Goal: Task Accomplishment & Management: Use online tool/utility

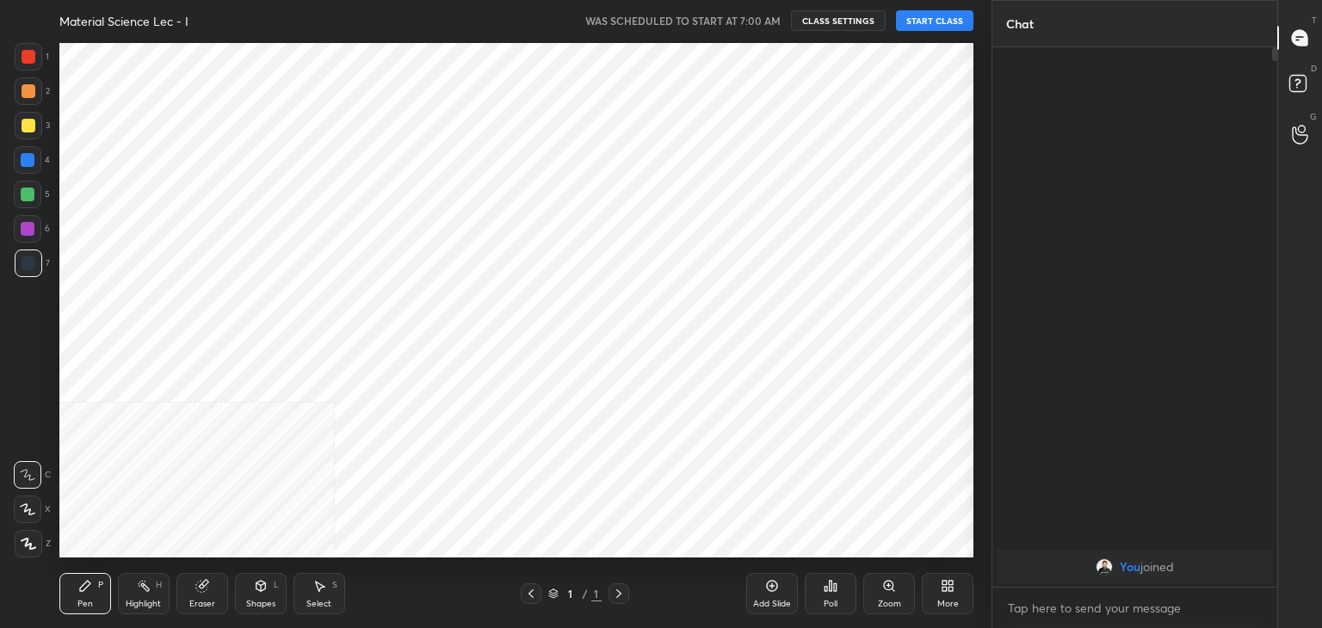
scroll to position [518, 923]
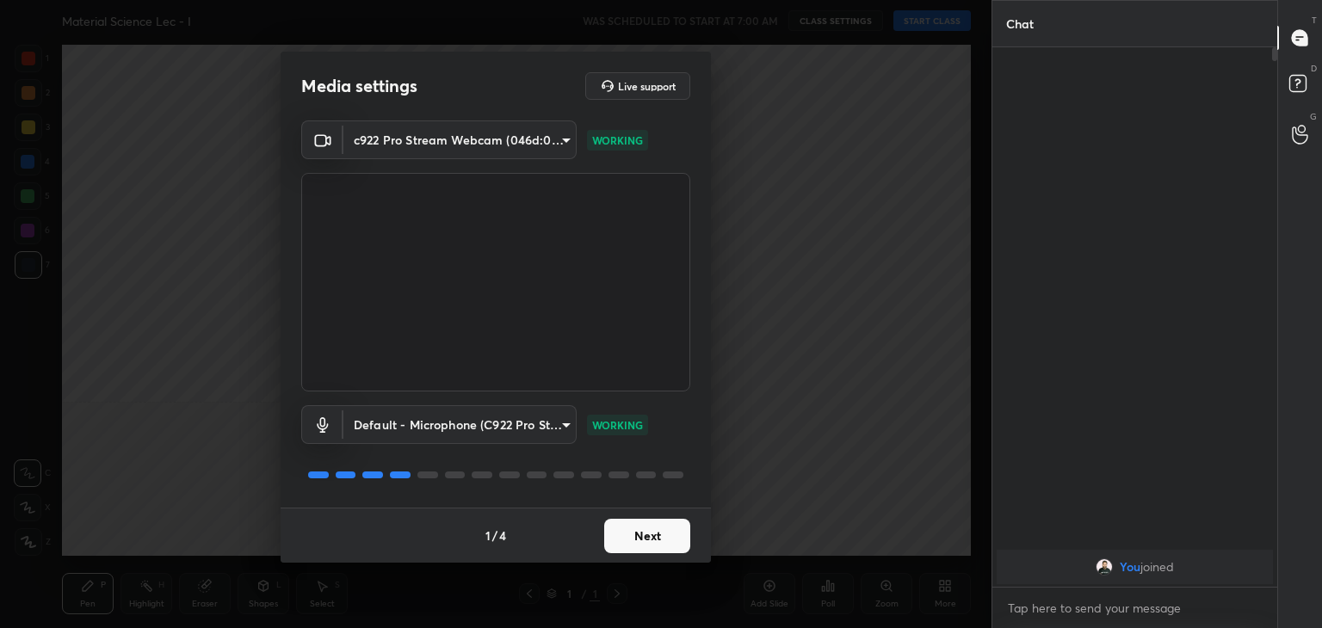
click at [645, 536] on button "Next" at bounding box center [647, 536] width 86 height 34
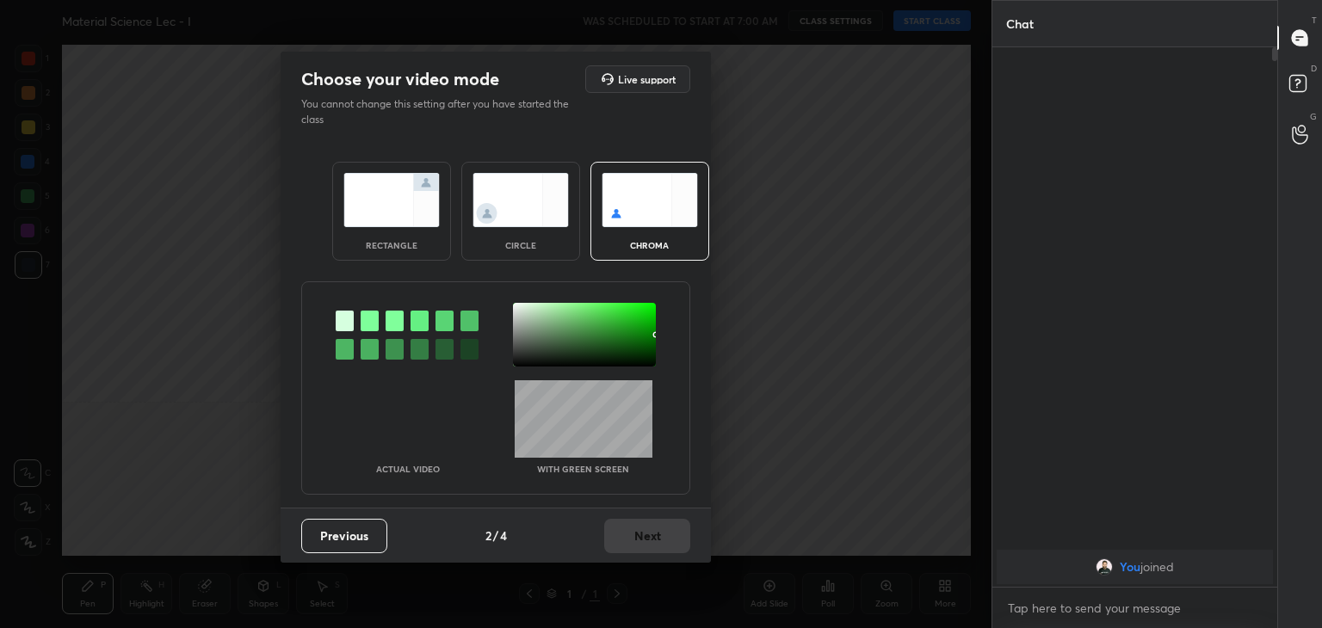
click at [369, 325] on div at bounding box center [370, 321] width 18 height 21
click at [520, 308] on div at bounding box center [584, 335] width 143 height 64
click at [648, 541] on button "Next" at bounding box center [647, 536] width 86 height 34
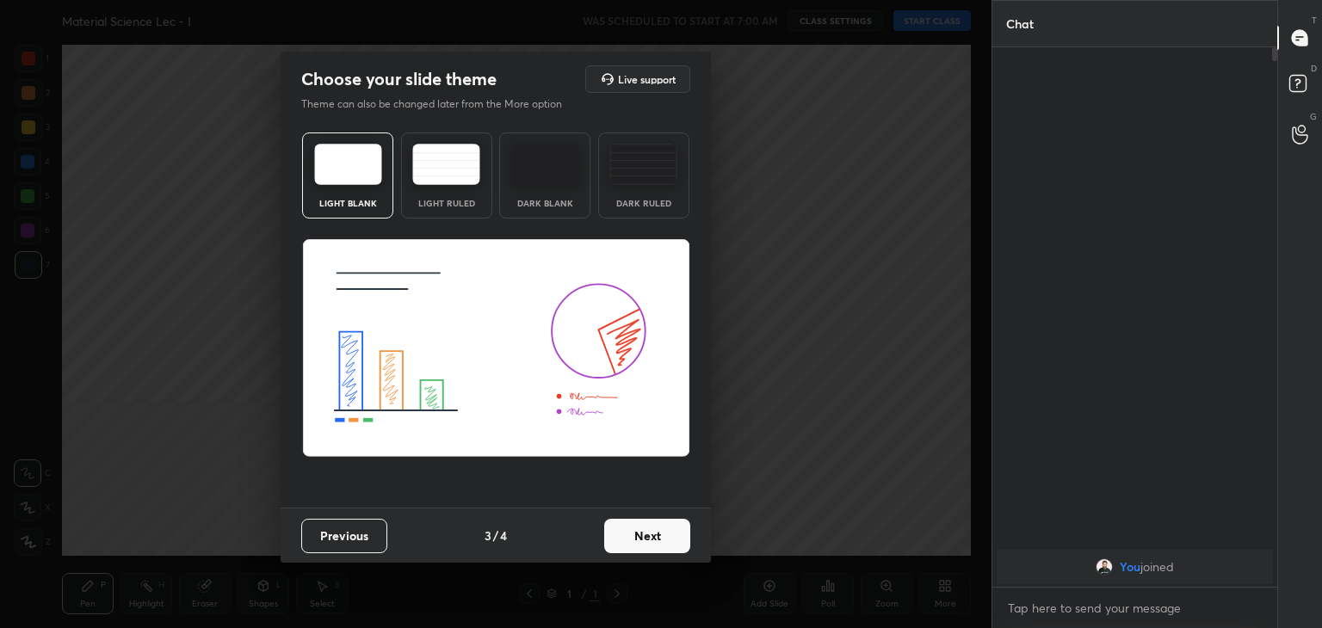
click at [657, 536] on button "Next" at bounding box center [647, 536] width 86 height 34
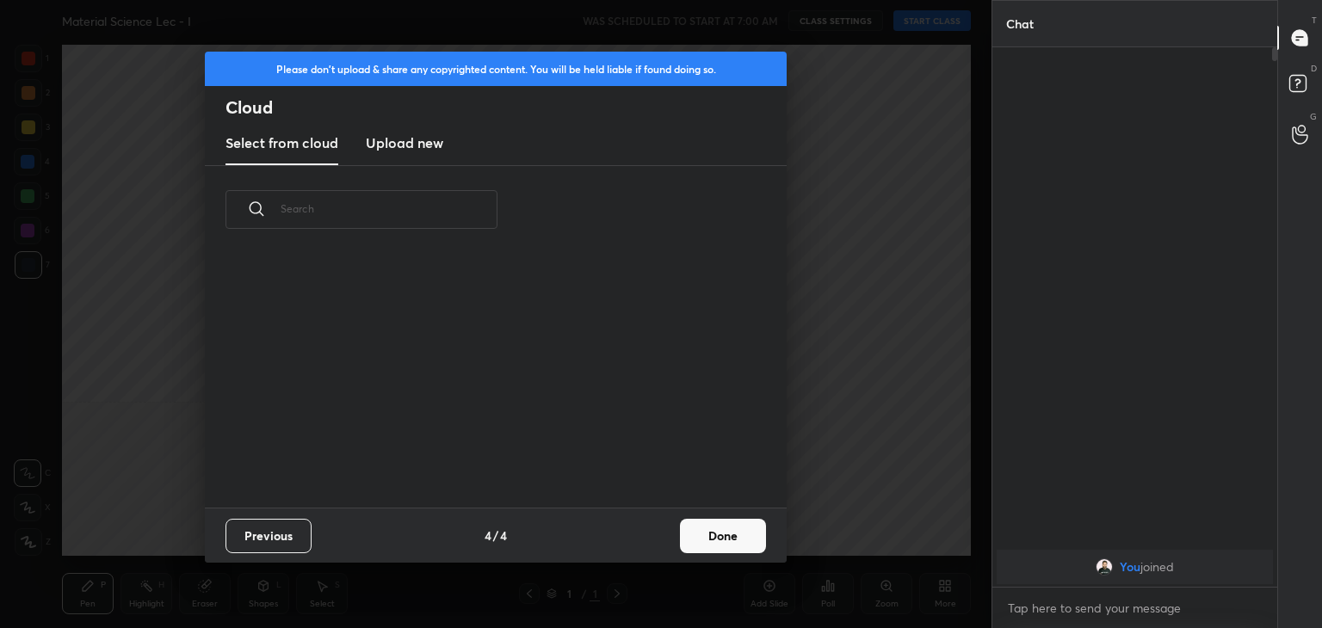
click at [723, 537] on button "Done" at bounding box center [723, 536] width 86 height 34
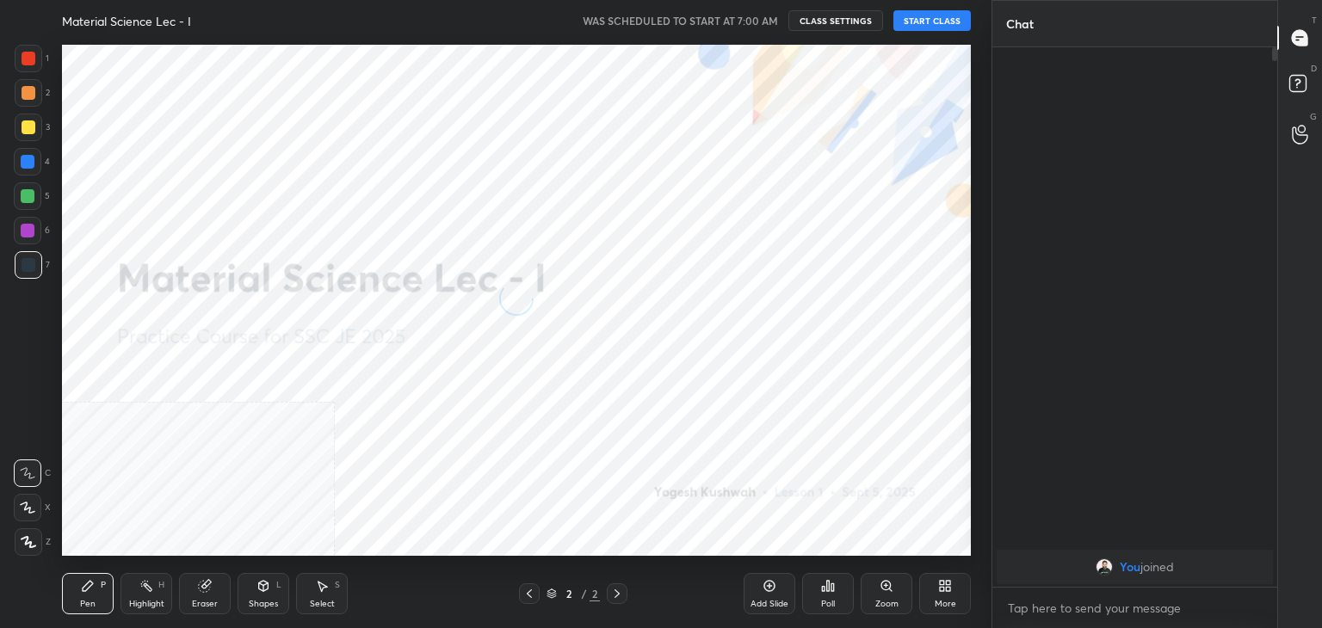
click at [26, 537] on icon at bounding box center [29, 542] width 14 height 10
click at [943, 591] on icon at bounding box center [942, 589] width 4 height 4
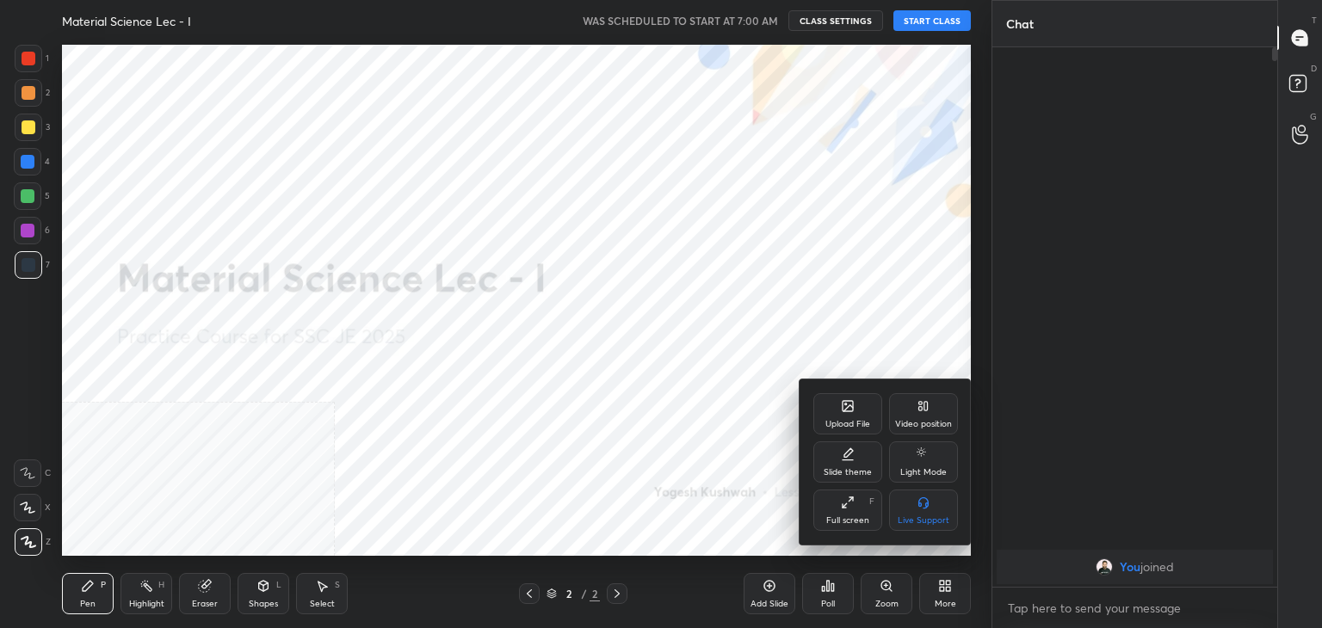
drag, startPoint x: 931, startPoint y: 417, endPoint x: 931, endPoint y: 465, distance: 47.4
click at [931, 417] on div "Video position" at bounding box center [923, 413] width 69 height 41
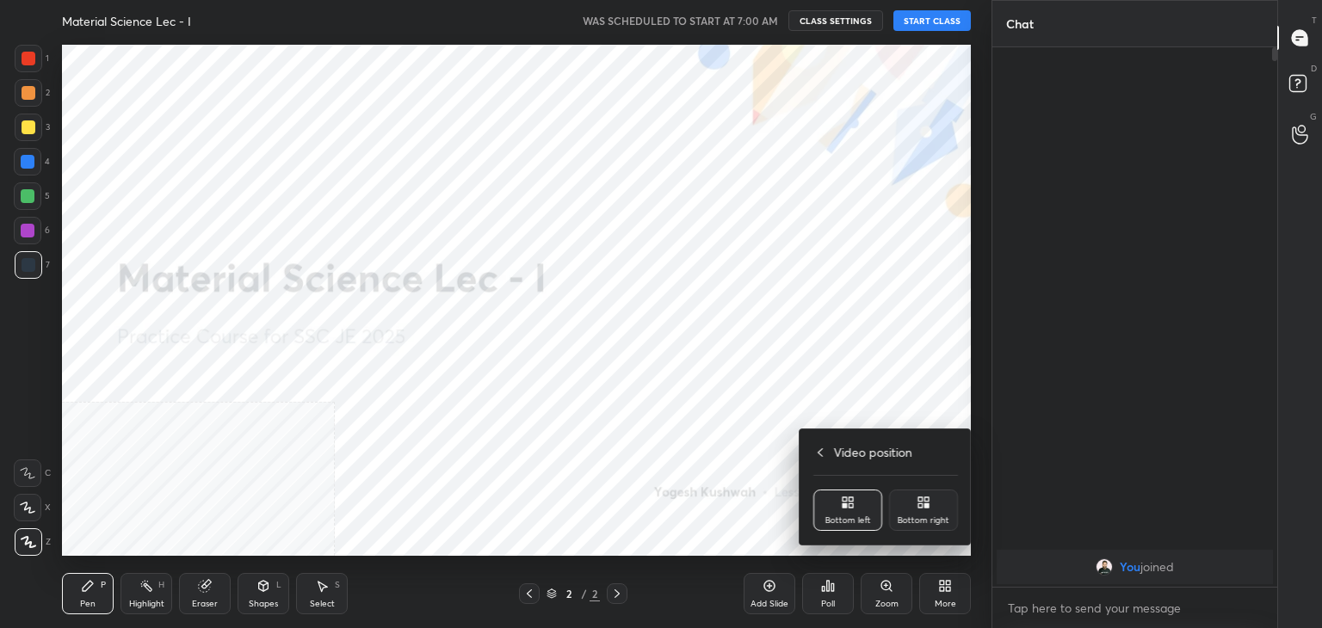
click at [926, 529] on div "Bottom right" at bounding box center [923, 510] width 69 height 41
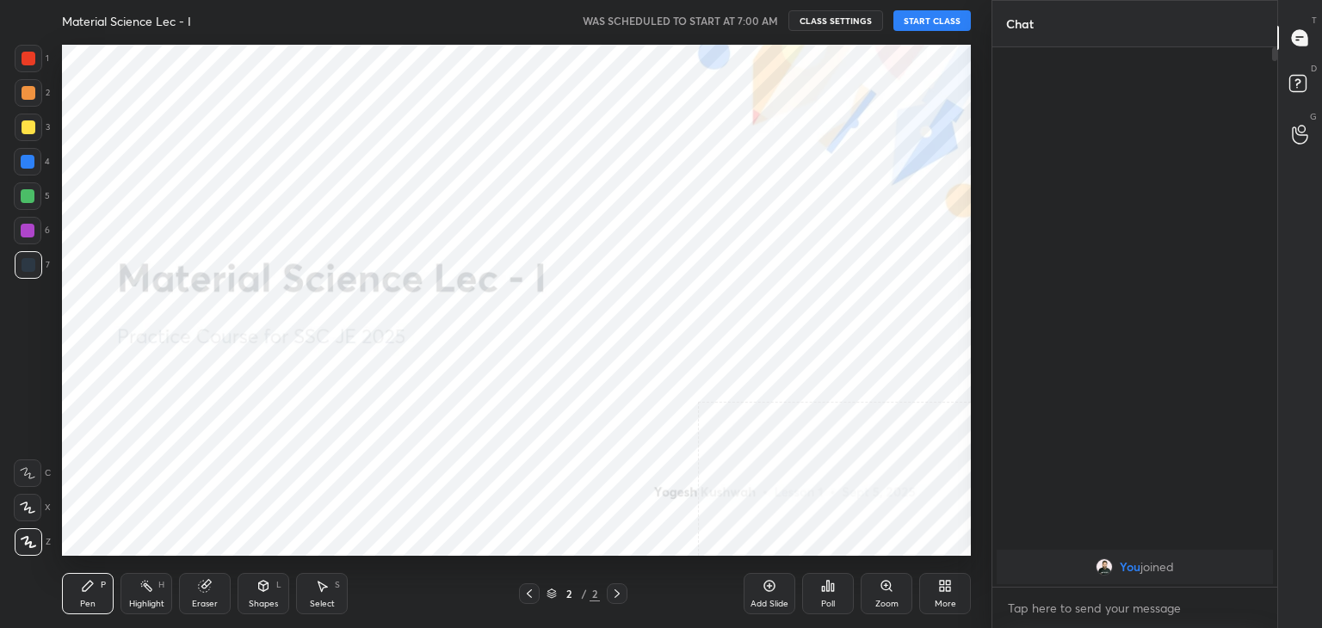
click at [930, 22] on button "START CLASS" at bounding box center [931, 20] width 77 height 21
click at [265, 591] on icon at bounding box center [264, 586] width 14 height 14
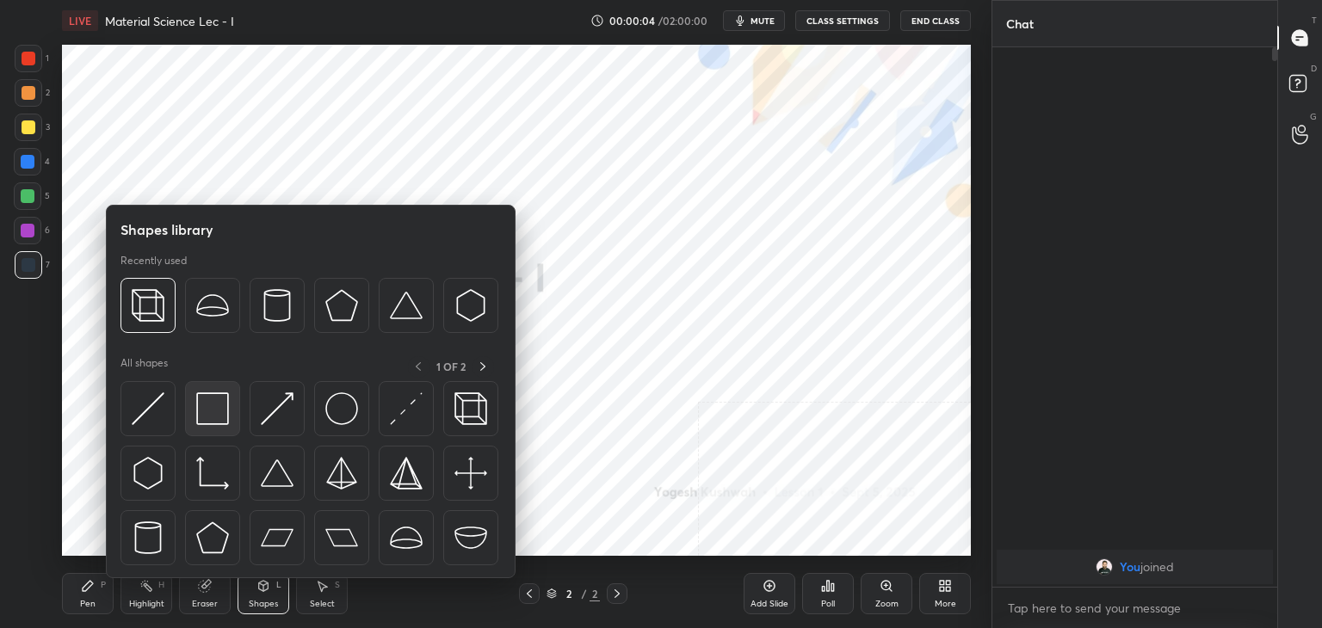
click at [207, 415] on img at bounding box center [212, 409] width 33 height 33
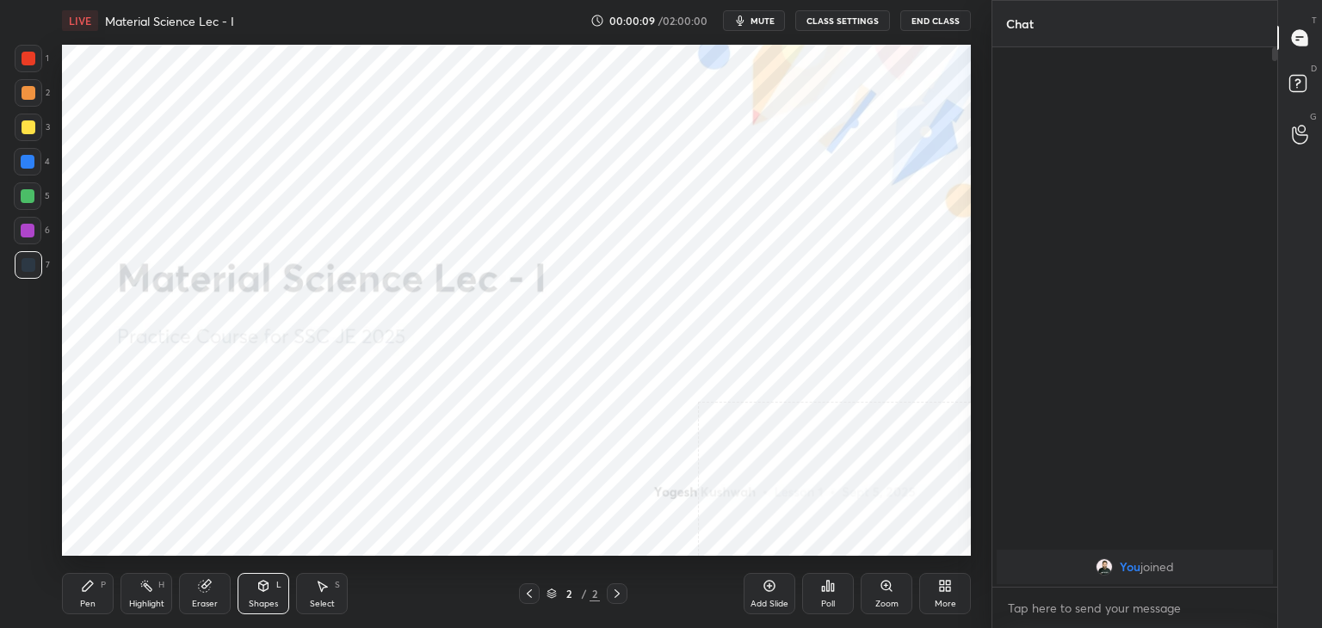
drag, startPoint x: 148, startPoint y: 592, endPoint x: 155, endPoint y: 566, distance: 27.6
click at [146, 592] on icon at bounding box center [146, 586] width 14 height 14
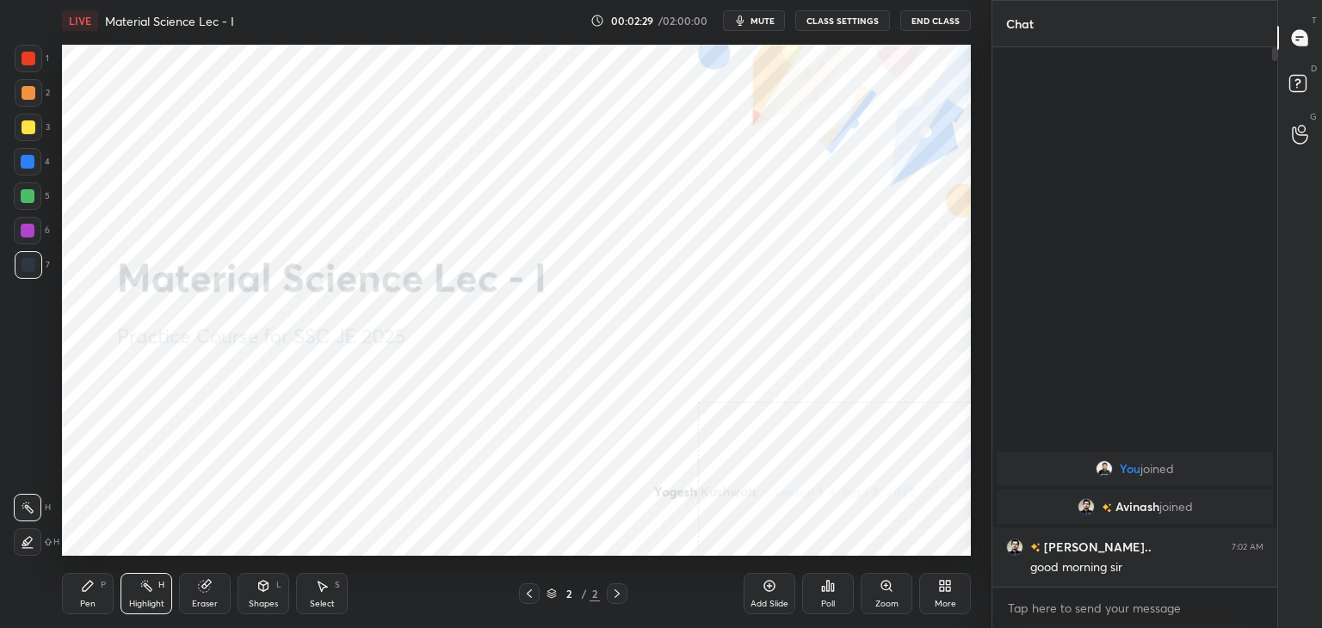
drag, startPoint x: 91, startPoint y: 590, endPoint x: 110, endPoint y: 586, distance: 19.2
click at [90, 589] on icon at bounding box center [88, 586] width 14 height 14
click at [28, 94] on div at bounding box center [29, 93] width 14 height 14
click at [256, 573] on div "Shapes L" at bounding box center [264, 593] width 52 height 41
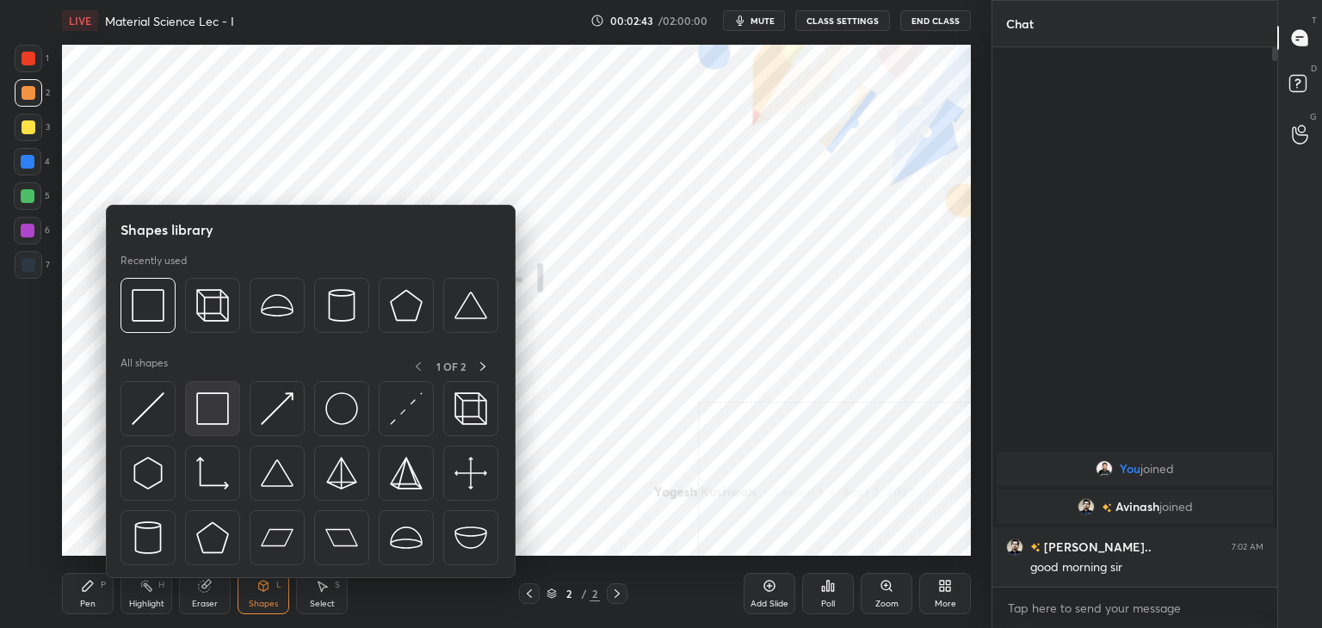
click at [199, 405] on img at bounding box center [212, 409] width 33 height 33
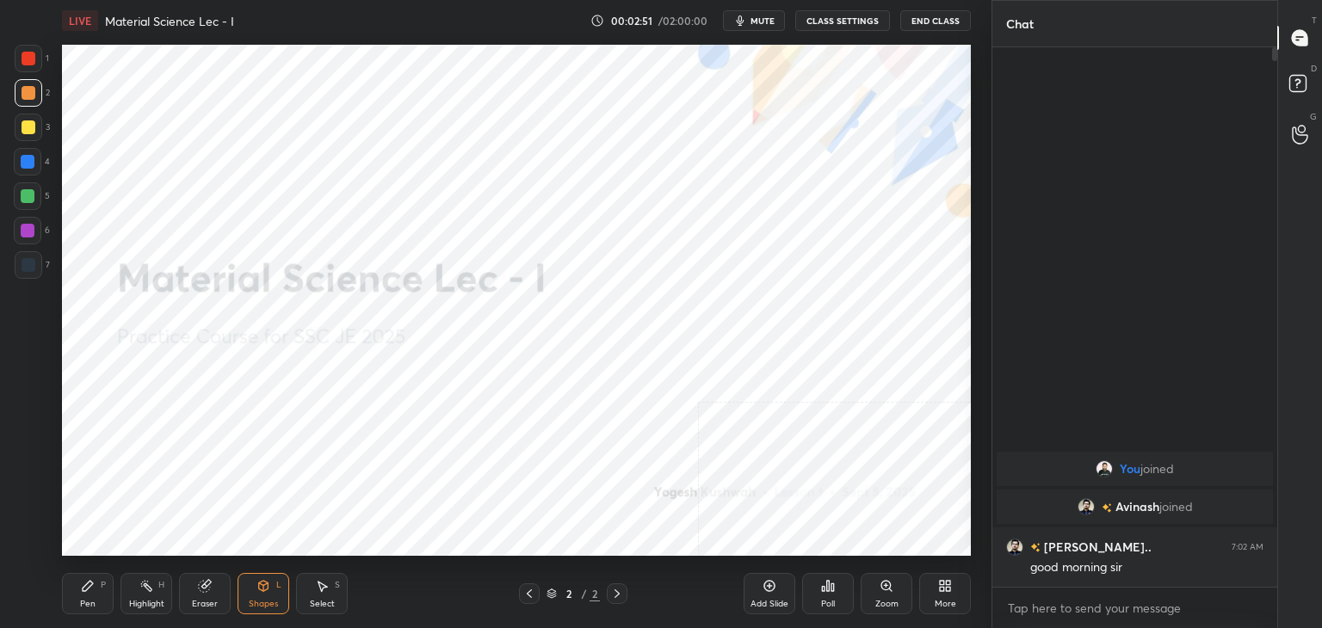
click at [93, 591] on icon at bounding box center [88, 586] width 14 height 14
click at [25, 228] on div at bounding box center [28, 231] width 14 height 14
click at [257, 582] on icon at bounding box center [264, 586] width 14 height 14
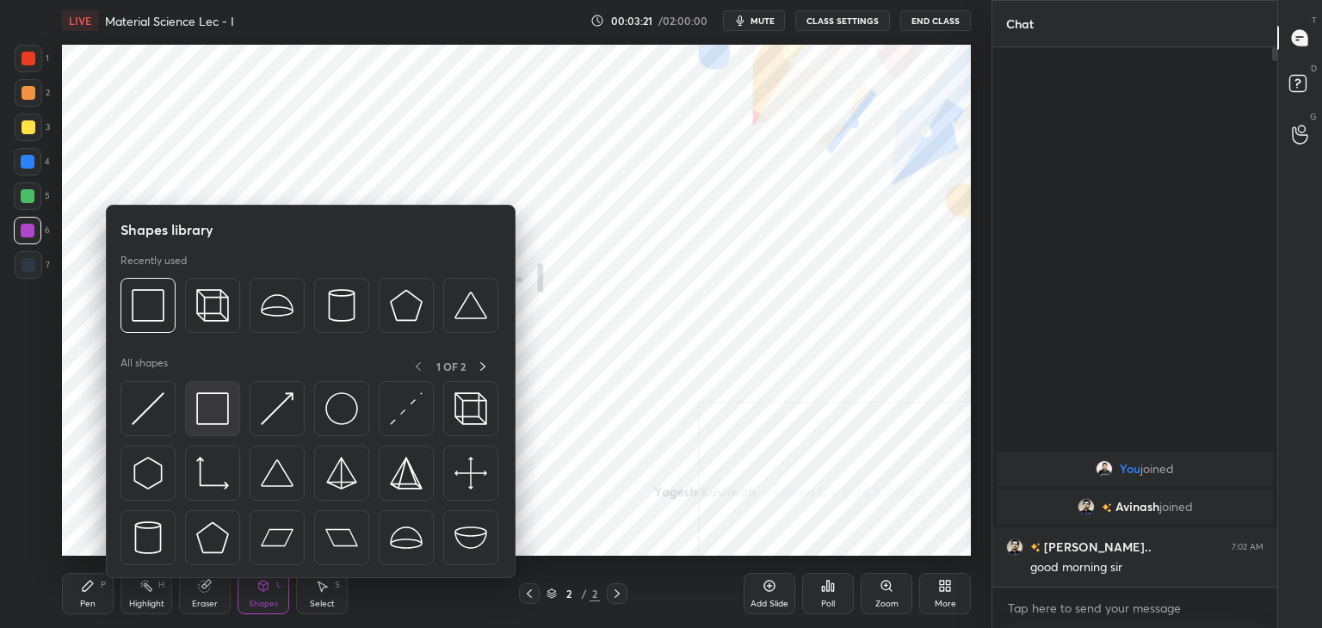
click at [218, 415] on img at bounding box center [212, 409] width 33 height 33
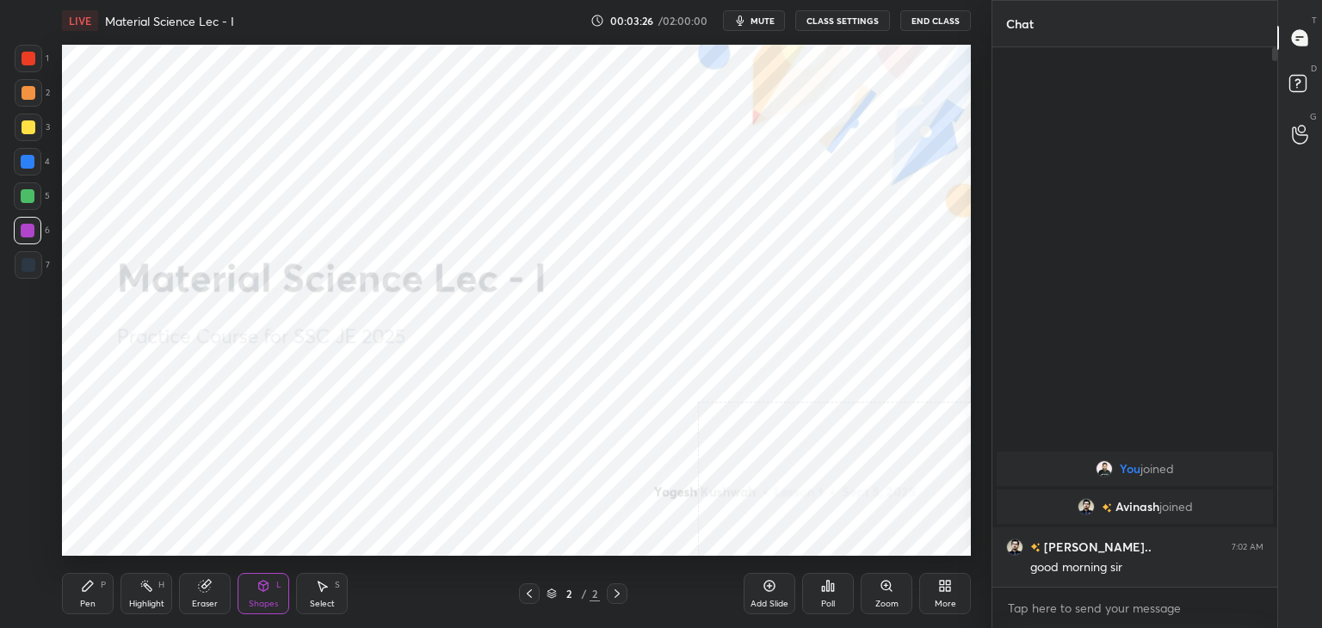
click at [91, 582] on icon at bounding box center [88, 586] width 10 height 10
click at [28, 92] on div at bounding box center [29, 93] width 14 height 14
click at [28, 228] on div at bounding box center [28, 231] width 14 height 14
click at [272, 583] on div "Shapes L" at bounding box center [264, 593] width 52 height 41
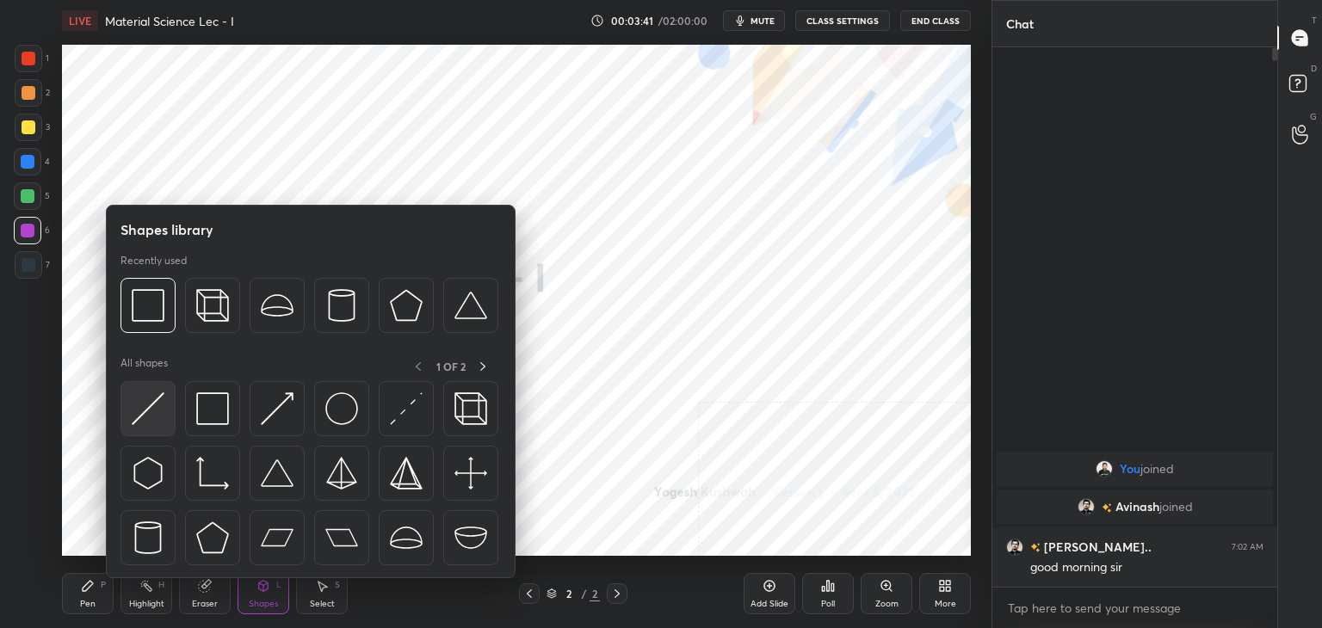
click at [148, 414] on img at bounding box center [148, 409] width 33 height 33
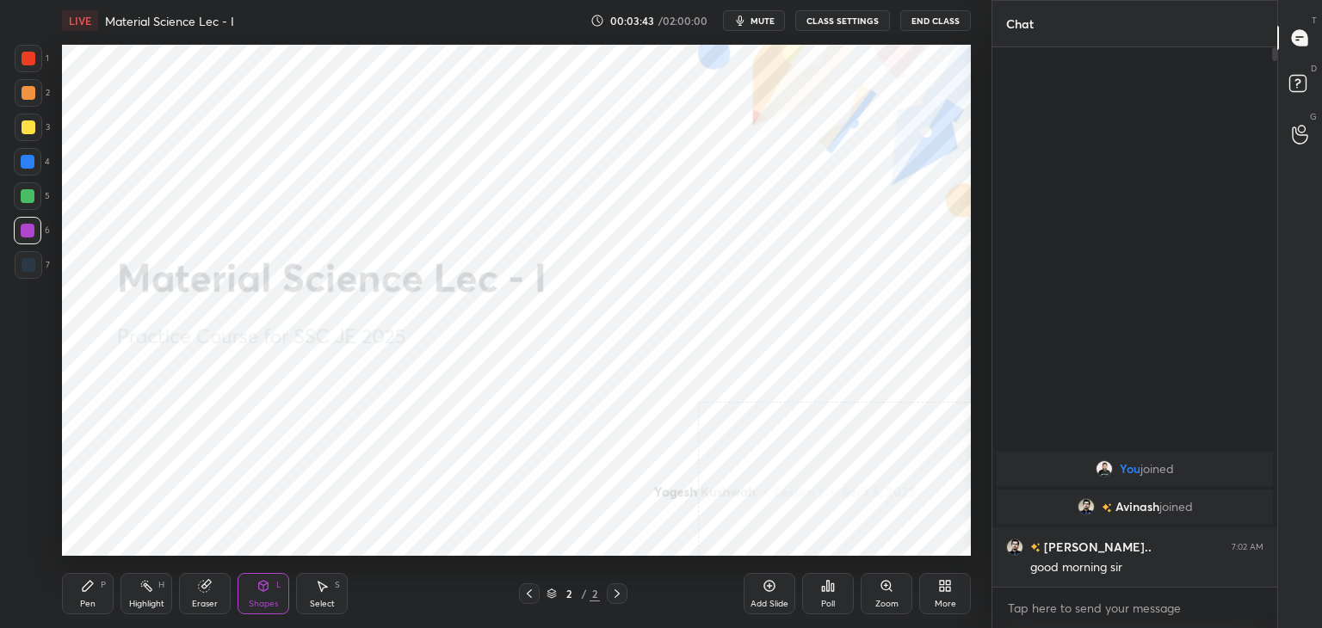
click at [96, 586] on div "Pen P" at bounding box center [88, 593] width 52 height 41
click at [251, 590] on div "Shapes L" at bounding box center [264, 593] width 52 height 41
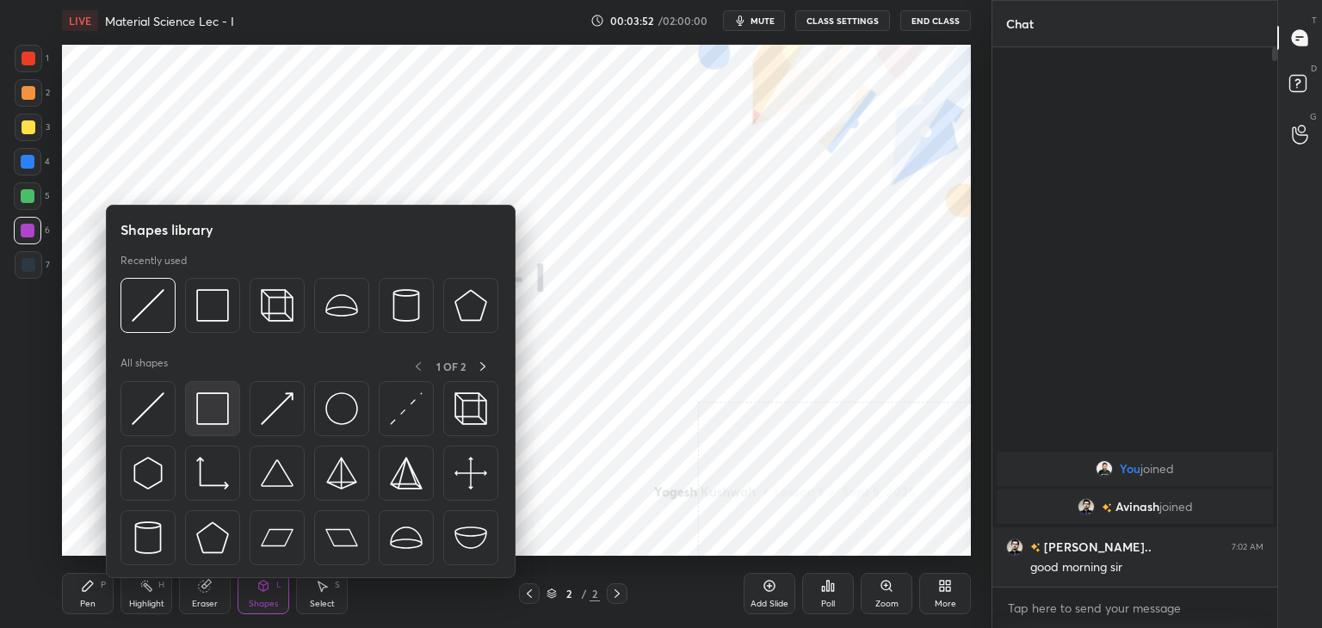
click at [196, 410] on img at bounding box center [212, 409] width 33 height 33
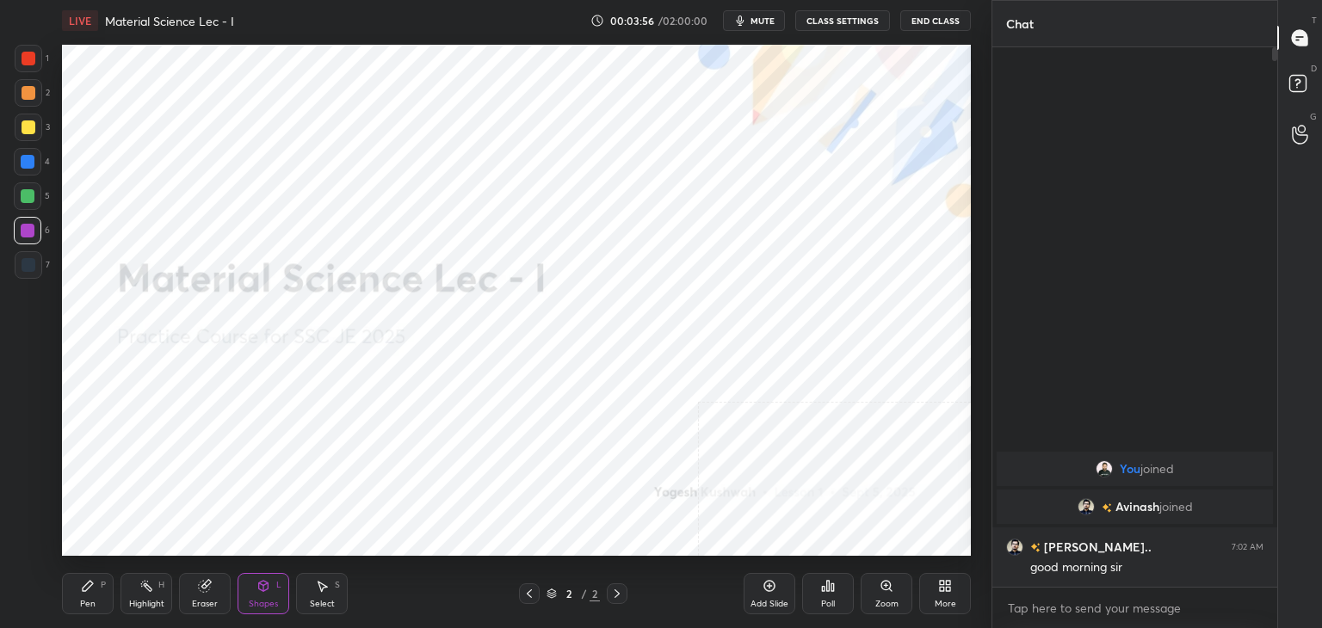
click at [96, 597] on div "Pen P" at bounding box center [88, 593] width 52 height 41
click at [328, 590] on div "Select S" at bounding box center [322, 593] width 52 height 41
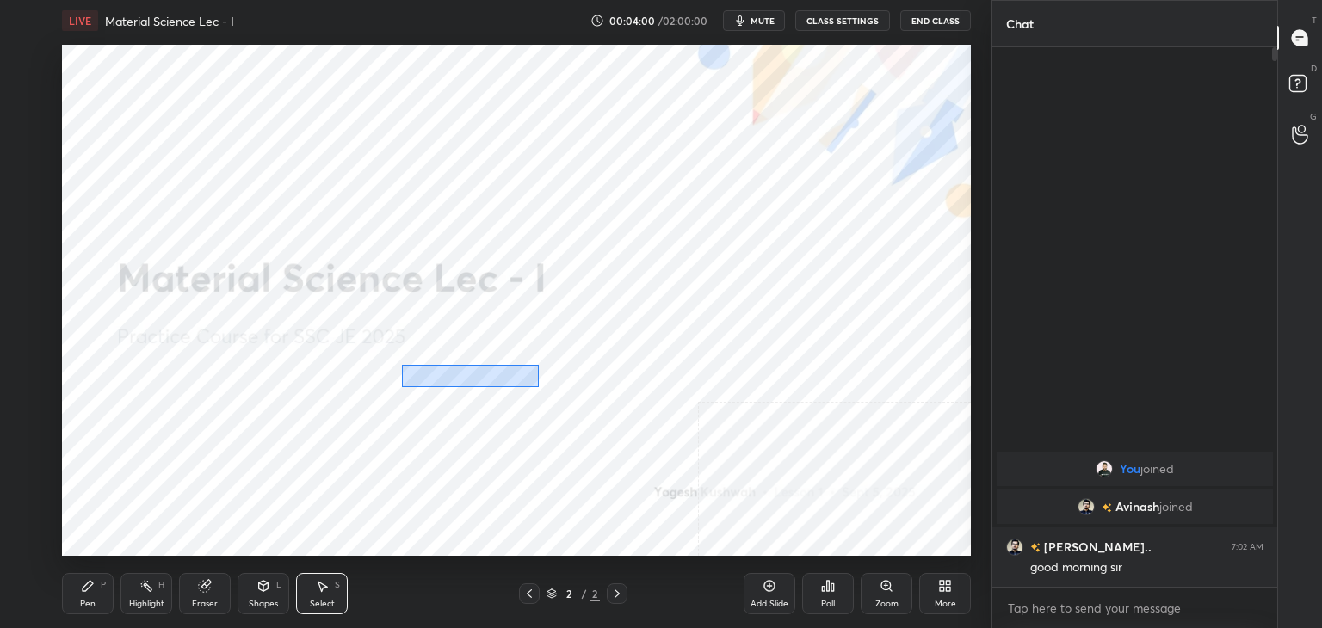
drag, startPoint x: 402, startPoint y: 365, endPoint x: 537, endPoint y: 386, distance: 136.8
click at [537, 386] on div "0 ° Undo Copy Duplicate Duplicate to new slide Delete" at bounding box center [516, 300] width 909 height 511
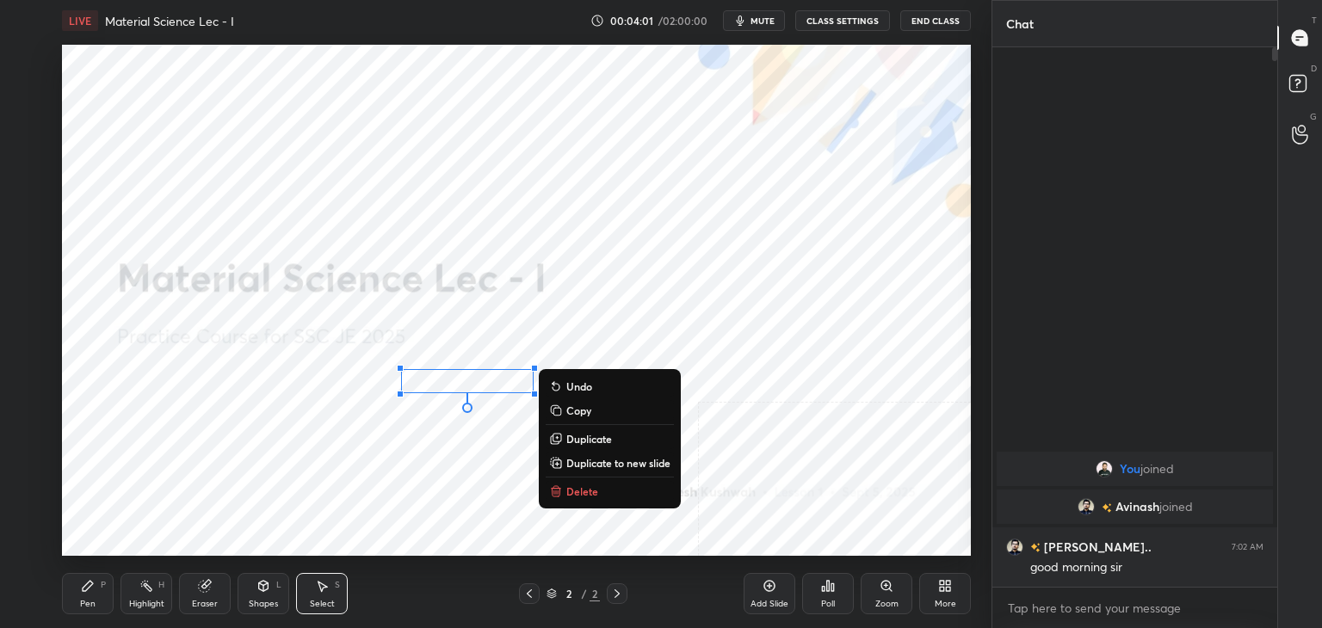
click at [589, 439] on p "Duplicate" at bounding box center [589, 439] width 46 height 14
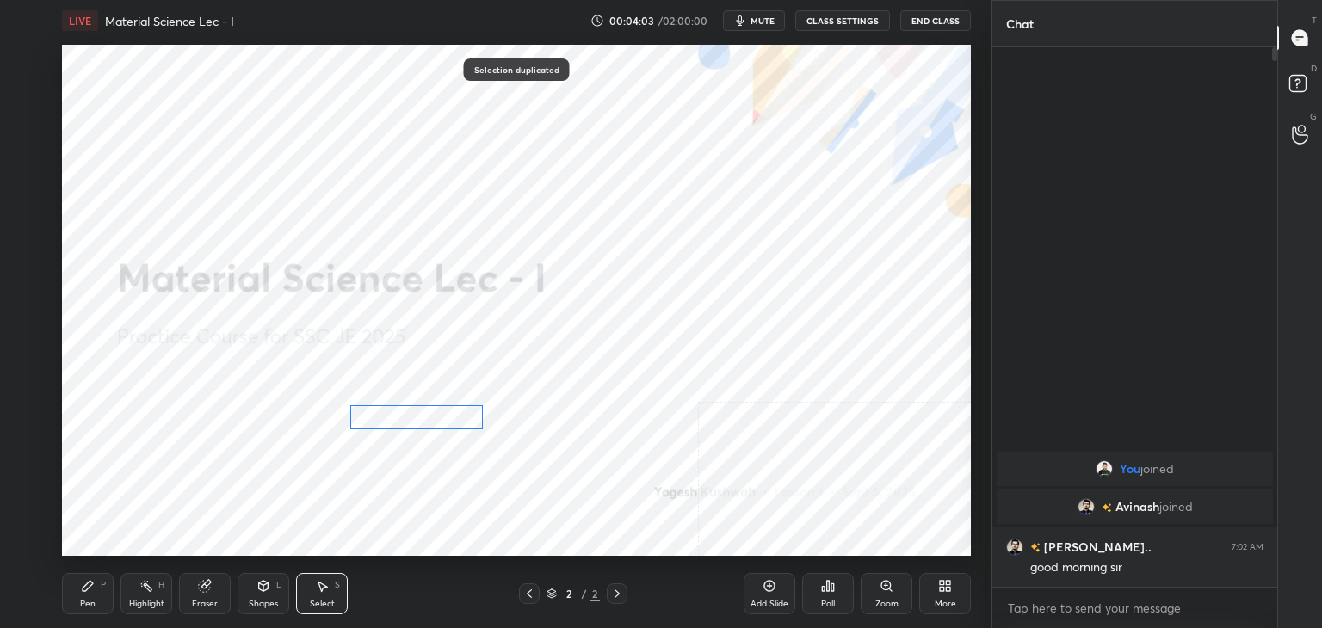
drag, startPoint x: 499, startPoint y: 405, endPoint x: 436, endPoint y: 419, distance: 64.5
click at [433, 419] on div "0 ° Undo Copy Duplicate Duplicate to new slide Delete" at bounding box center [516, 300] width 909 height 511
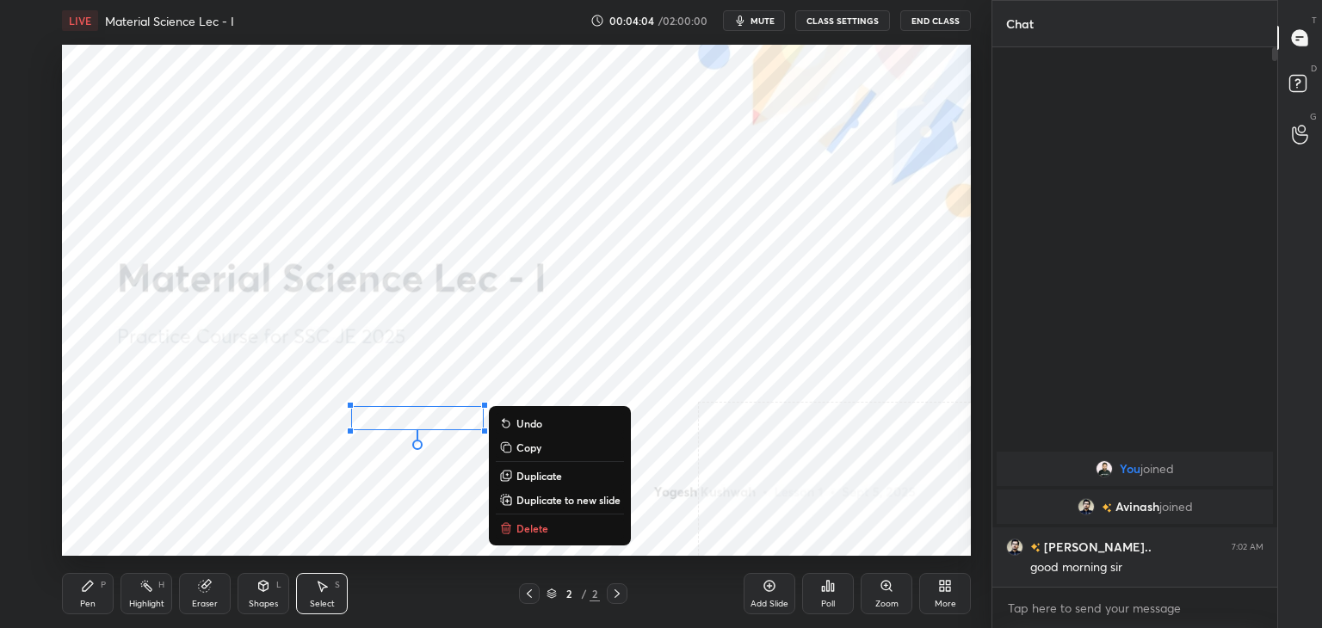
drag, startPoint x: 272, startPoint y: 600, endPoint x: 265, endPoint y: 584, distance: 17.0
click at [271, 600] on div "Shapes" at bounding box center [263, 604] width 29 height 9
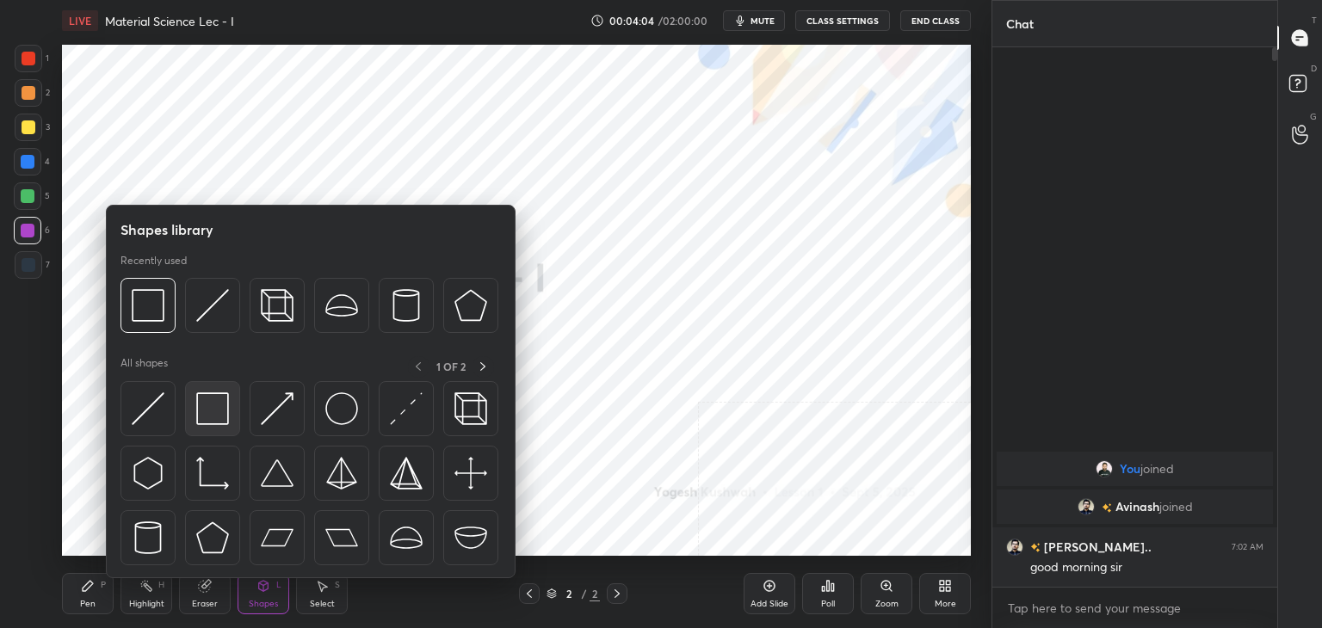
click at [216, 417] on img at bounding box center [212, 409] width 33 height 33
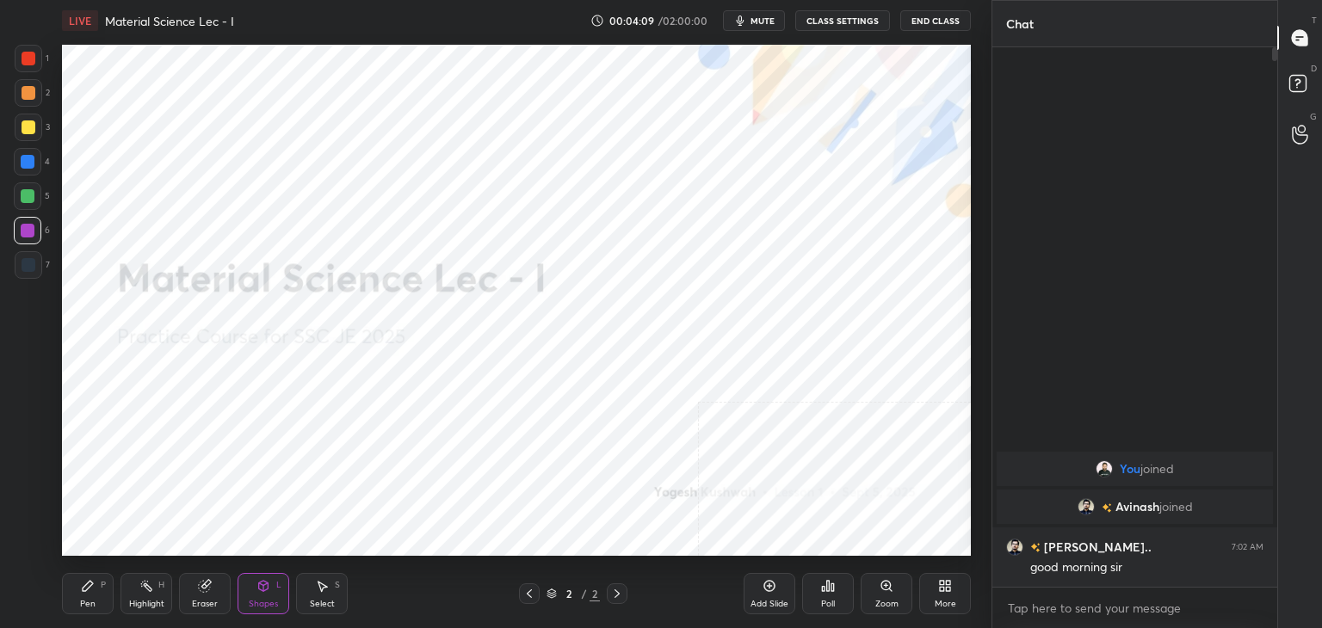
click at [110, 593] on div "Pen P" at bounding box center [88, 593] width 52 height 41
click at [258, 600] on div "Shapes" at bounding box center [263, 604] width 29 height 9
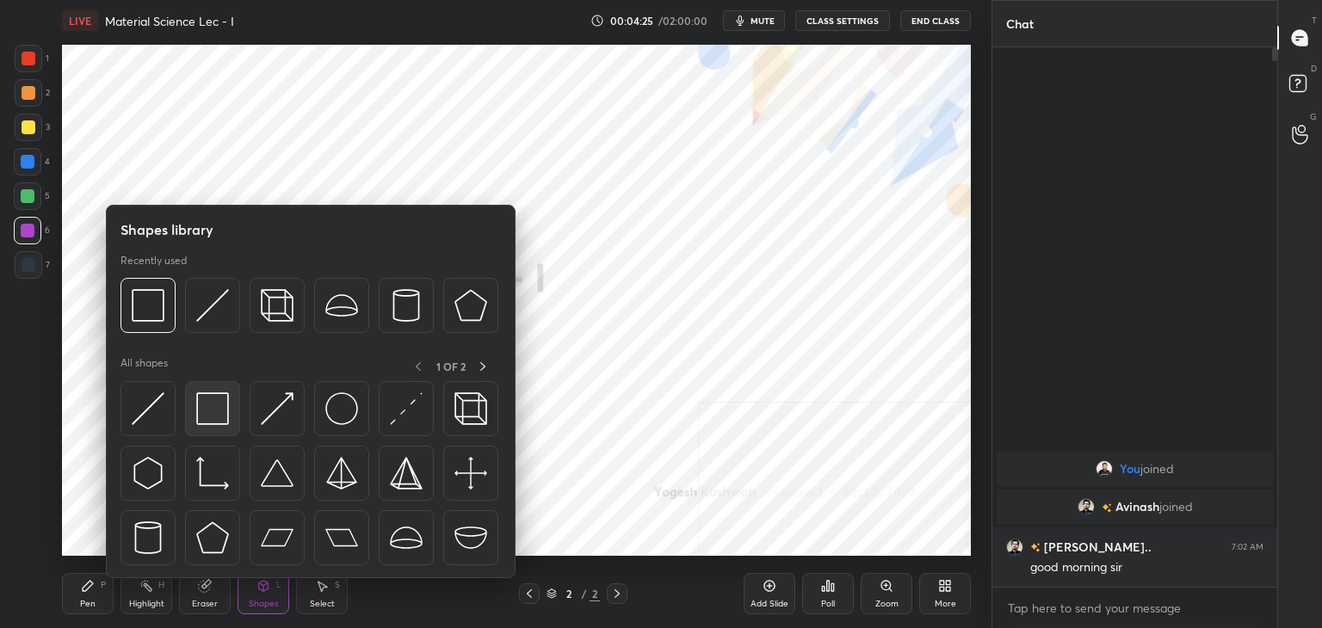
click at [206, 422] on img at bounding box center [212, 409] width 33 height 33
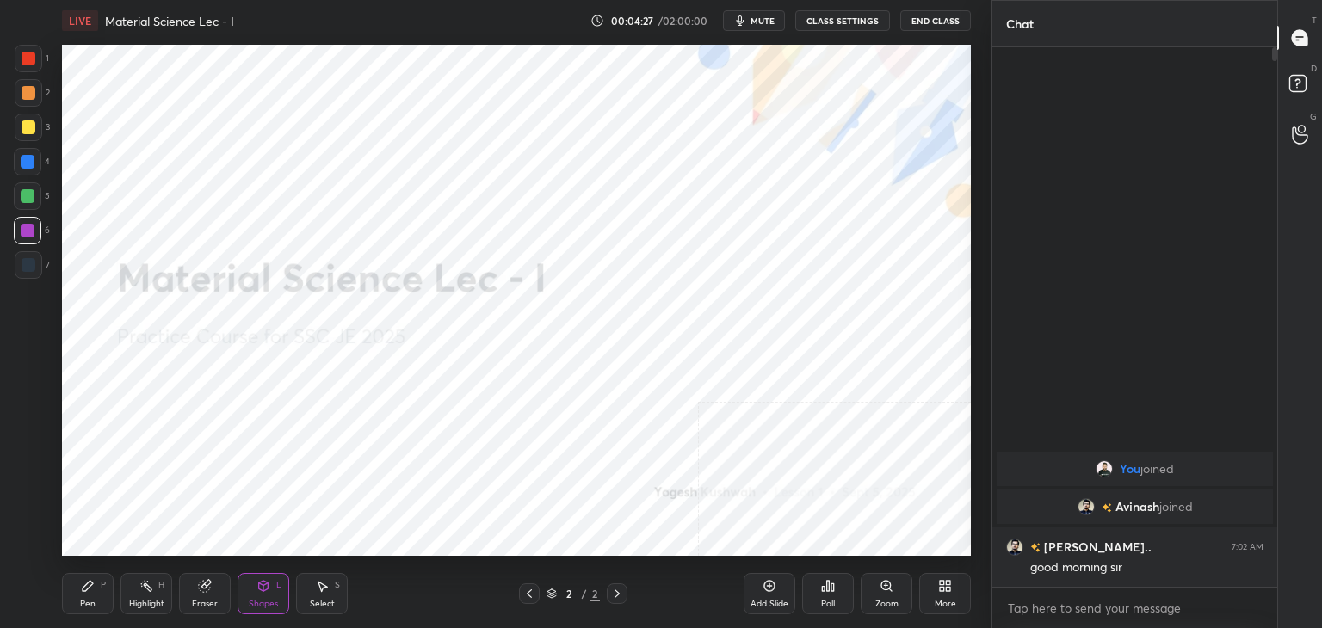
click at [92, 579] on icon at bounding box center [88, 586] width 14 height 14
drag, startPoint x: 264, startPoint y: 595, endPoint x: 258, endPoint y: 586, distance: 10.5
click at [261, 595] on div "Shapes L" at bounding box center [264, 593] width 52 height 41
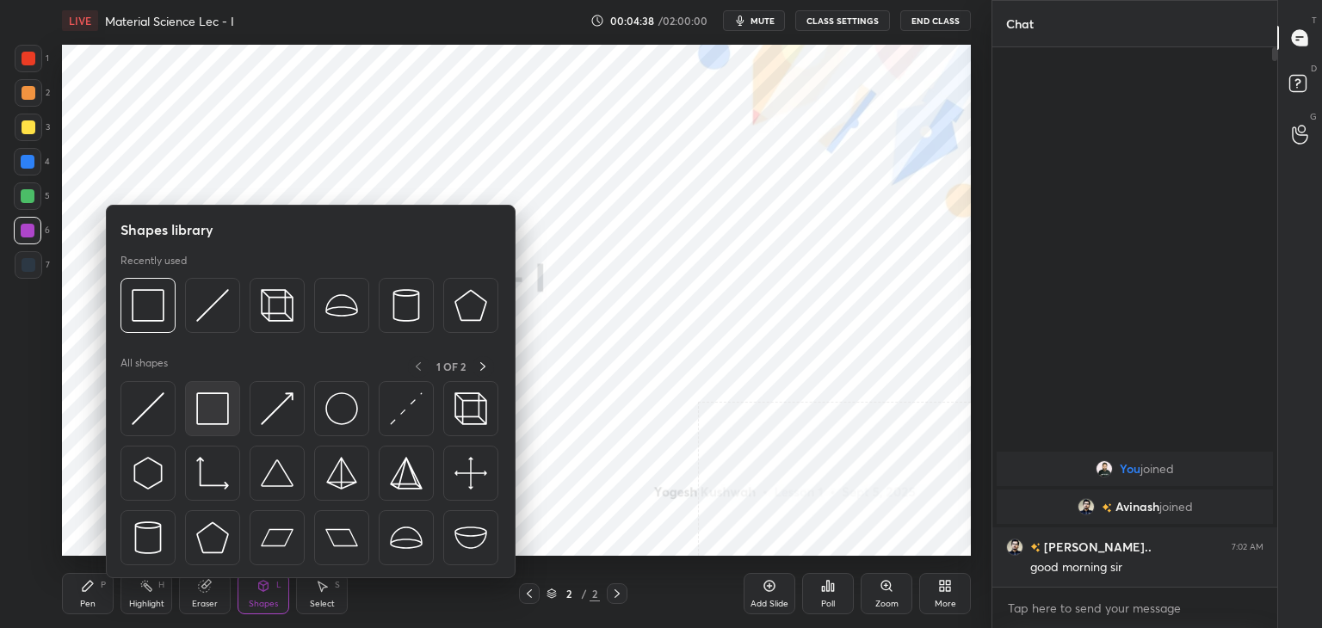
click at [204, 422] on img at bounding box center [212, 409] width 33 height 33
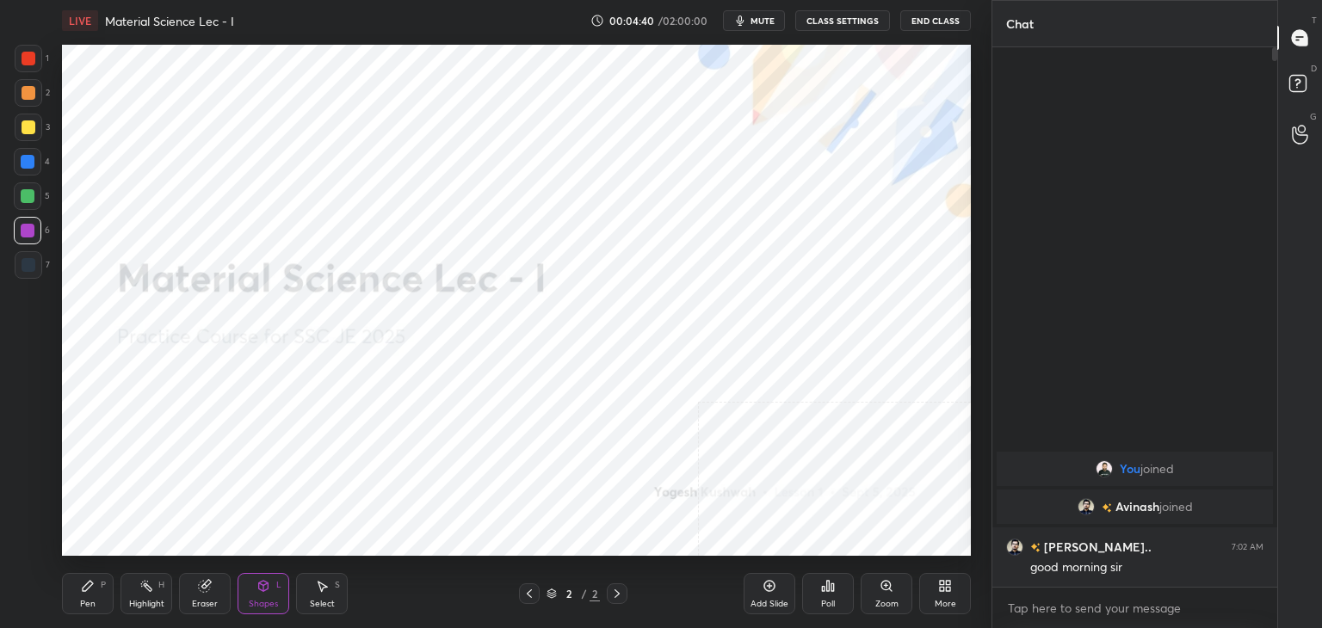
drag, startPoint x: 94, startPoint y: 598, endPoint x: 110, endPoint y: 586, distance: 20.3
click at [91, 600] on div "Pen" at bounding box center [87, 604] width 15 height 9
click at [265, 590] on icon at bounding box center [263, 586] width 9 height 10
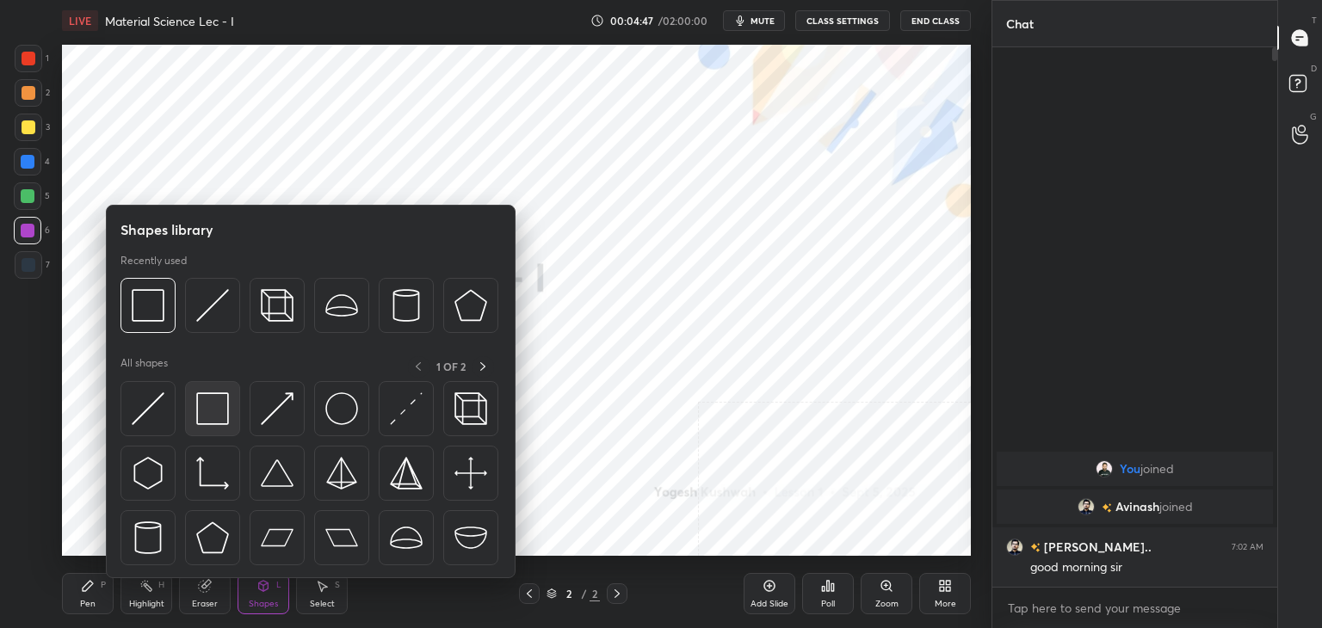
click at [196, 423] on img at bounding box center [212, 409] width 33 height 33
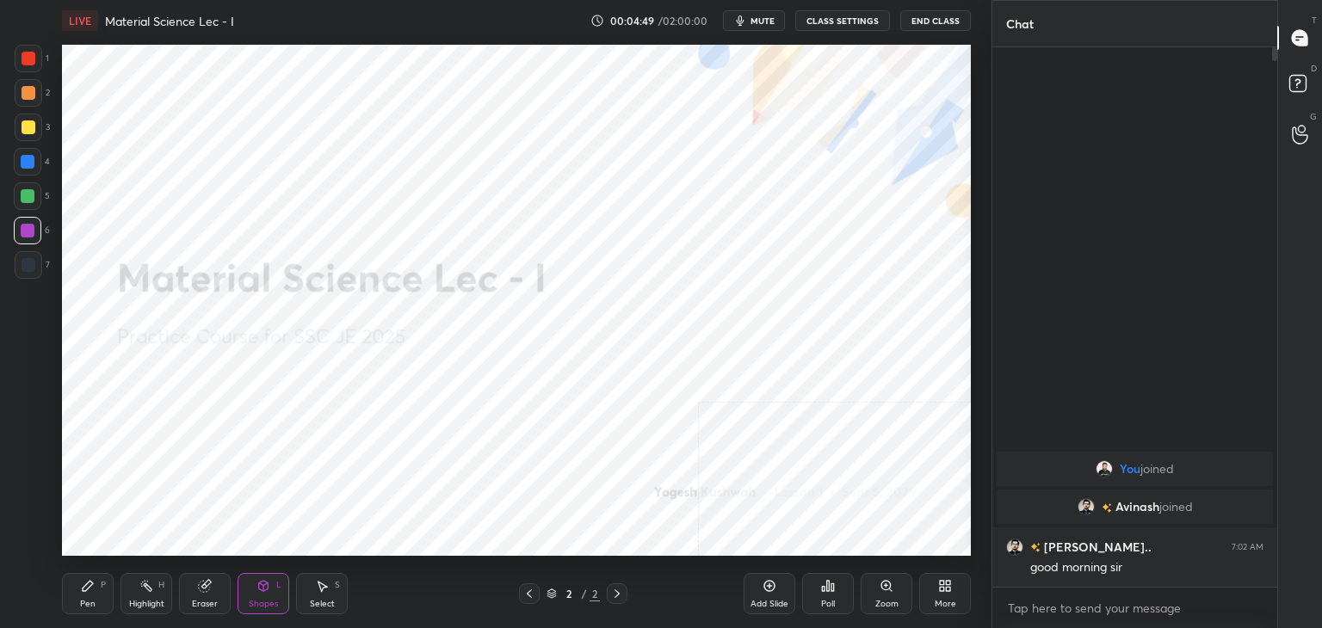
click at [110, 597] on div "Pen P" at bounding box center [88, 593] width 52 height 41
click at [255, 609] on div "Shapes L" at bounding box center [264, 593] width 52 height 41
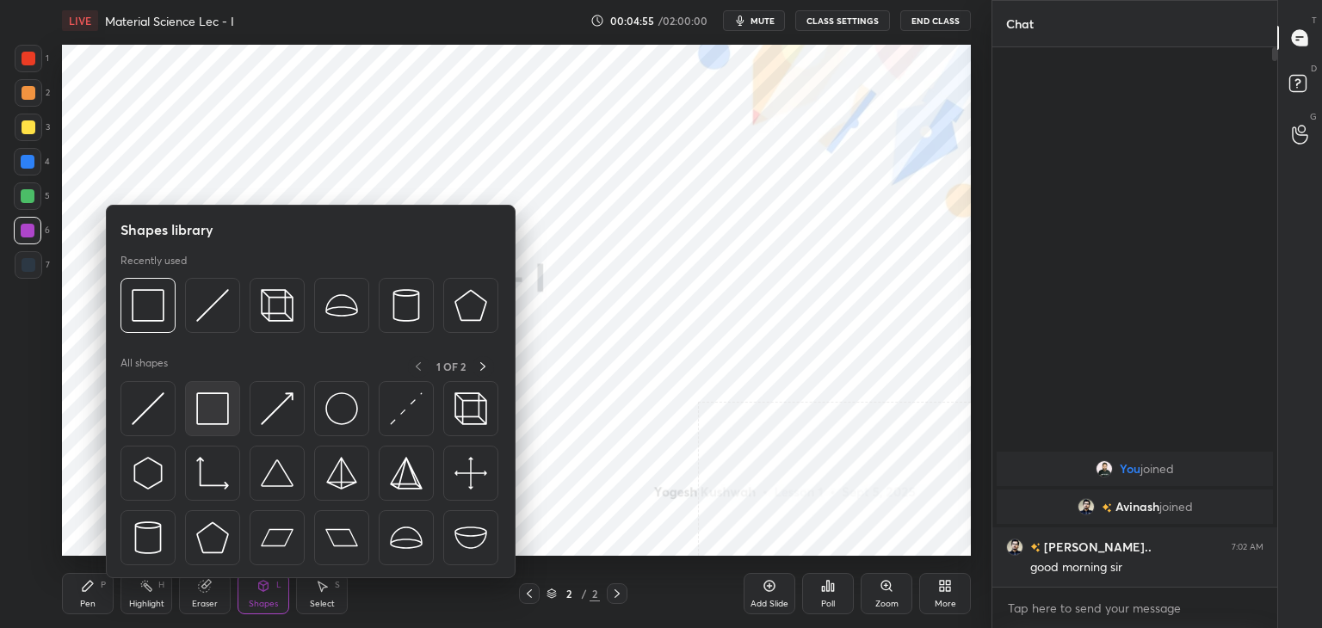
click at [213, 420] on img at bounding box center [212, 409] width 33 height 33
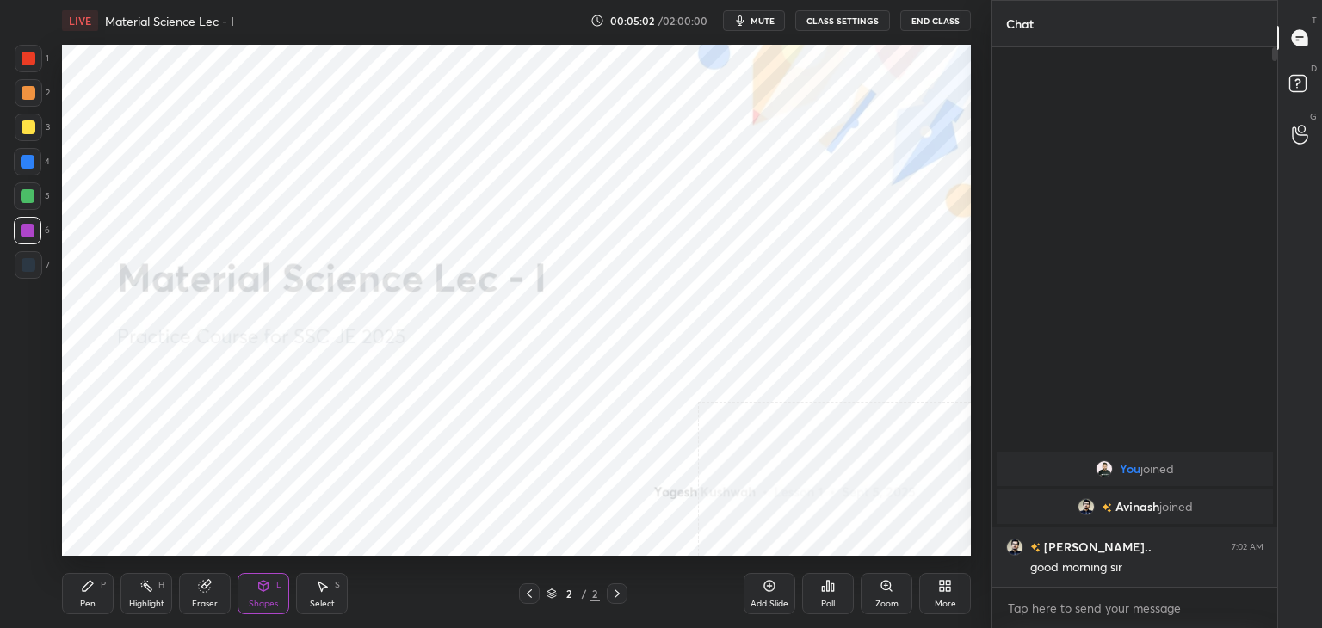
drag, startPoint x: 336, startPoint y: 584, endPoint x: 338, endPoint y: 566, distance: 18.3
click at [336, 581] on div "S" at bounding box center [337, 585] width 5 height 9
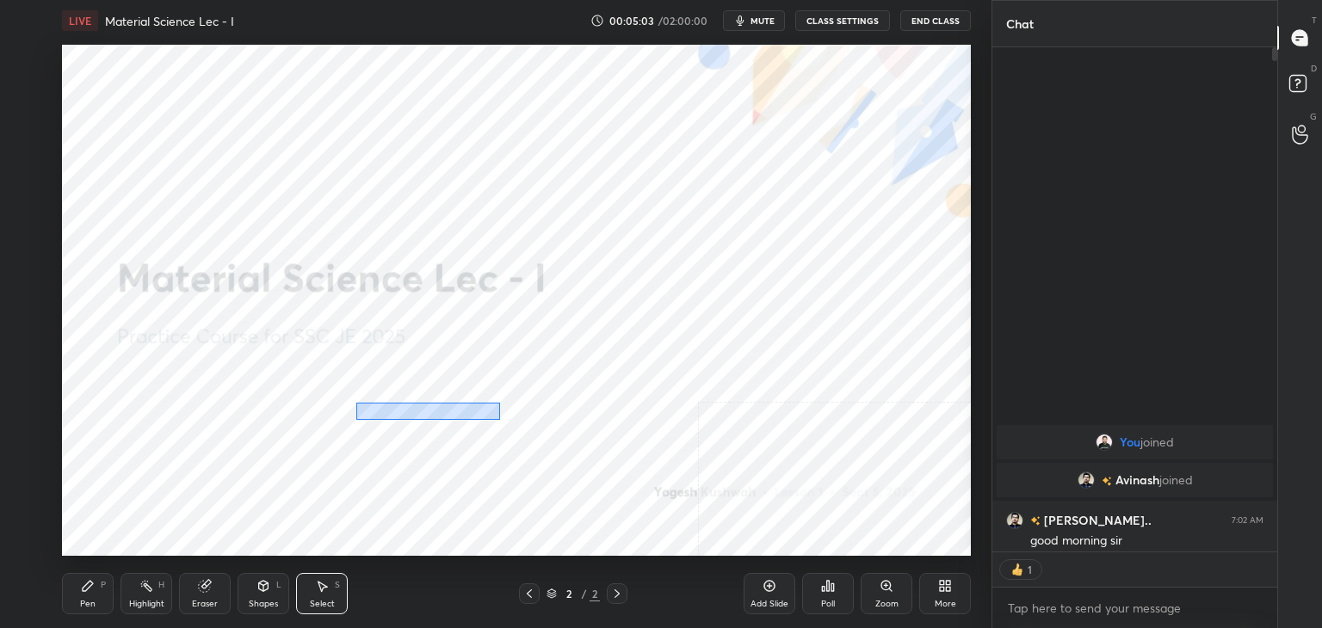
scroll to position [6, 5]
drag, startPoint x: 360, startPoint y: 404, endPoint x: 499, endPoint y: 421, distance: 140.5
click at [498, 421] on div "0 ° Undo Copy Duplicate Duplicate to new slide Delete" at bounding box center [516, 300] width 909 height 511
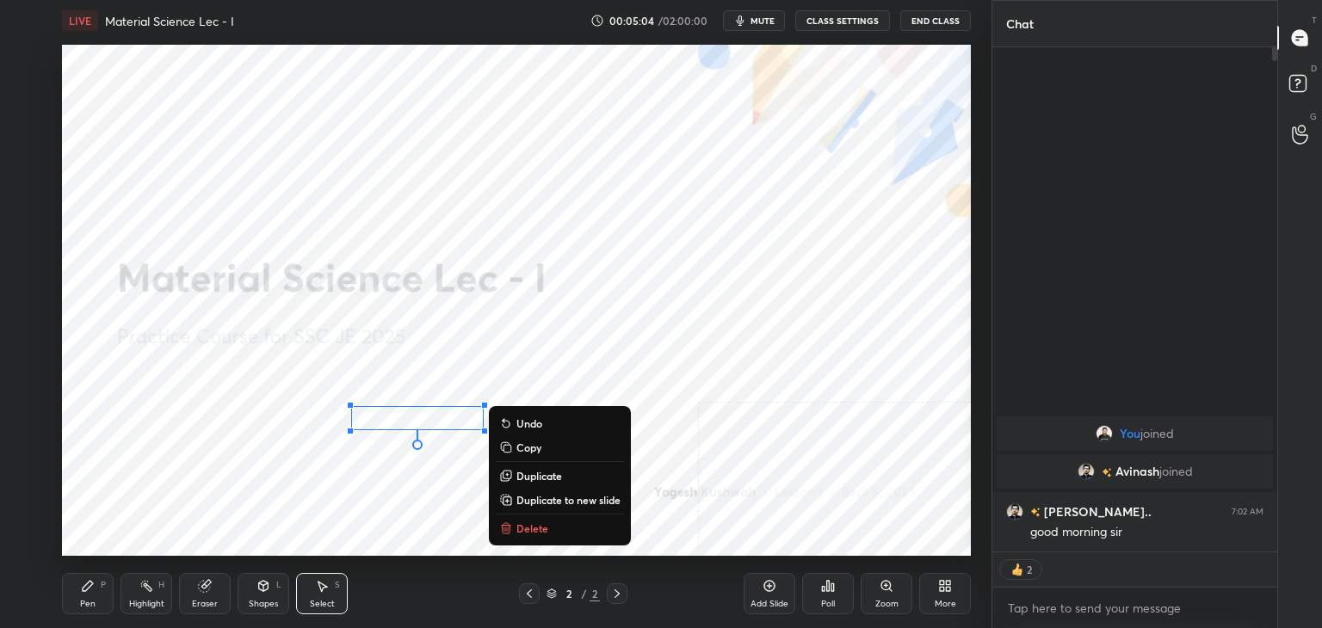
click at [529, 469] on p "Duplicate" at bounding box center [539, 476] width 46 height 14
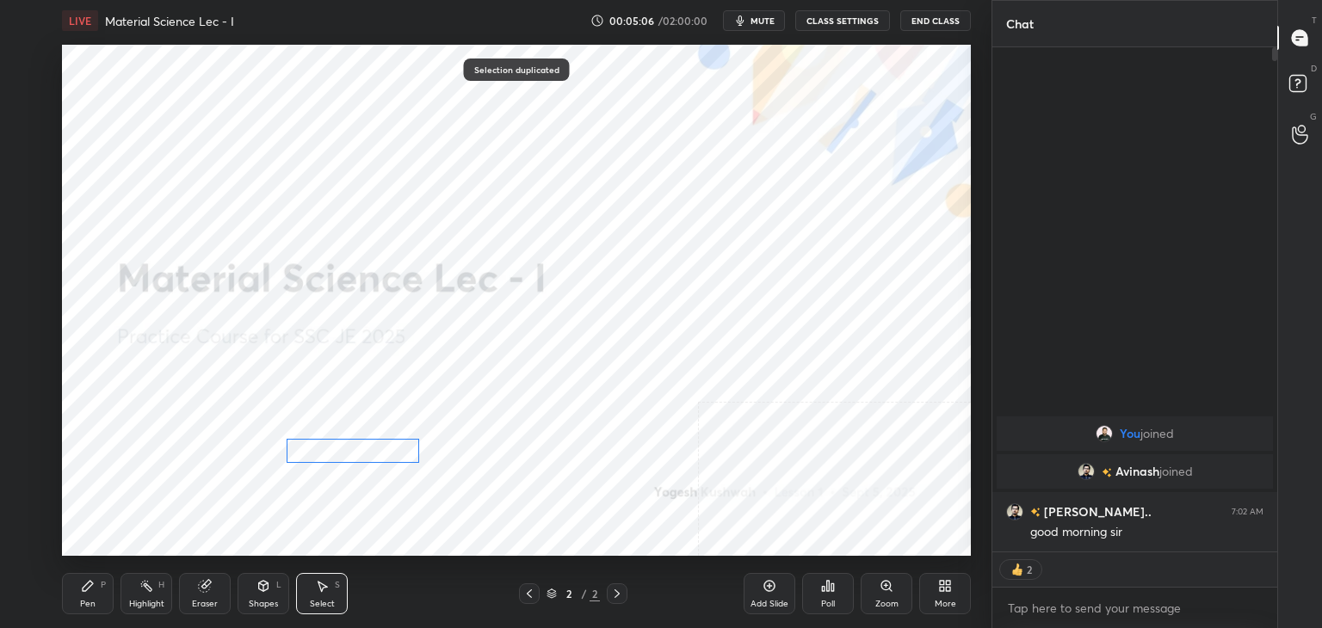
drag, startPoint x: 448, startPoint y: 444, endPoint x: 368, endPoint y: 452, distance: 80.4
click at [368, 452] on div "0 ° Undo Copy Duplicate Duplicate to new slide Delete" at bounding box center [516, 300] width 909 height 511
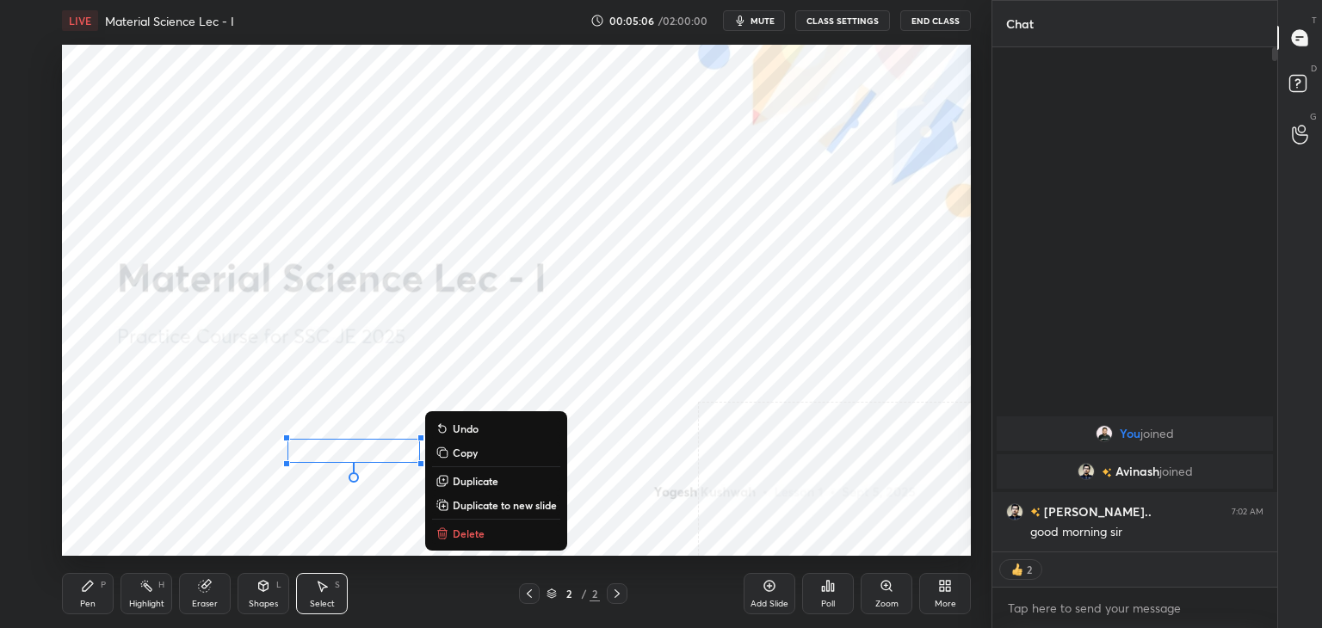
drag, startPoint x: 473, startPoint y: 482, endPoint x: 436, endPoint y: 478, distance: 36.4
click at [473, 483] on p "Duplicate" at bounding box center [476, 481] width 46 height 14
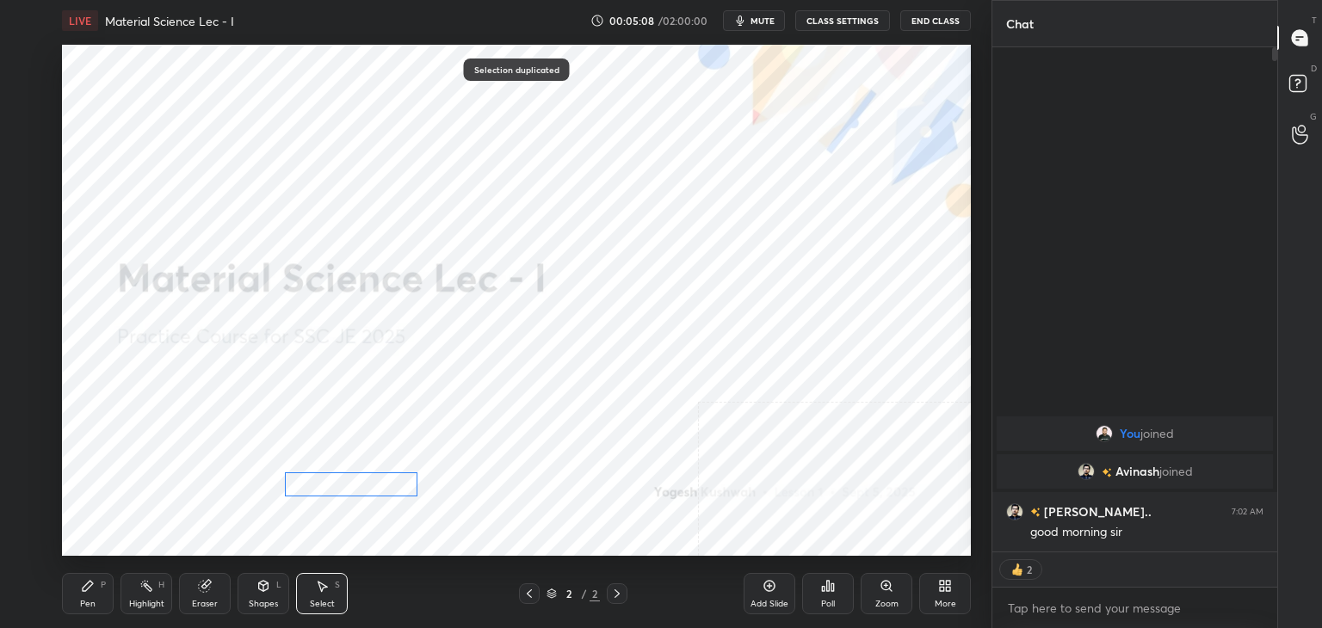
drag, startPoint x: 393, startPoint y: 469, endPoint x: 379, endPoint y: 482, distance: 19.5
click at [372, 483] on div "0 ° Undo Copy Duplicate Duplicate to new slide Delete" at bounding box center [516, 300] width 909 height 511
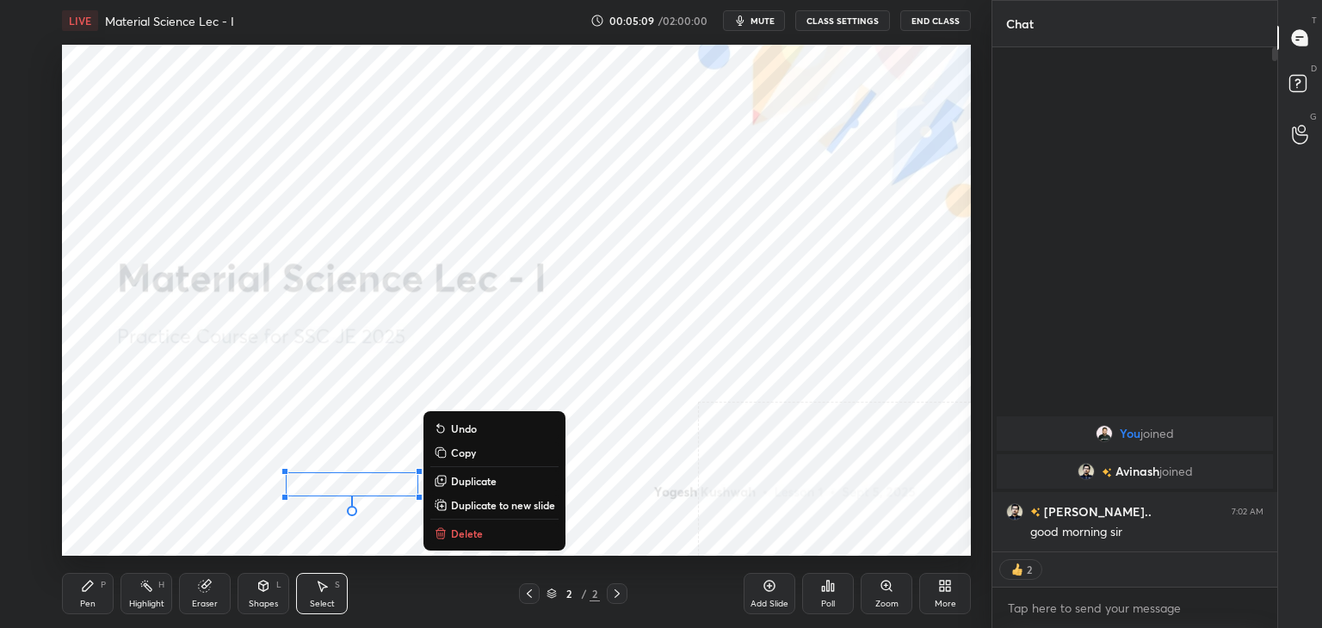
click at [474, 479] on p "Duplicate" at bounding box center [474, 481] width 46 height 14
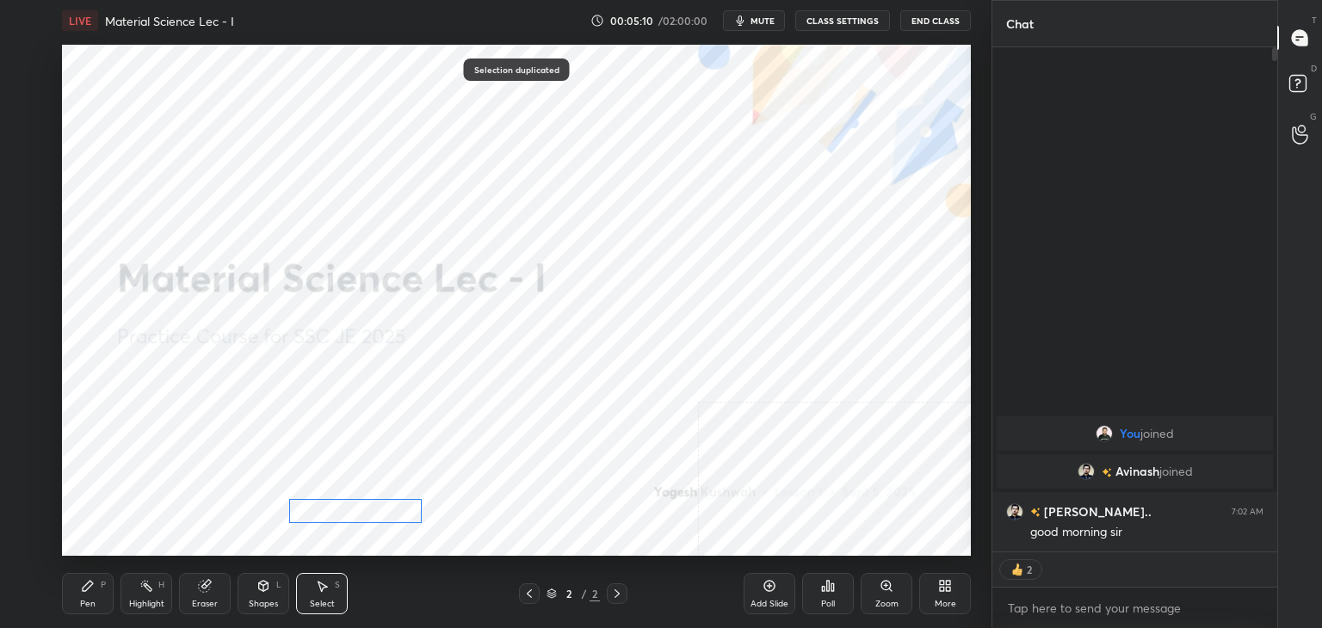
click at [363, 507] on div "0 ° Undo Copy Duplicate Duplicate to new slide Delete" at bounding box center [516, 300] width 909 height 511
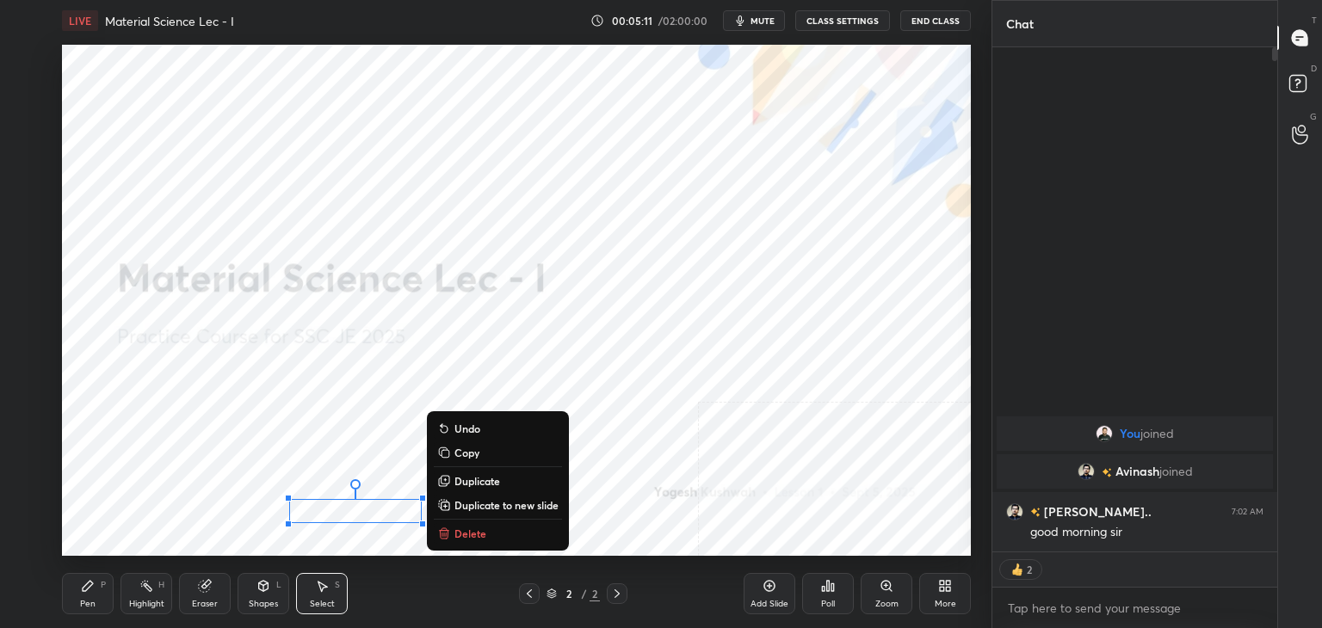
click at [479, 482] on p "Duplicate" at bounding box center [477, 481] width 46 height 14
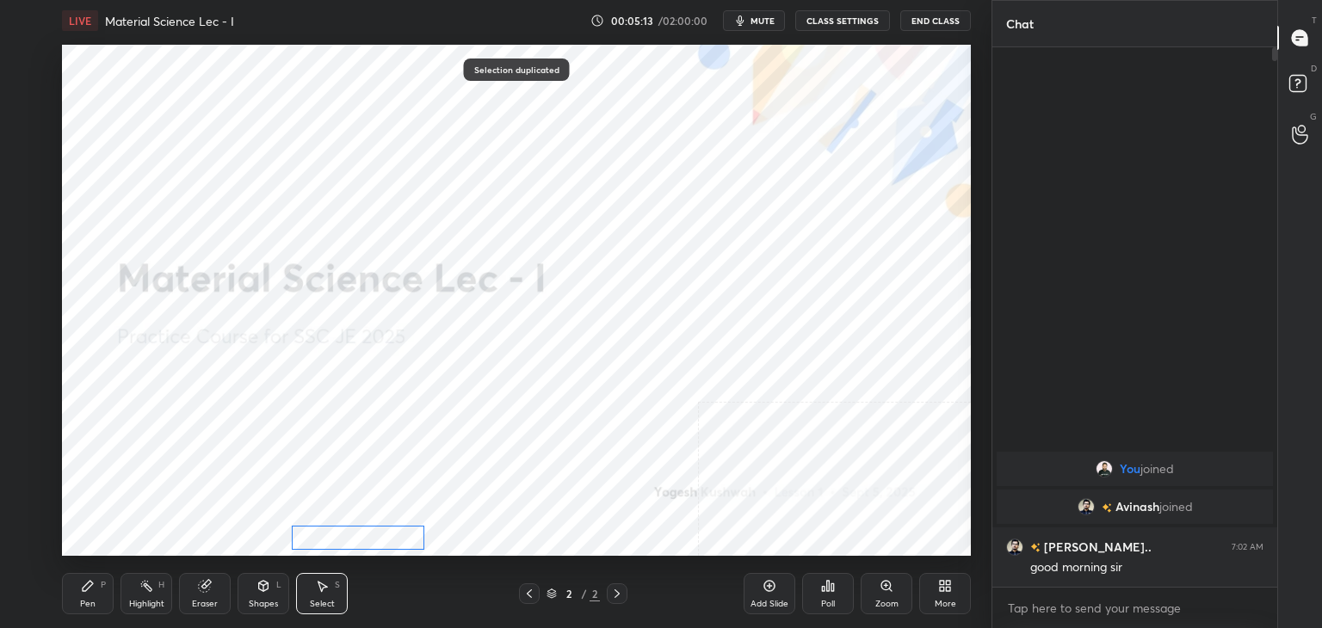
scroll to position [535, 280]
drag, startPoint x: 383, startPoint y: 528, endPoint x: 361, endPoint y: 534, distance: 23.2
click at [365, 534] on div "0 ° Undo Copy Duplicate Duplicate to new slide Delete" at bounding box center [516, 300] width 909 height 511
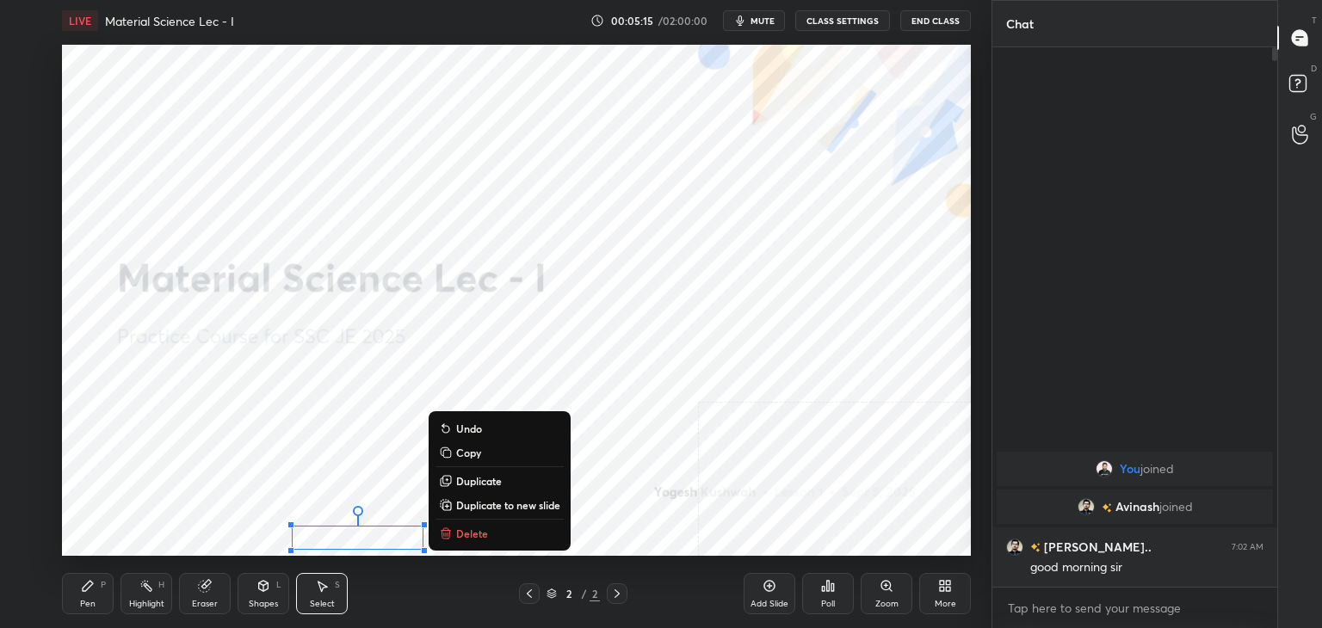
click at [271, 585] on div "Shapes L" at bounding box center [264, 593] width 52 height 41
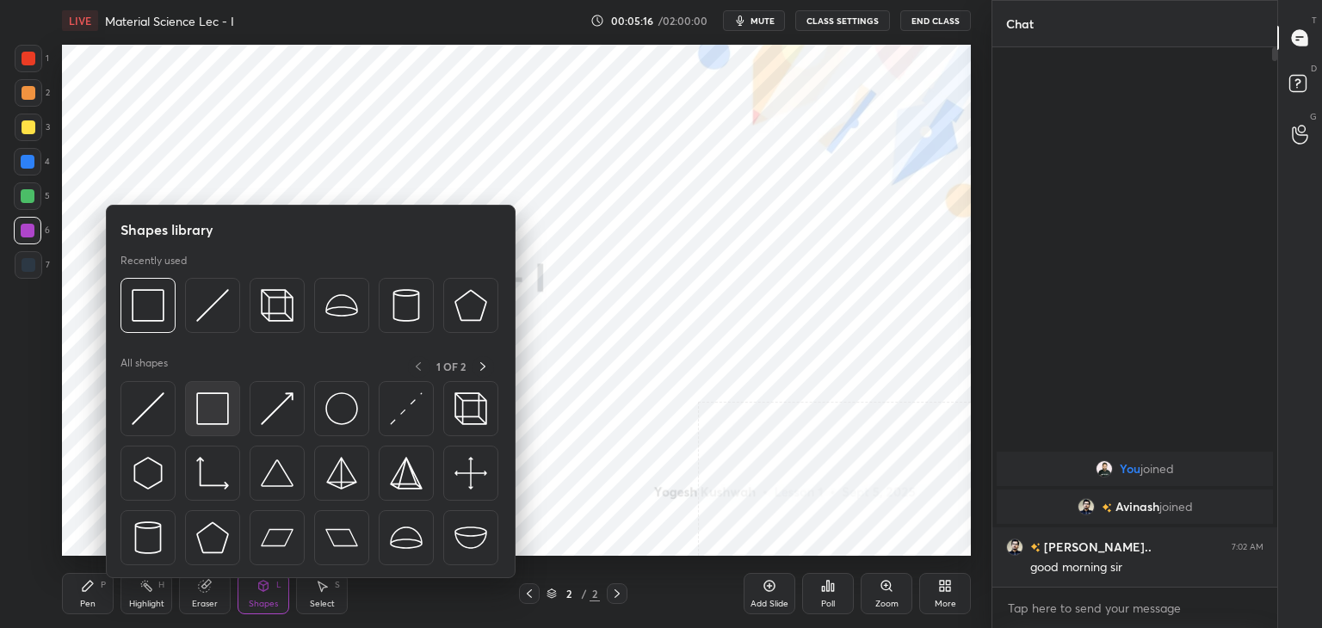
click at [208, 424] on img at bounding box center [212, 409] width 33 height 33
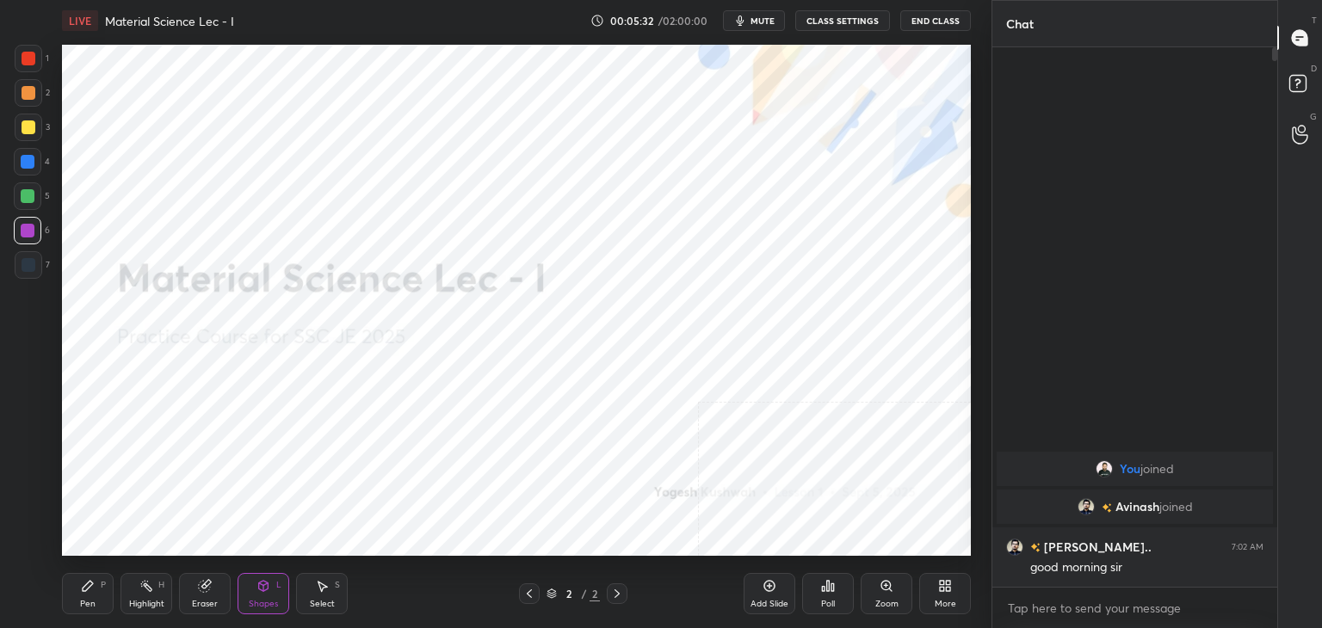
click at [140, 593] on icon at bounding box center [146, 586] width 14 height 14
click at [943, 593] on div "More" at bounding box center [945, 593] width 52 height 41
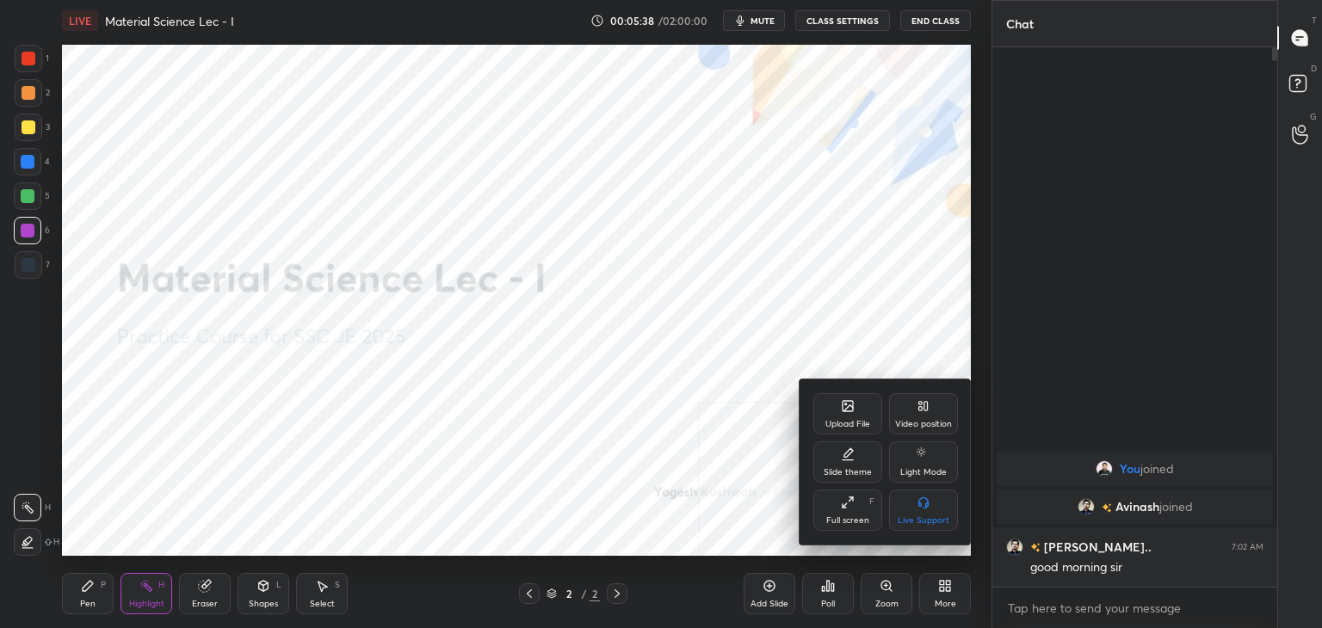
click at [914, 420] on div "Video position" at bounding box center [923, 424] width 57 height 9
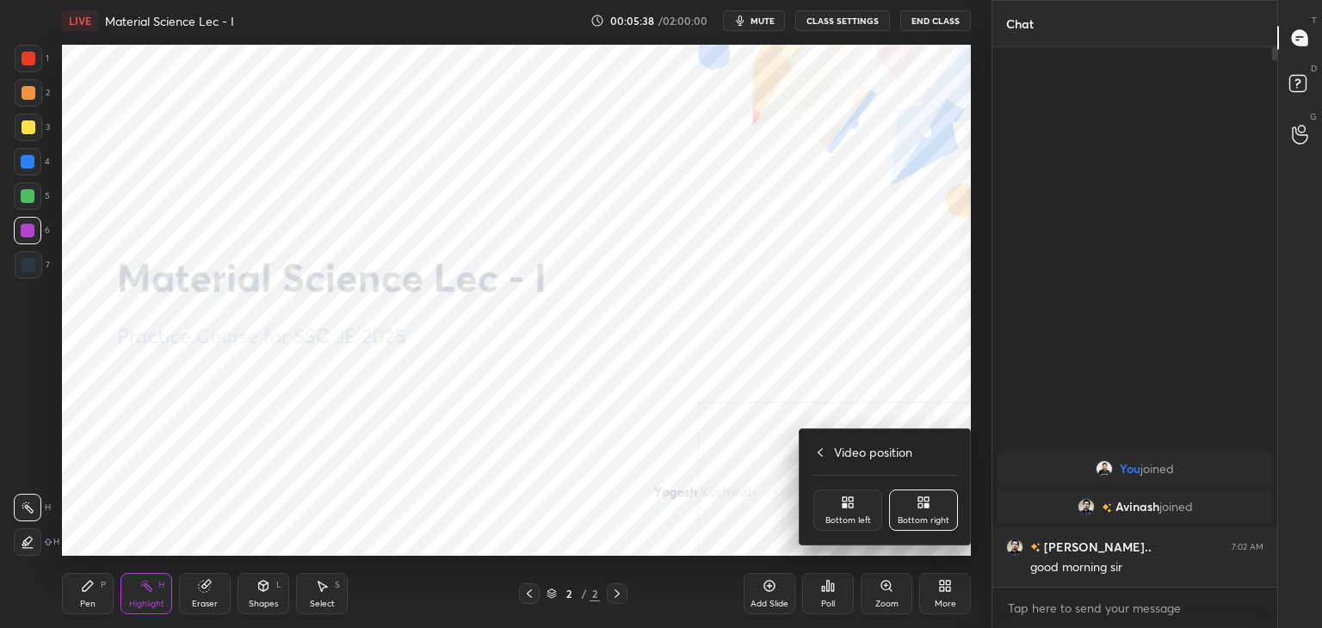
click at [840, 510] on div "Bottom left" at bounding box center [847, 510] width 69 height 41
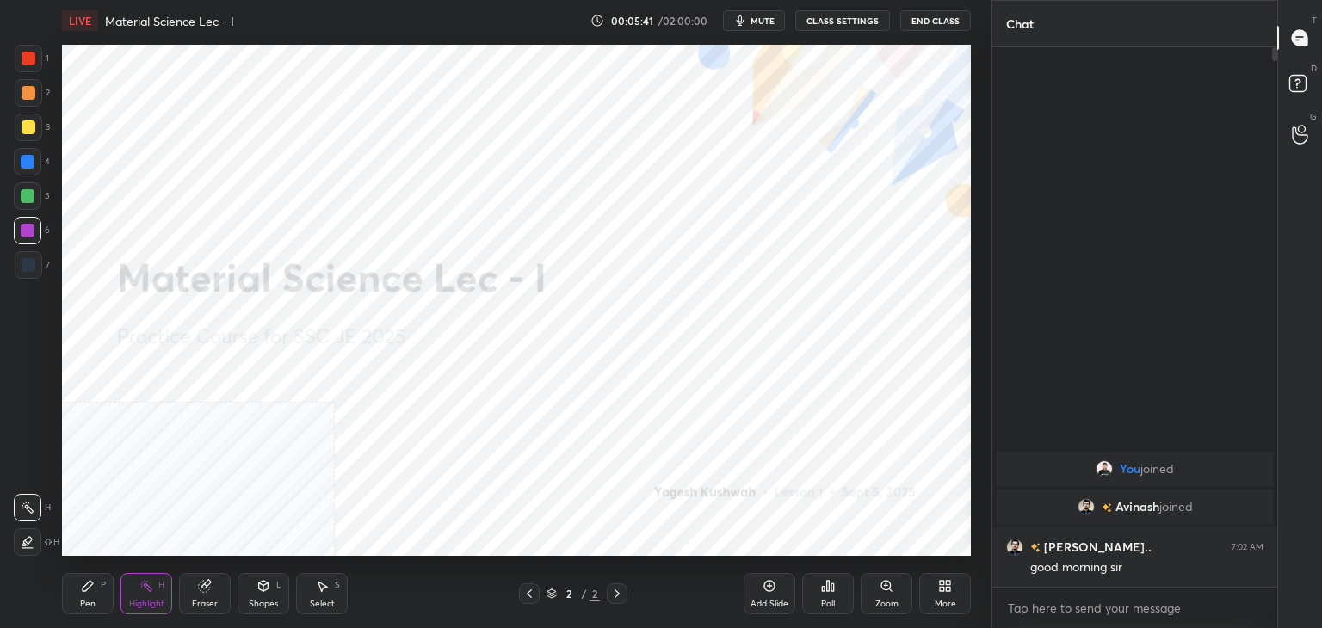
click at [942, 589] on icon at bounding box center [945, 586] width 14 height 14
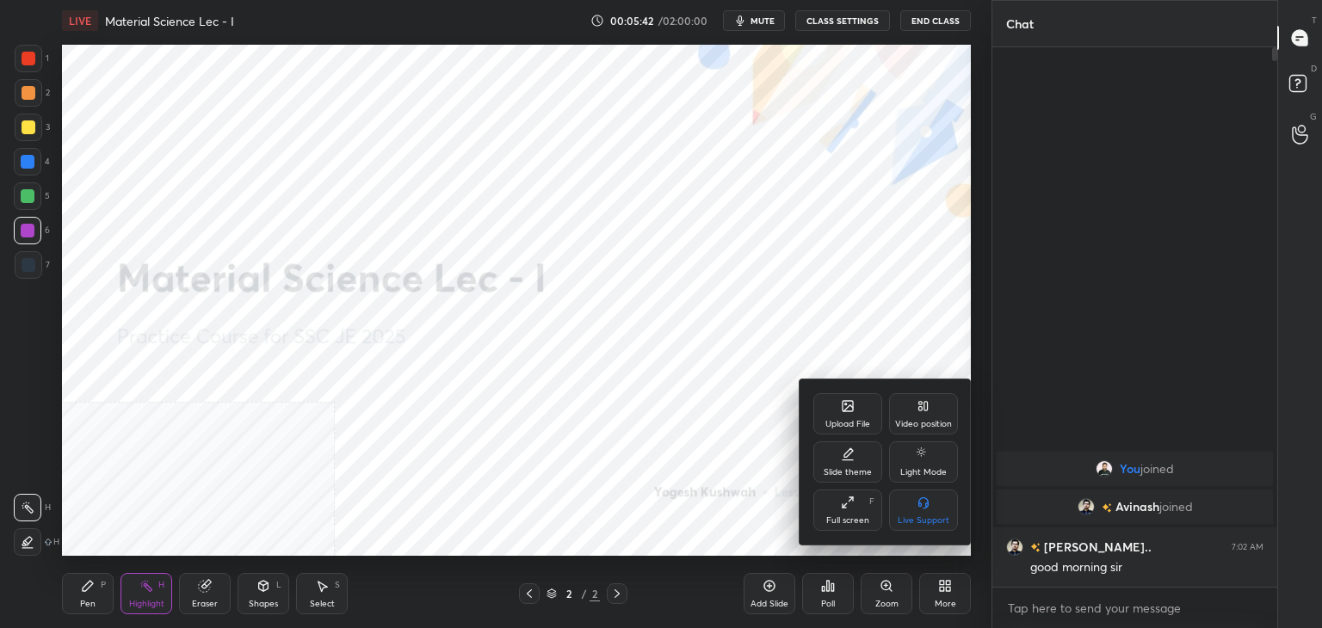
drag, startPoint x: 917, startPoint y: 423, endPoint x: 921, endPoint y: 445, distance: 22.8
click at [916, 424] on div "Video position" at bounding box center [923, 424] width 57 height 9
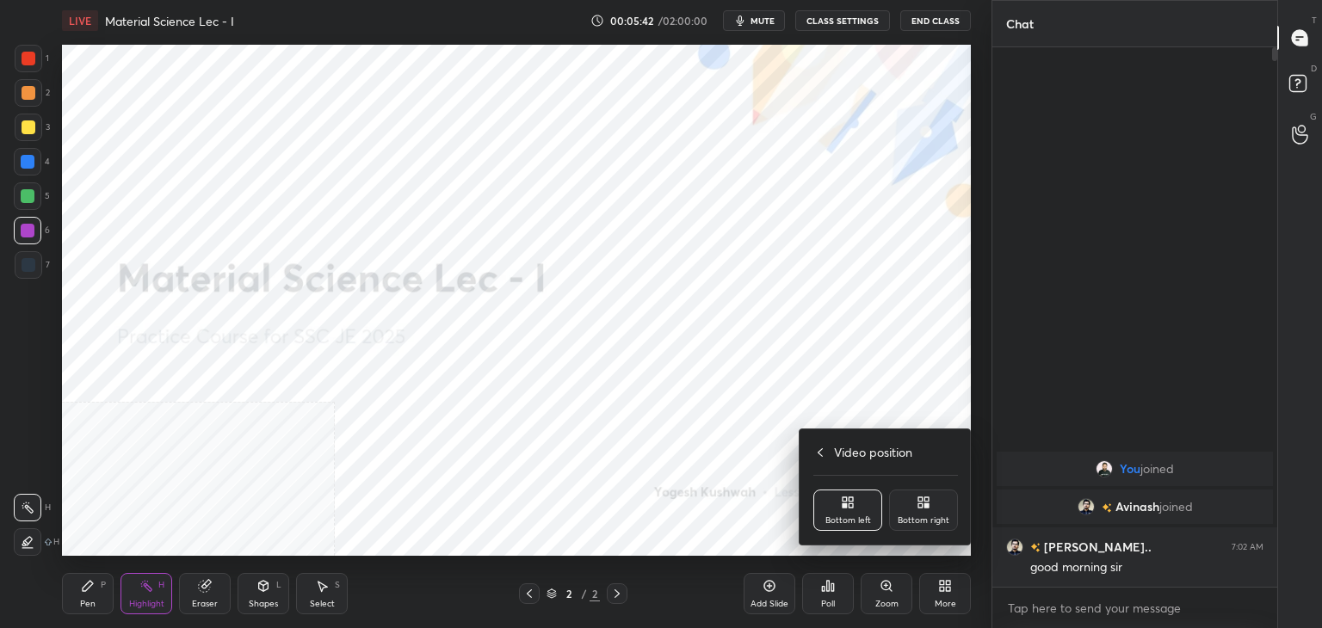
click at [924, 515] on div "Bottom right" at bounding box center [923, 510] width 69 height 41
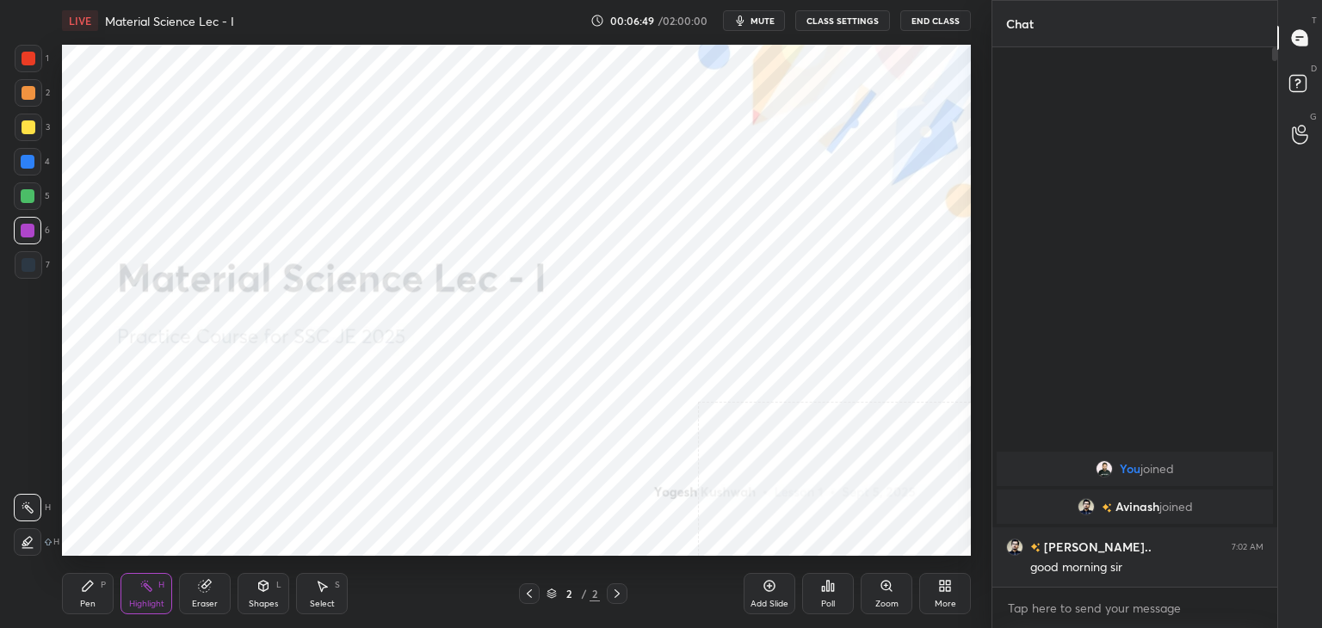
click at [135, 592] on div "Highlight H" at bounding box center [147, 593] width 52 height 41
drag, startPoint x: 24, startPoint y: 266, endPoint x: 50, endPoint y: 270, distance: 26.2
click at [26, 266] on div at bounding box center [29, 265] width 14 height 14
click at [88, 591] on icon at bounding box center [88, 586] width 14 height 14
click at [30, 200] on div at bounding box center [28, 196] width 14 height 14
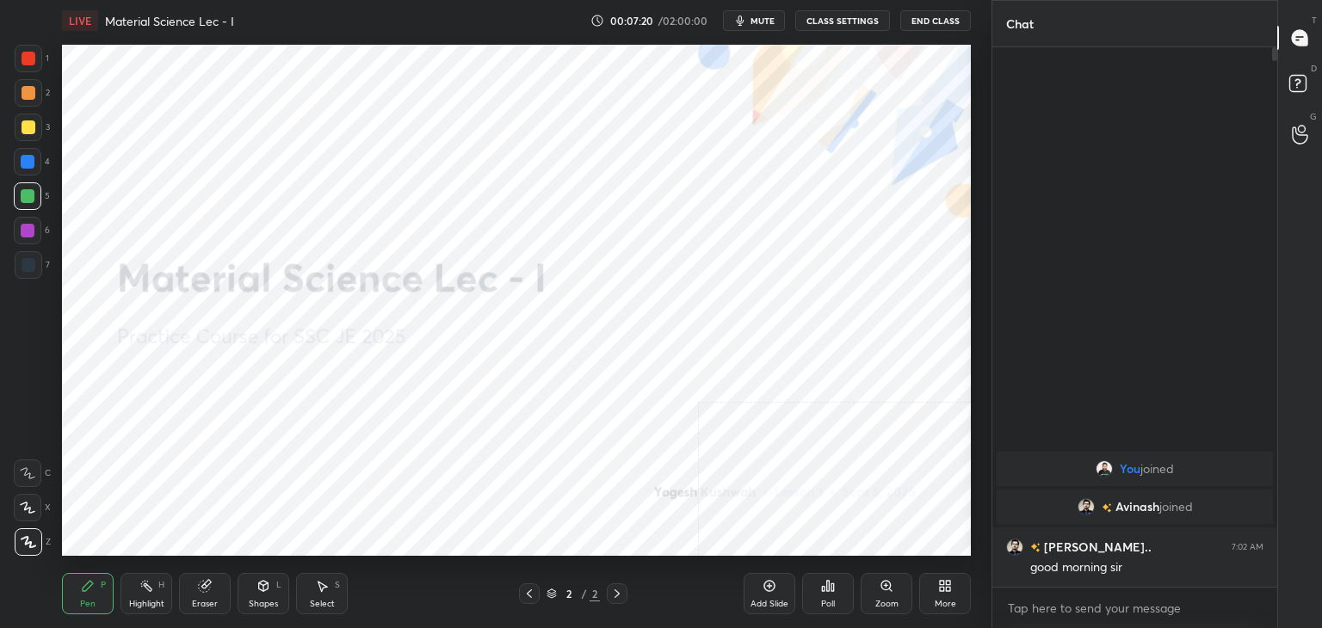
drag, startPoint x: 28, startPoint y: 88, endPoint x: 46, endPoint y: 113, distance: 31.3
click at [28, 89] on div at bounding box center [29, 93] width 14 height 14
click at [257, 583] on icon at bounding box center [264, 586] width 14 height 14
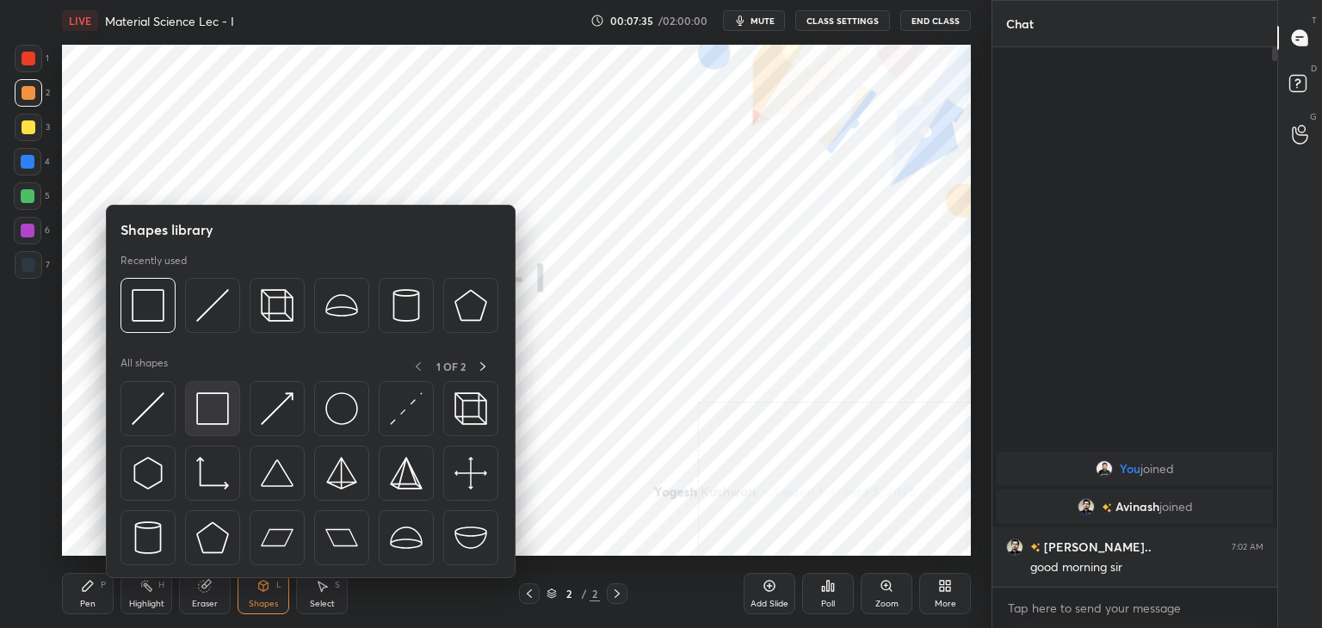
click at [219, 419] on img at bounding box center [212, 409] width 33 height 33
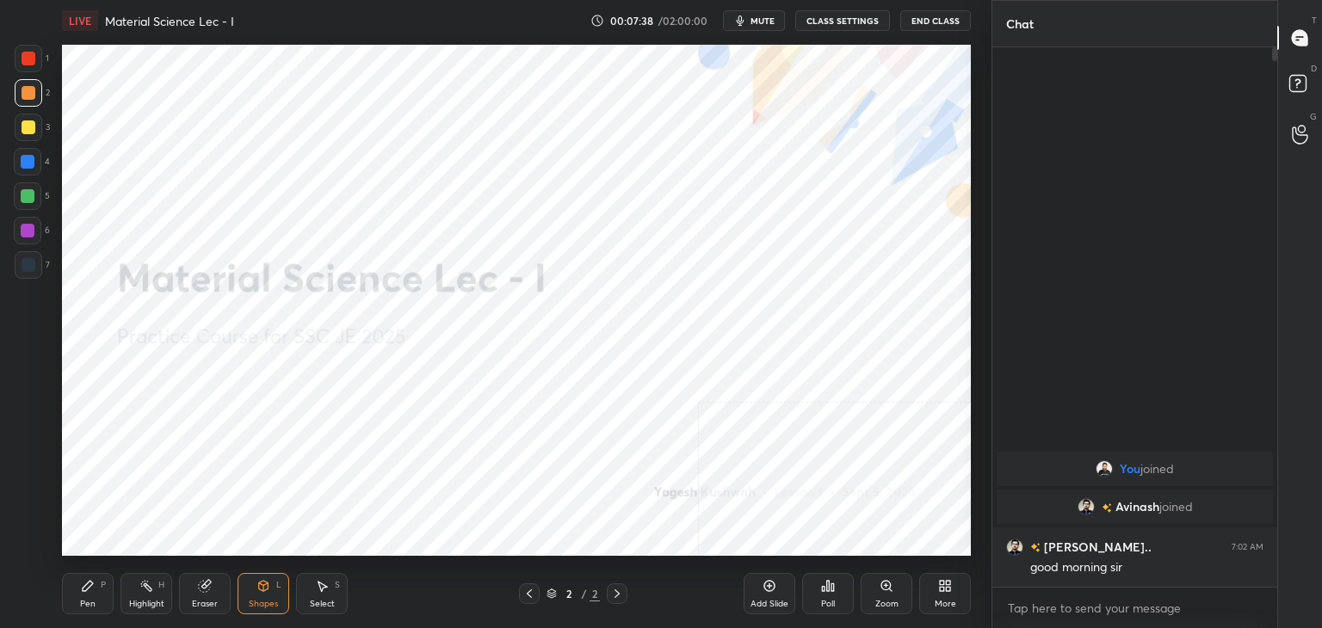
click at [30, 233] on div at bounding box center [28, 231] width 14 height 14
click at [87, 589] on icon at bounding box center [88, 586] width 10 height 10
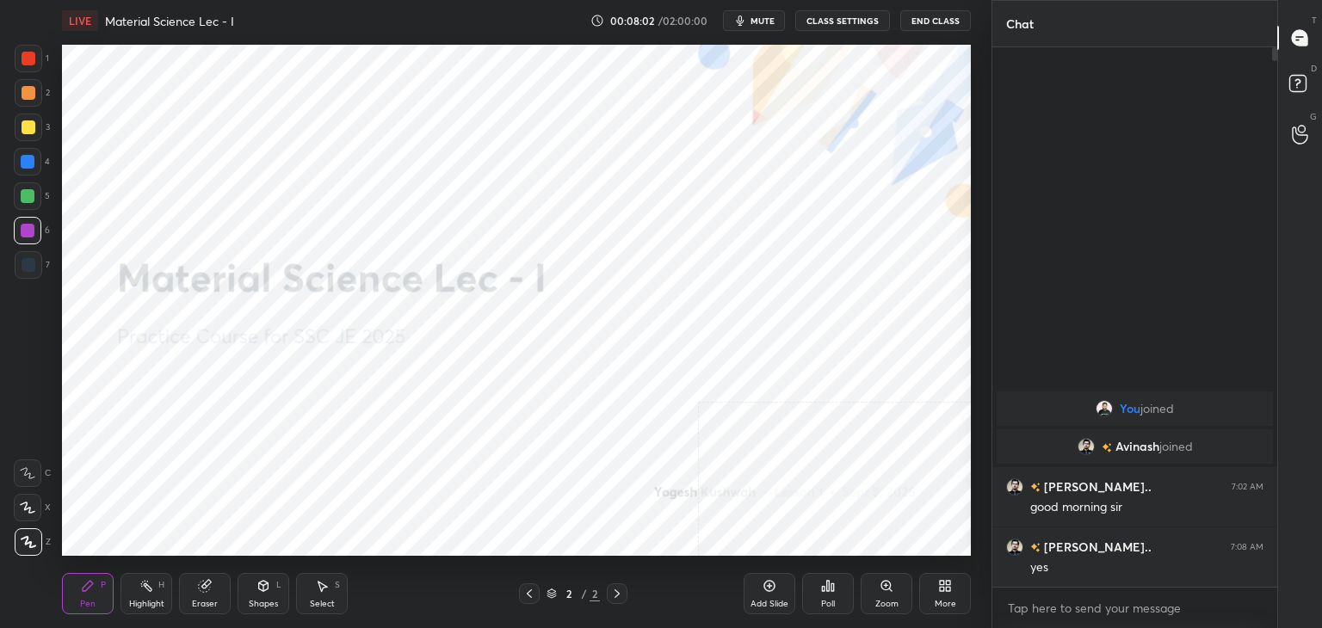
click at [155, 596] on div "Highlight H" at bounding box center [147, 593] width 52 height 41
click at [938, 583] on icon at bounding box center [945, 586] width 14 height 14
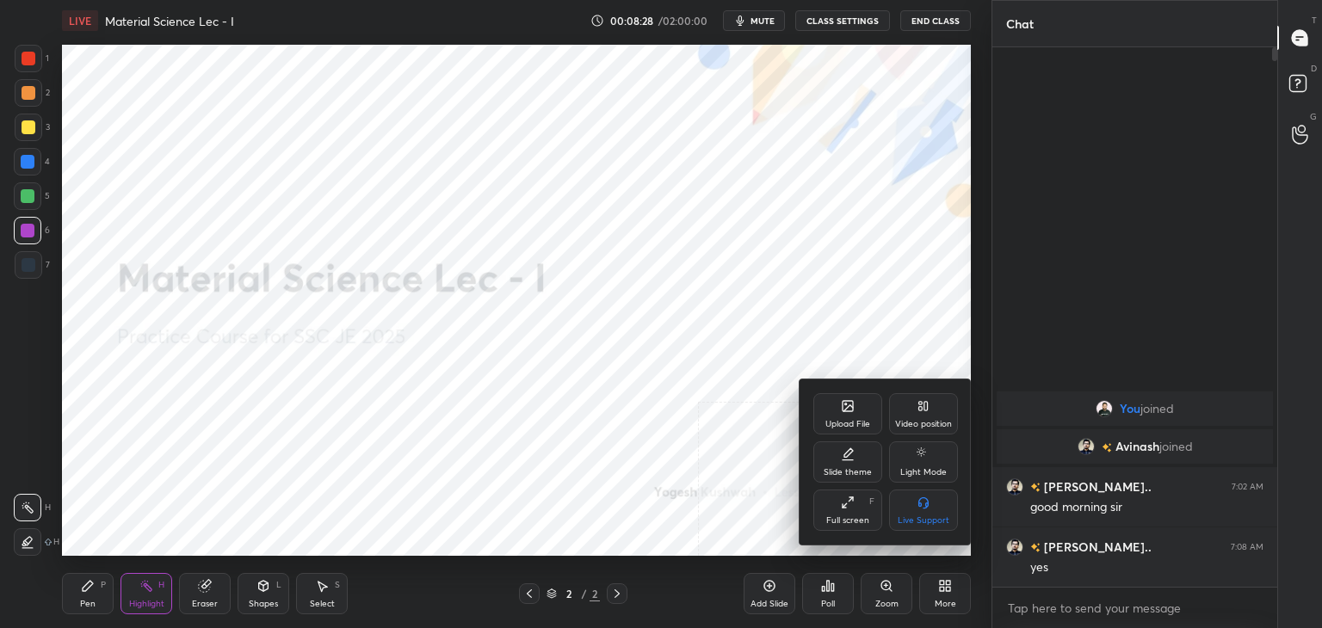
click at [847, 408] on icon at bounding box center [848, 408] width 9 height 6
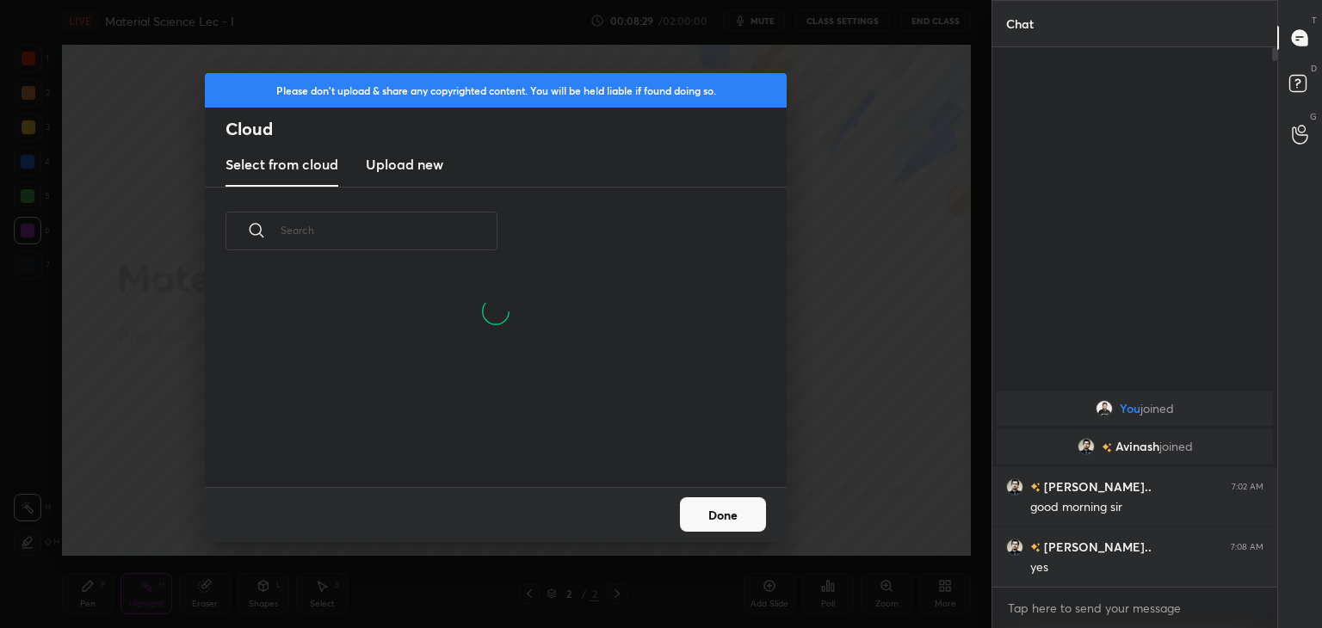
click at [393, 161] on h3 "Upload new" at bounding box center [404, 164] width 77 height 21
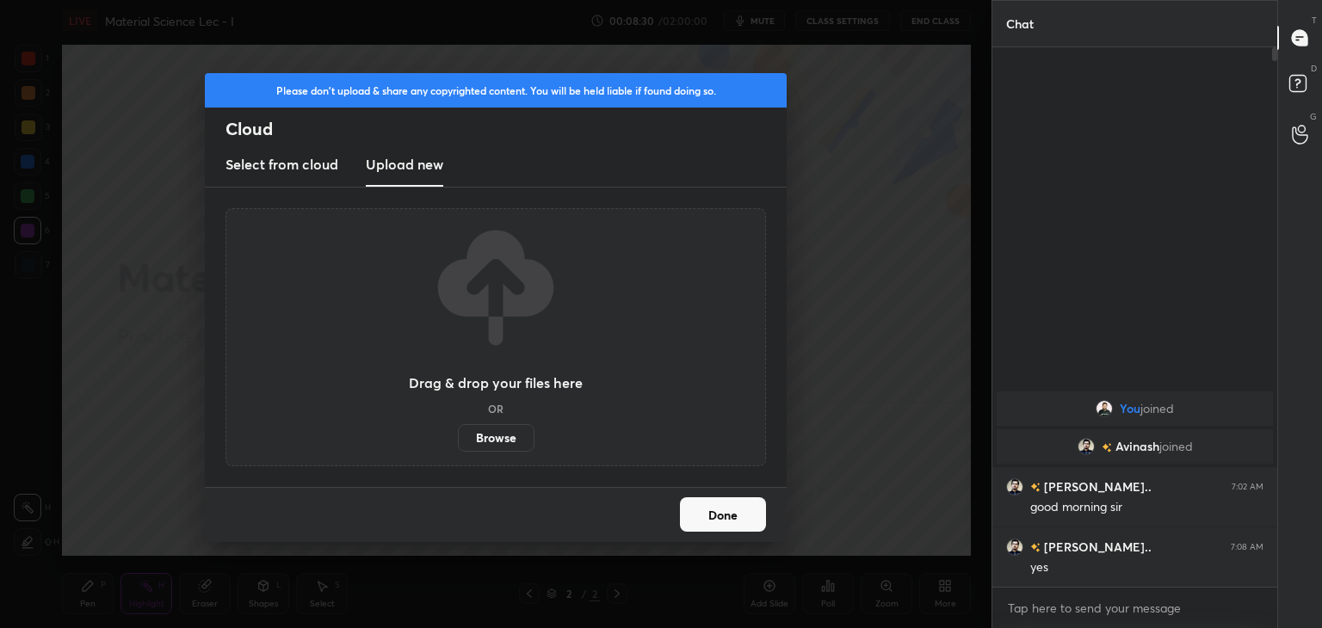
click at [483, 442] on label "Browse" at bounding box center [496, 438] width 77 height 28
click at [458, 442] on input "Browse" at bounding box center [458, 438] width 0 height 28
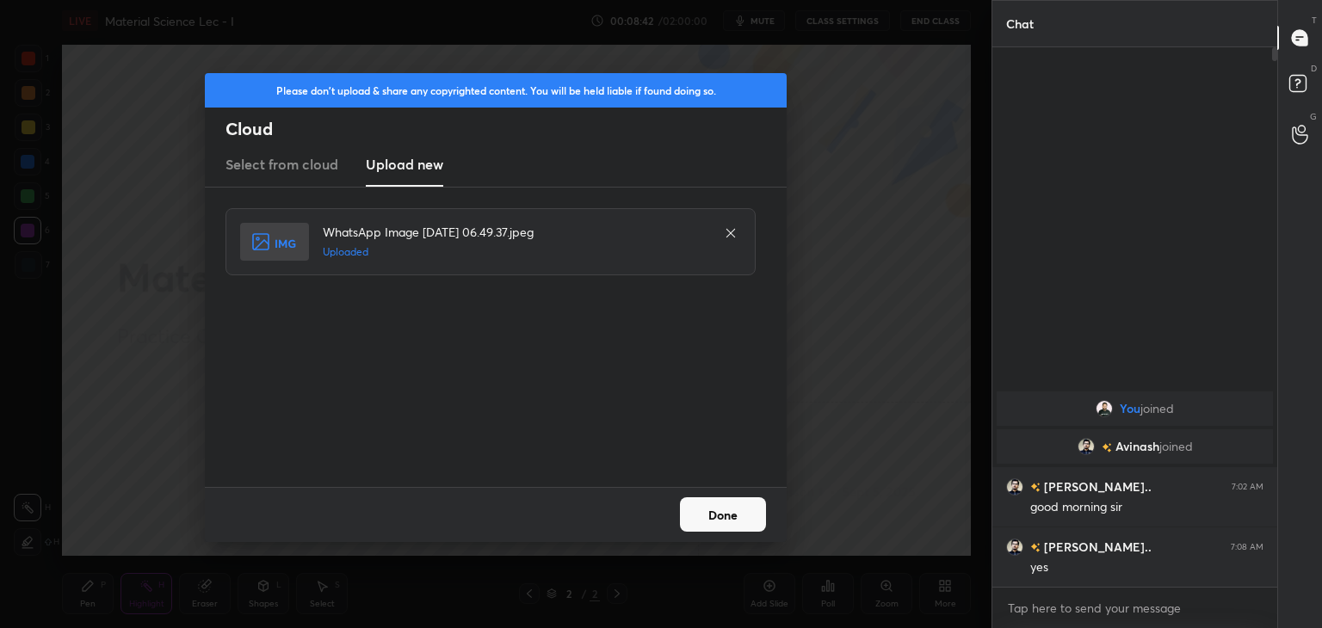
click at [706, 513] on button "Done" at bounding box center [723, 515] width 86 height 34
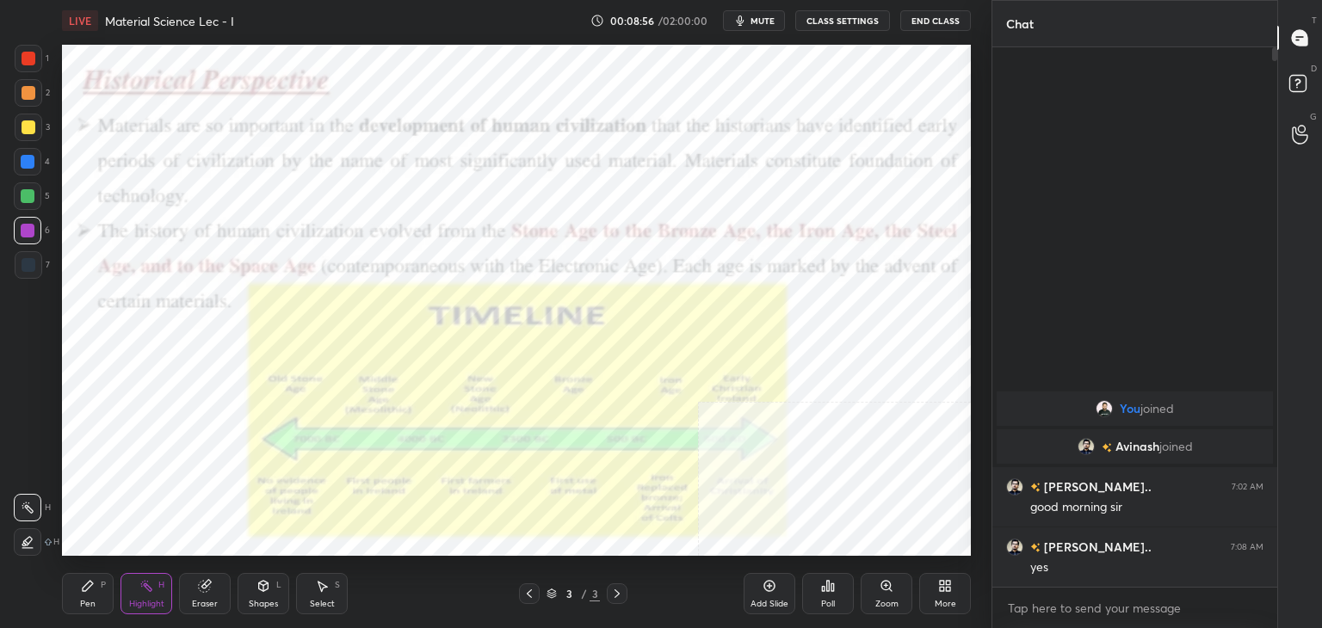
click at [386, 578] on div "Pen P Highlight H Eraser Shapes L Select S" at bounding box center [232, 593] width 341 height 41
click at [528, 591] on icon at bounding box center [529, 594] width 14 height 14
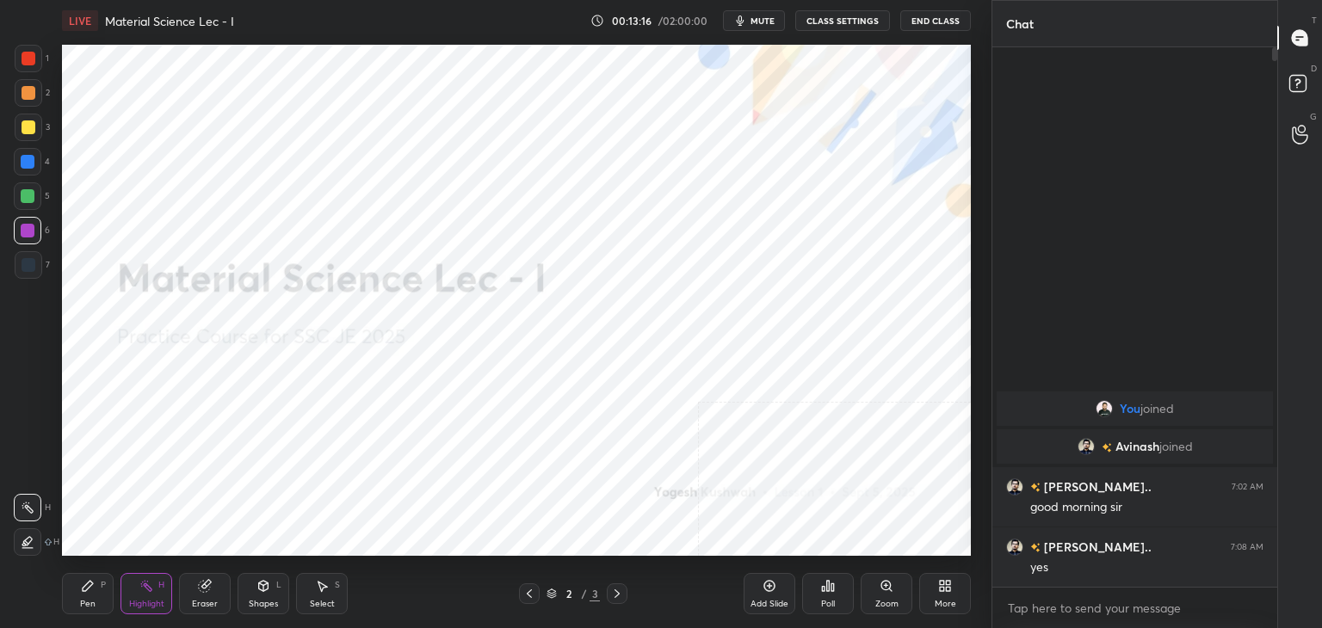
click at [27, 94] on div at bounding box center [29, 93] width 14 height 14
click at [81, 591] on icon at bounding box center [88, 586] width 14 height 14
drag, startPoint x: 262, startPoint y: 593, endPoint x: 257, endPoint y: 583, distance: 11.2
click at [259, 591] on icon at bounding box center [264, 586] width 14 height 14
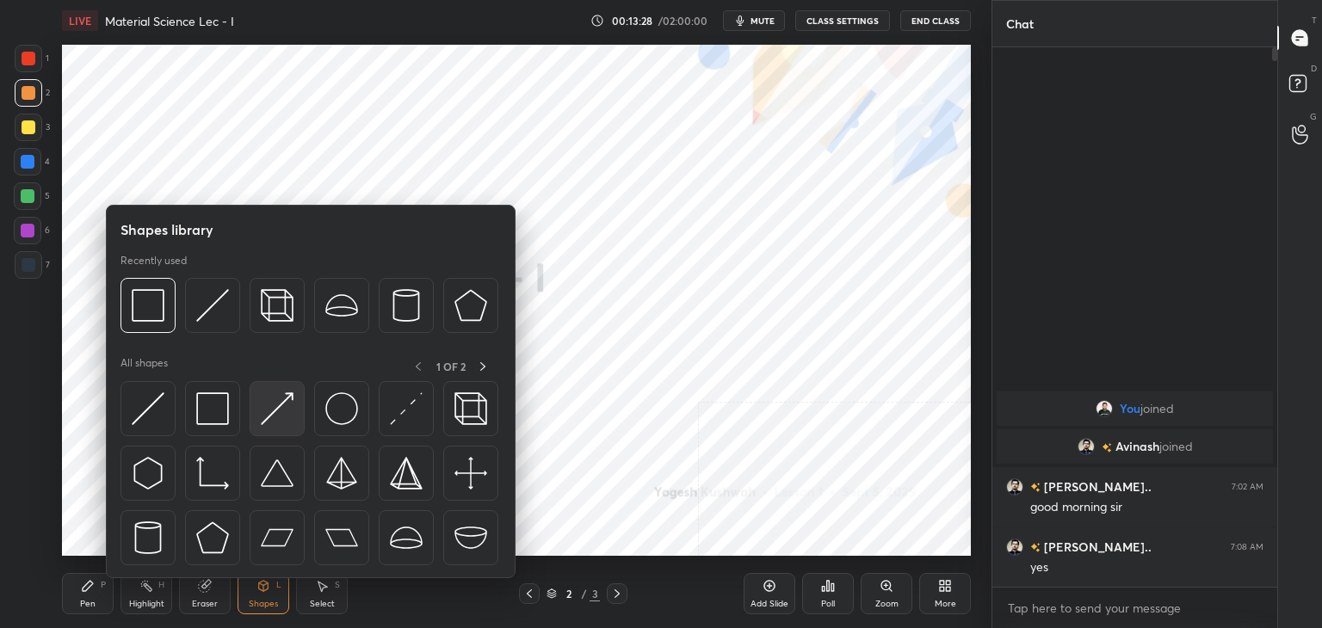
click at [255, 409] on div at bounding box center [277, 408] width 55 height 55
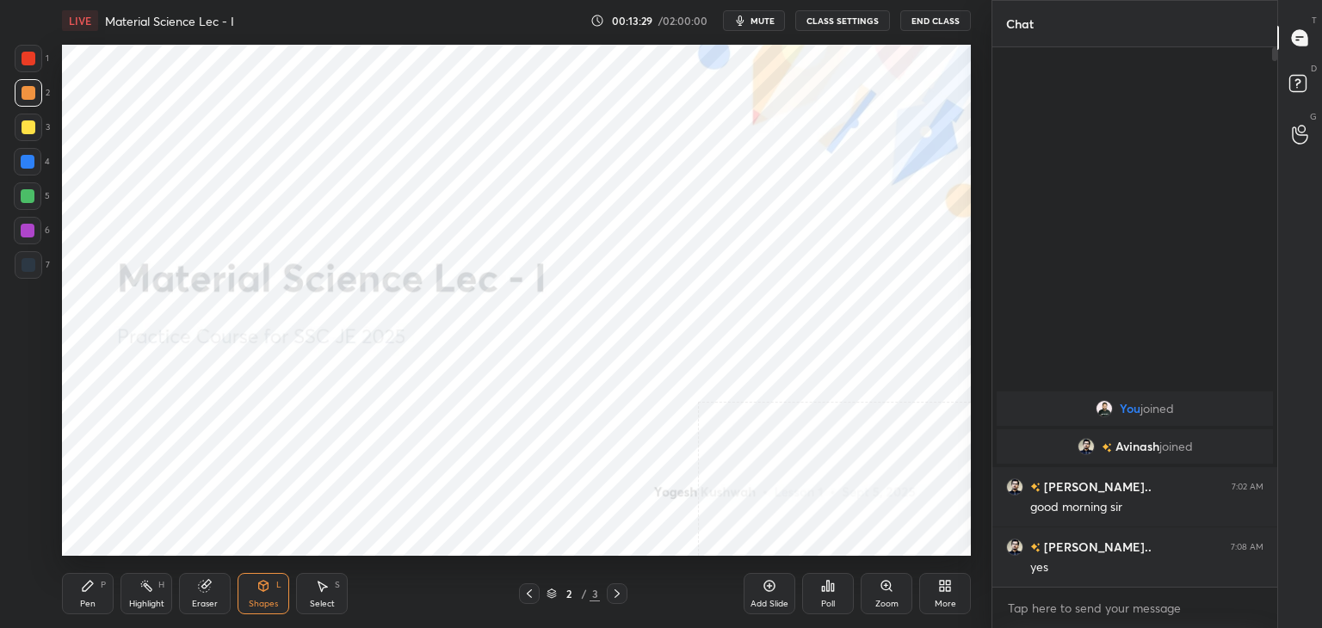
click at [28, 190] on div at bounding box center [28, 196] width 14 height 14
click at [135, 595] on div "Highlight H" at bounding box center [147, 593] width 52 height 41
drag, startPoint x: 331, startPoint y: 595, endPoint x: 331, endPoint y: 560, distance: 34.4
click at [333, 595] on div "Select S" at bounding box center [322, 593] width 52 height 41
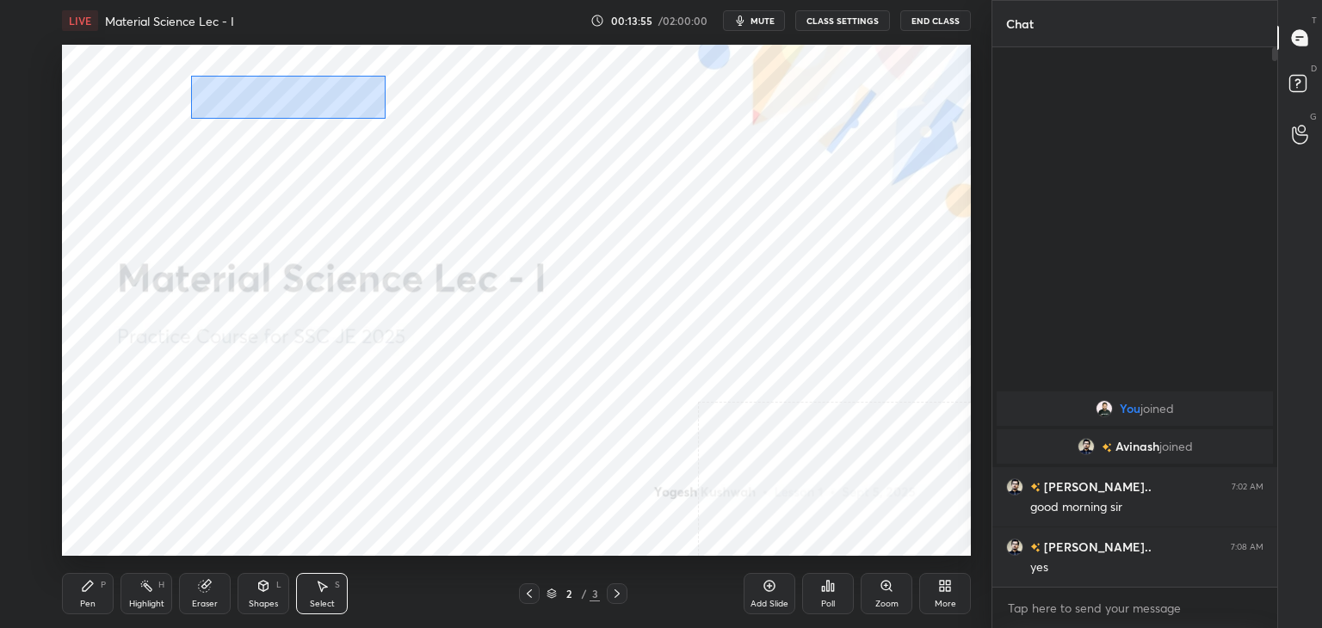
drag, startPoint x: 212, startPoint y: 84, endPoint x: 341, endPoint y: 107, distance: 131.0
click at [383, 118] on div "0 ° Undo Copy Duplicate Duplicate to new slide Delete" at bounding box center [516, 300] width 909 height 511
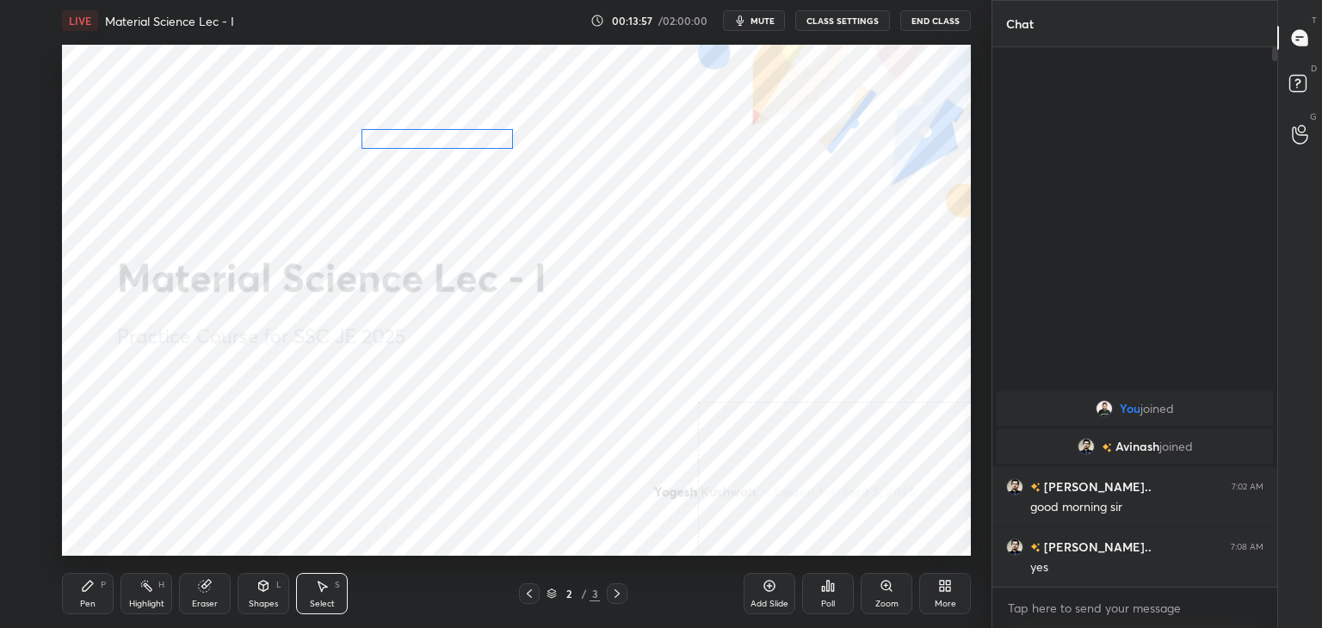
drag, startPoint x: 310, startPoint y: 90, endPoint x: 470, endPoint y: 139, distance: 167.5
click at [470, 139] on div "0 ° Undo Copy Duplicate Duplicate to new slide Delete" at bounding box center [516, 300] width 909 height 511
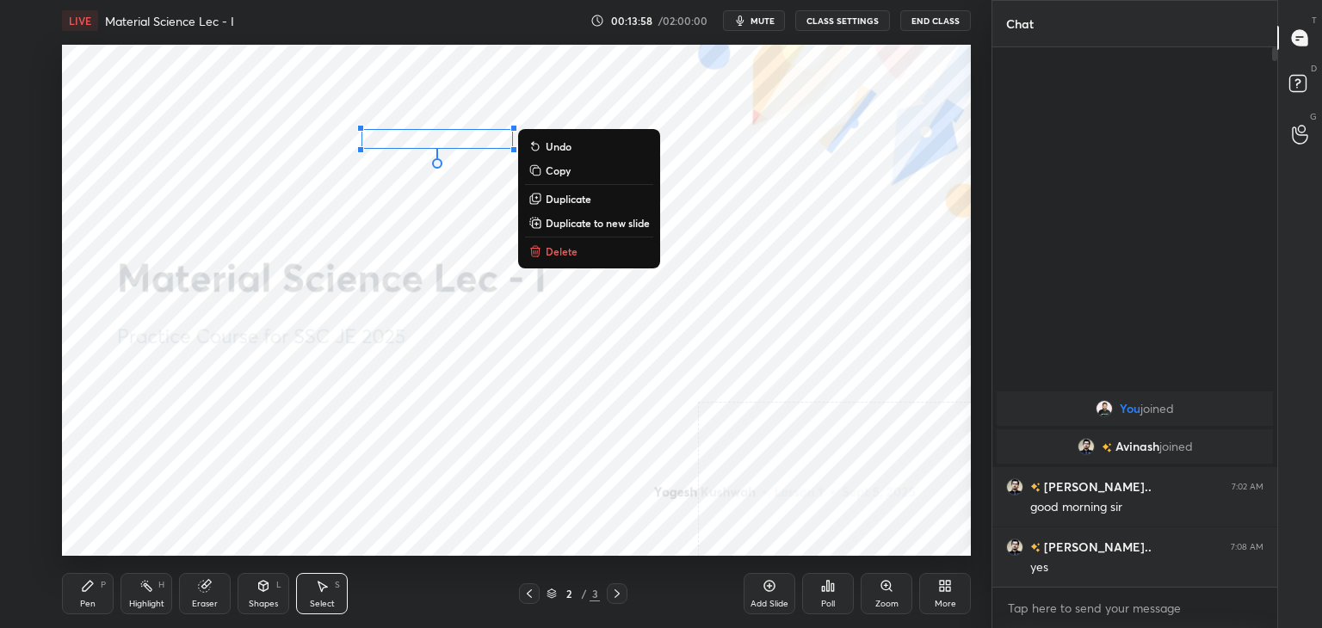
drag, startPoint x: 83, startPoint y: 597, endPoint x: 82, endPoint y: 570, distance: 26.7
click at [82, 597] on div "Pen P" at bounding box center [88, 593] width 52 height 41
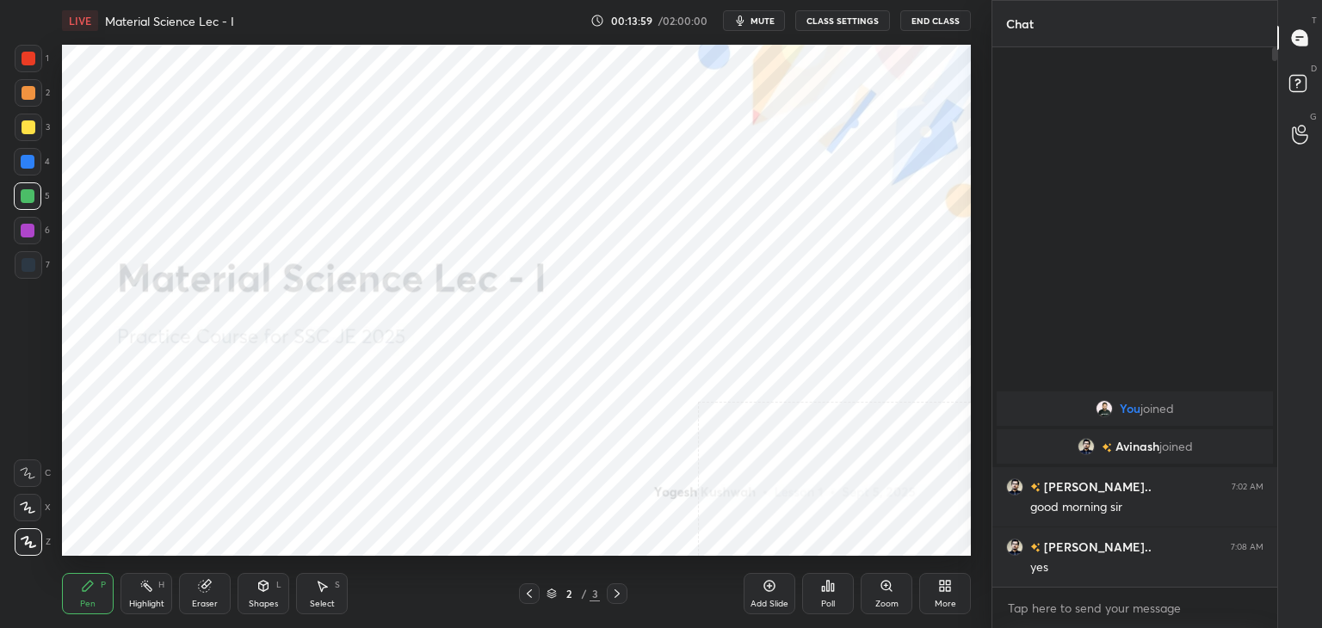
drag, startPoint x: 31, startPoint y: 96, endPoint x: 54, endPoint y: 97, distance: 23.3
click at [31, 96] on div at bounding box center [29, 93] width 14 height 14
drag, startPoint x: 313, startPoint y: 591, endPoint x: 306, endPoint y: 557, distance: 35.1
click at [312, 591] on div "Select S" at bounding box center [322, 593] width 52 height 41
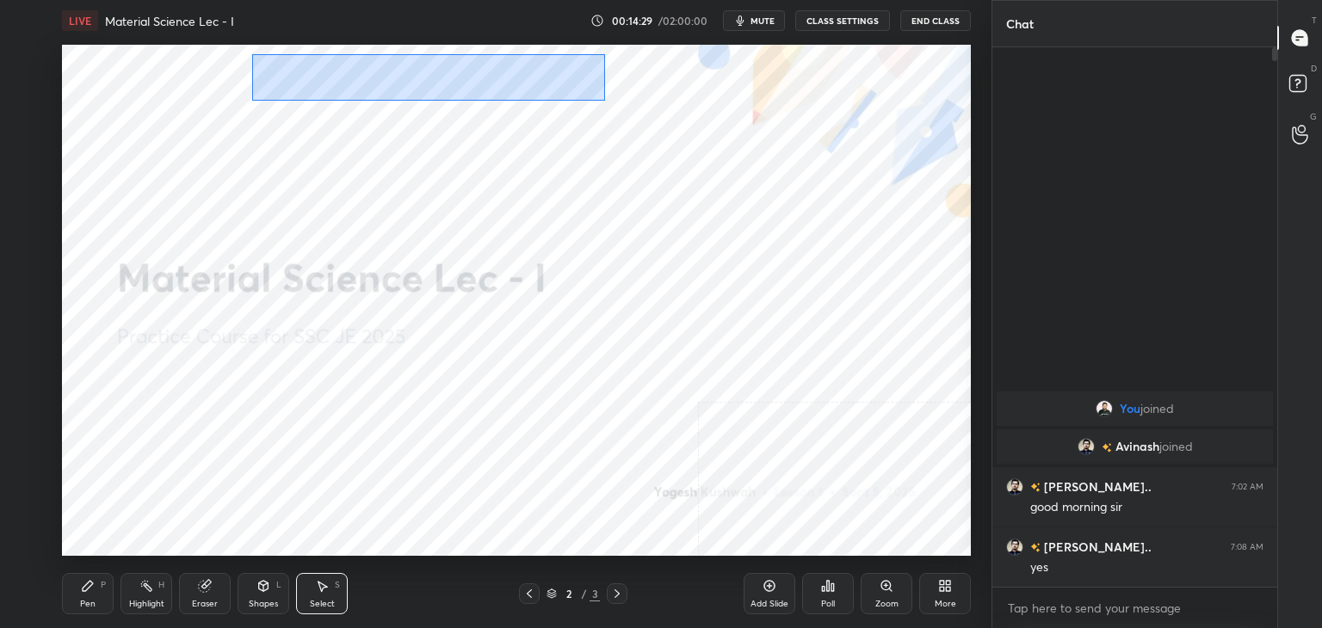
drag, startPoint x: 253, startPoint y: 55, endPoint x: 570, endPoint y: 91, distance: 318.8
click at [604, 99] on div "0 ° Undo Copy Duplicate Duplicate to new slide Delete" at bounding box center [516, 300] width 909 height 511
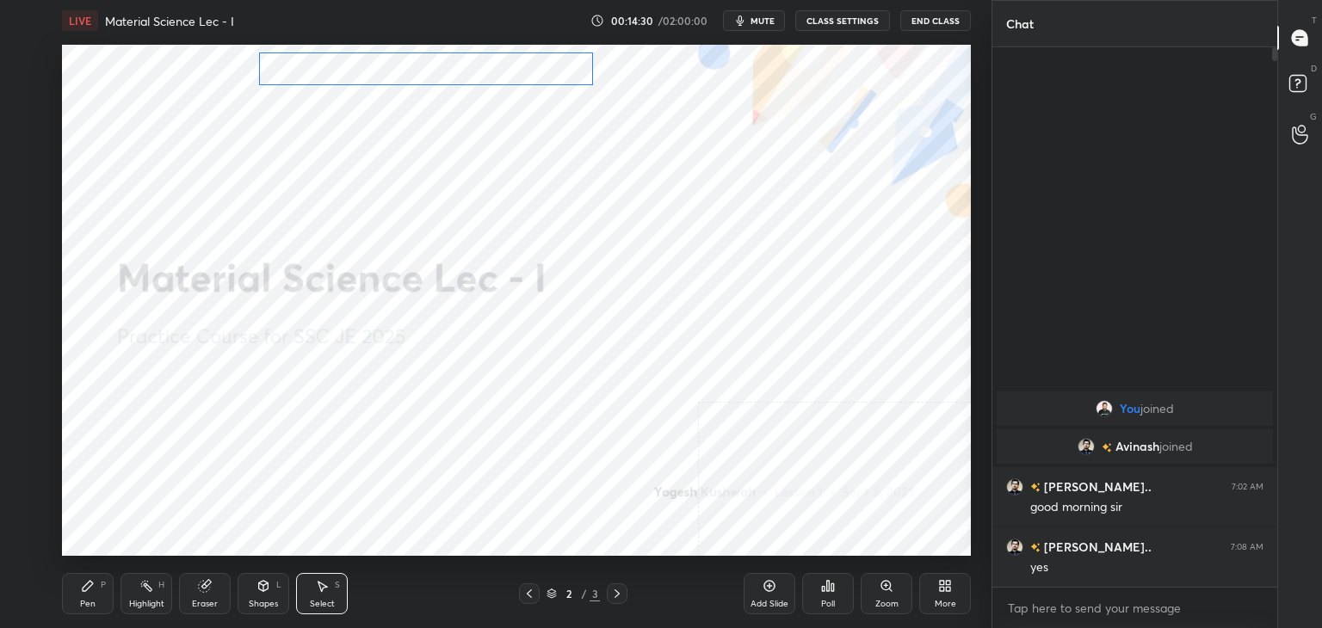
click at [523, 80] on div "0 ° Undo Copy Duplicate Duplicate to new slide Delete" at bounding box center [516, 300] width 909 height 511
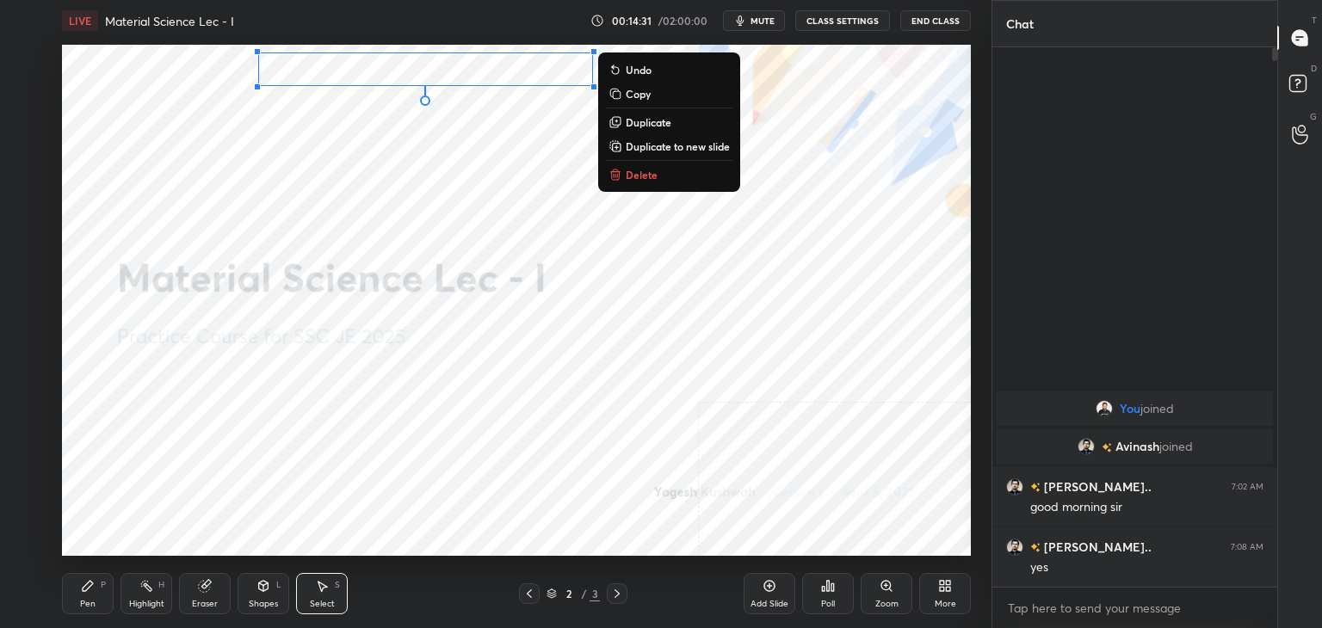
click at [151, 587] on icon at bounding box center [146, 586] width 14 height 14
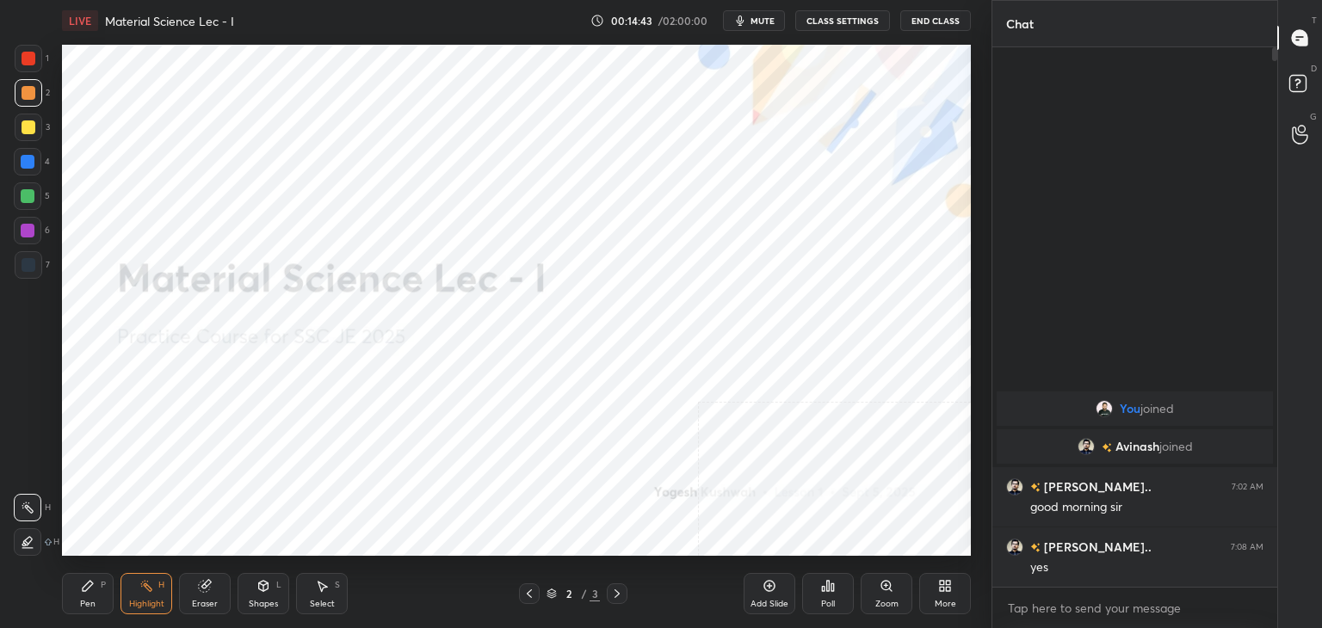
click at [257, 584] on icon at bounding box center [264, 586] width 14 height 14
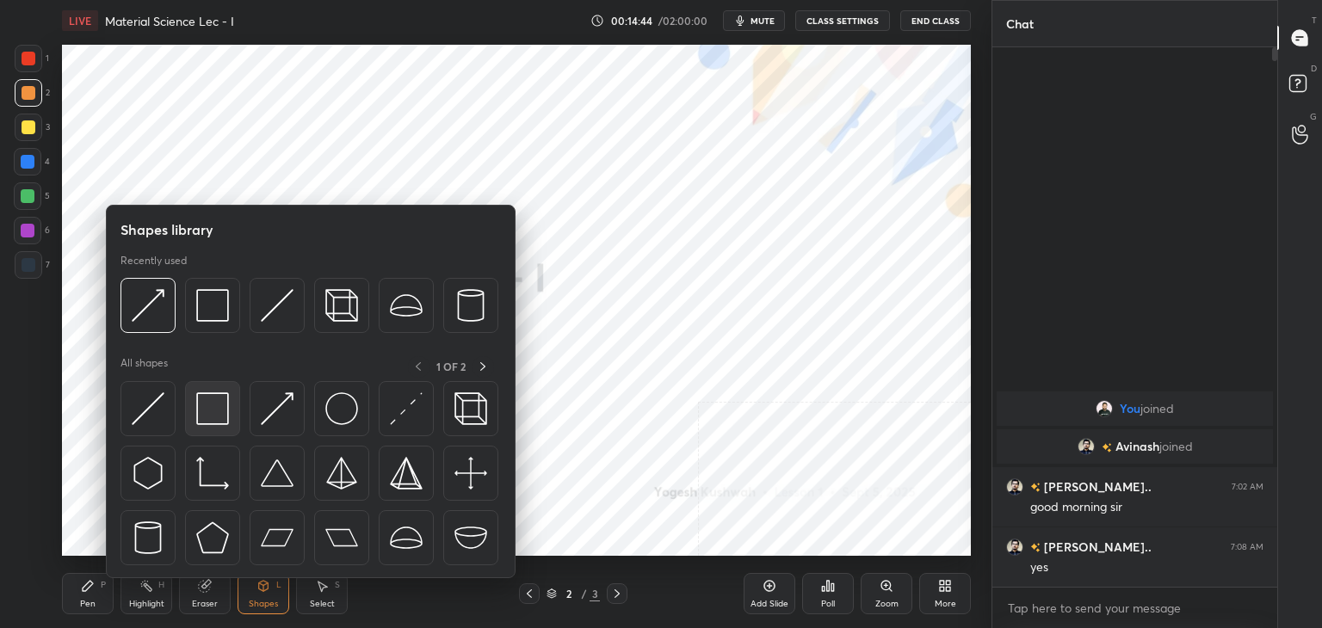
click at [203, 422] on img at bounding box center [212, 409] width 33 height 33
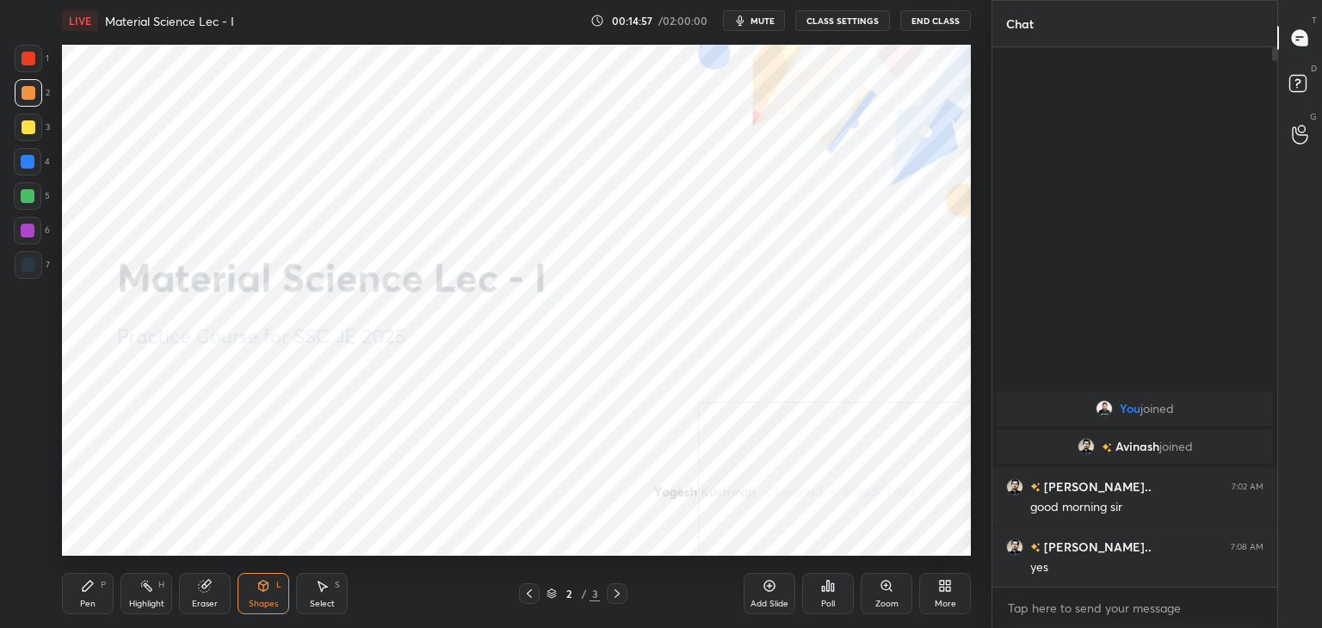
drag, startPoint x: 86, startPoint y: 599, endPoint x: 90, endPoint y: 576, distance: 23.5
click at [88, 596] on div "Pen P" at bounding box center [88, 593] width 52 height 41
click at [272, 580] on div "Shapes L" at bounding box center [264, 593] width 52 height 41
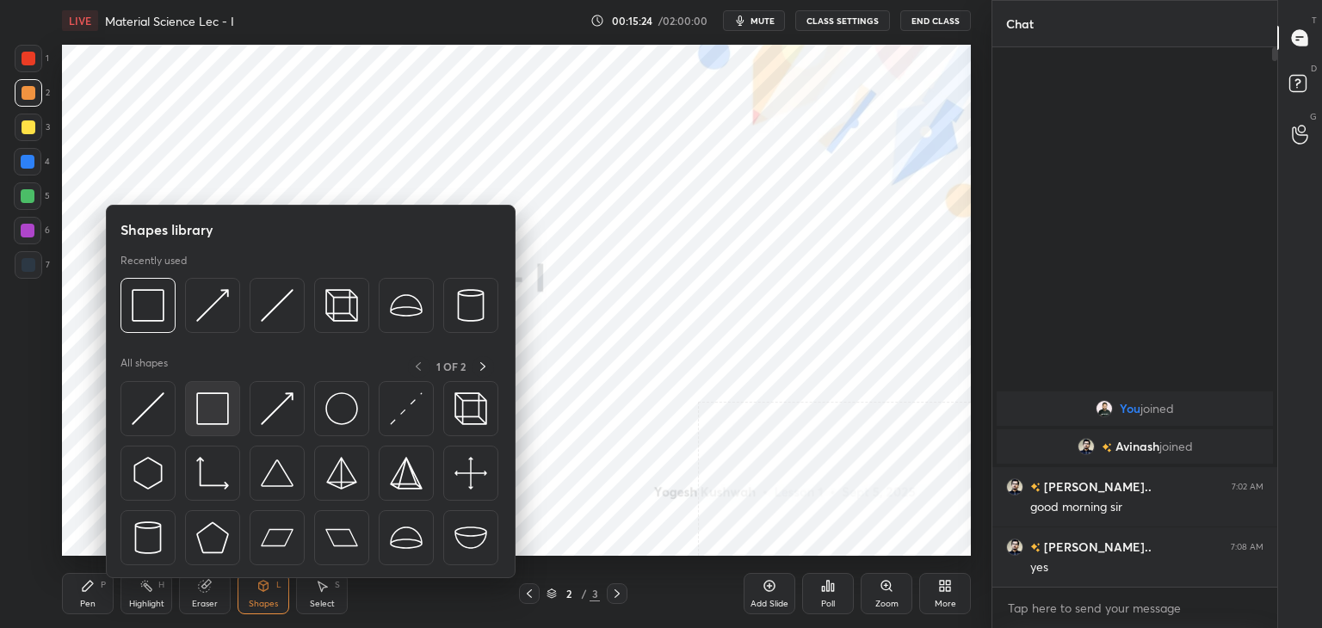
click at [222, 405] on img at bounding box center [212, 409] width 33 height 33
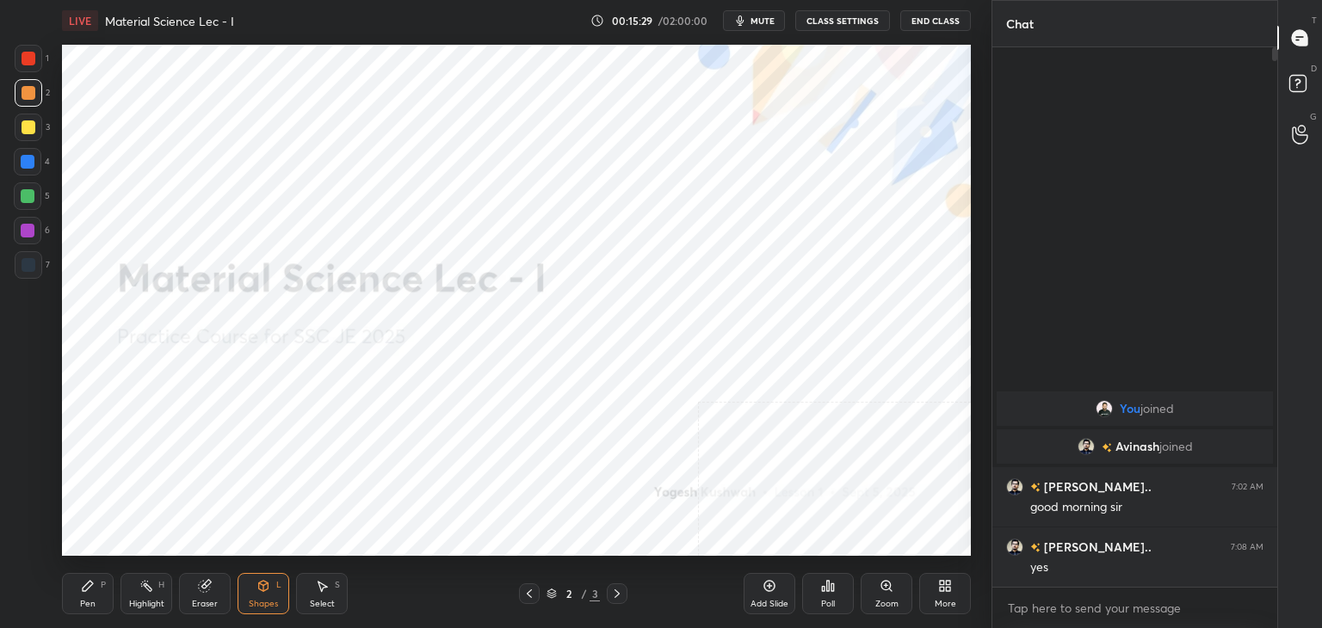
click at [26, 227] on div at bounding box center [28, 231] width 14 height 14
click at [83, 589] on icon at bounding box center [88, 586] width 10 height 10
click at [265, 578] on div "Shapes L" at bounding box center [264, 593] width 52 height 41
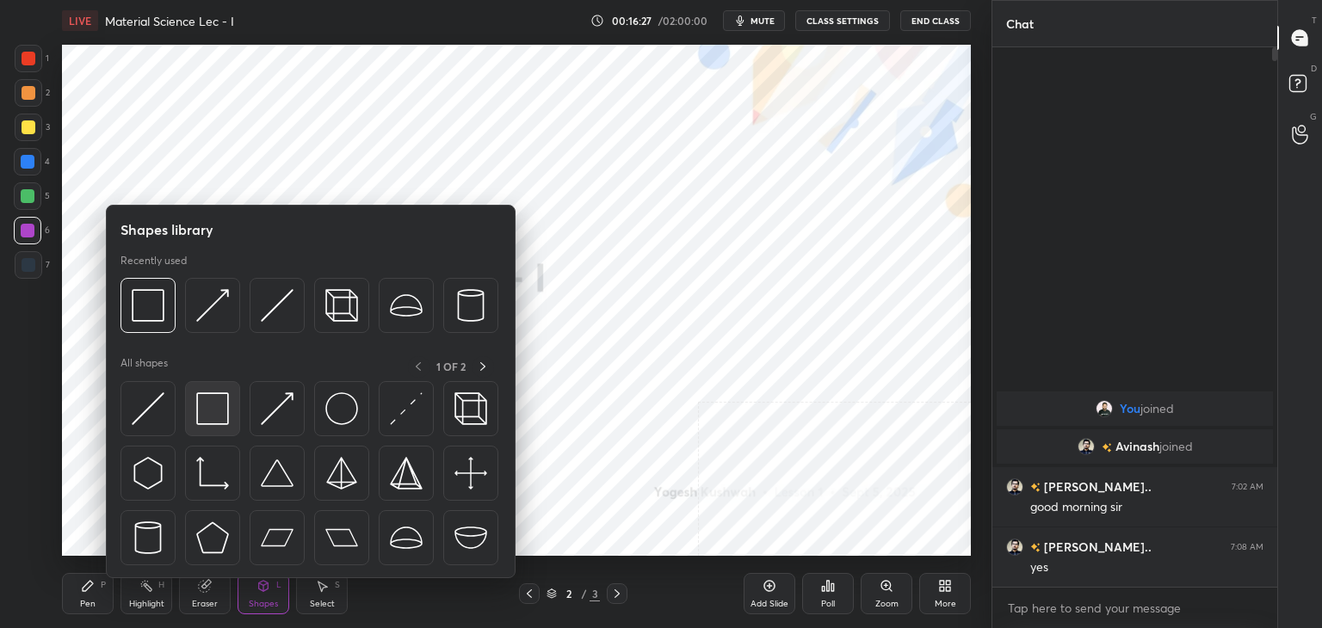
click at [207, 393] on img at bounding box center [212, 409] width 33 height 33
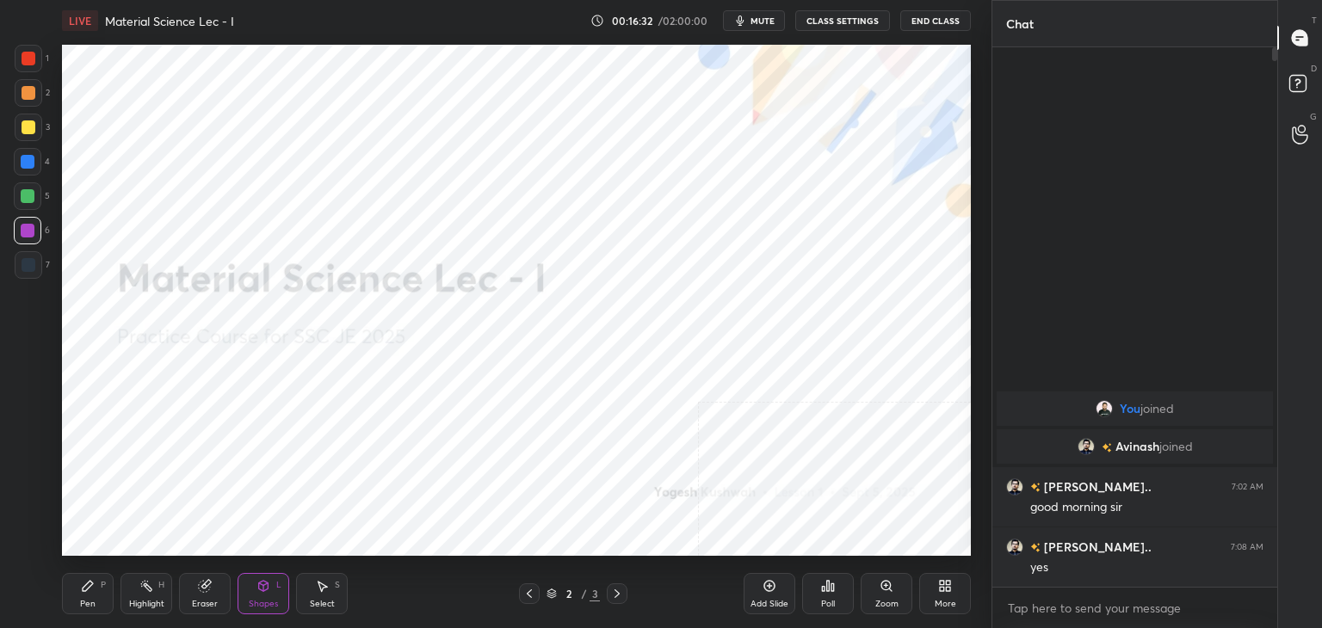
click at [341, 591] on div "Select S" at bounding box center [322, 593] width 52 height 41
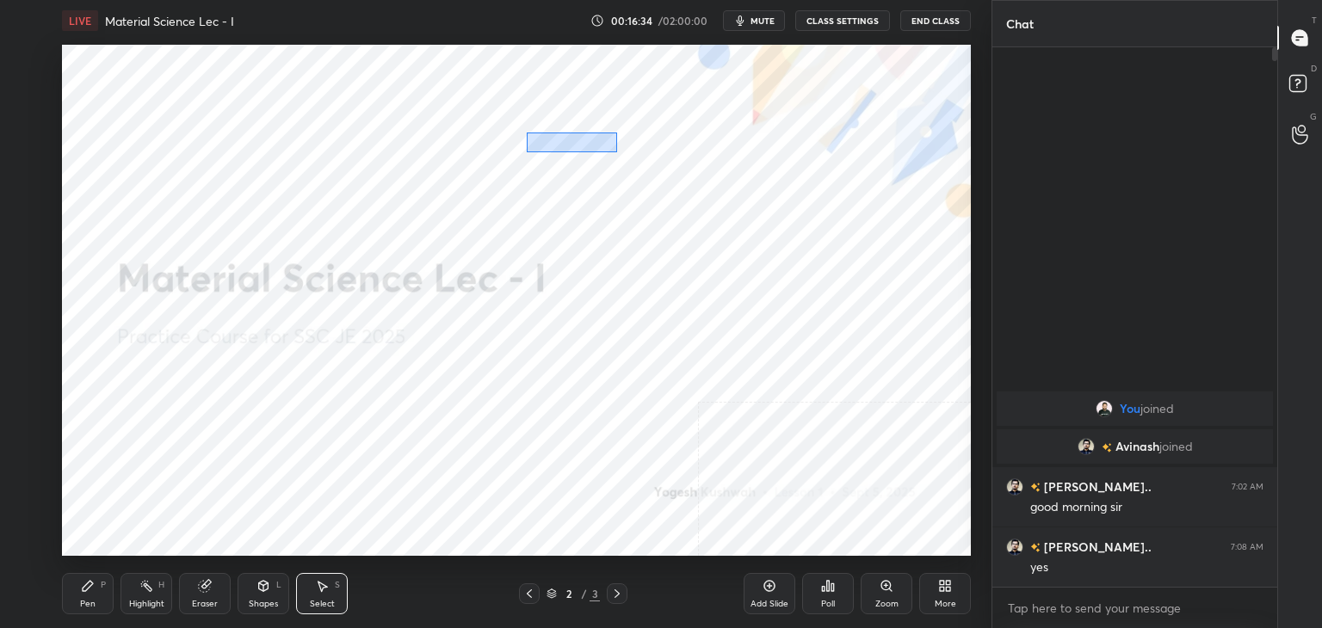
drag, startPoint x: 527, startPoint y: 133, endPoint x: 615, endPoint y: 149, distance: 90.0
click at [616, 151] on div "0 ° Undo Copy Duplicate Duplicate to new slide Delete" at bounding box center [516, 300] width 909 height 511
click at [603, 149] on div "0 ° Undo Copy Duplicate Duplicate to new slide Delete" at bounding box center [516, 300] width 909 height 511
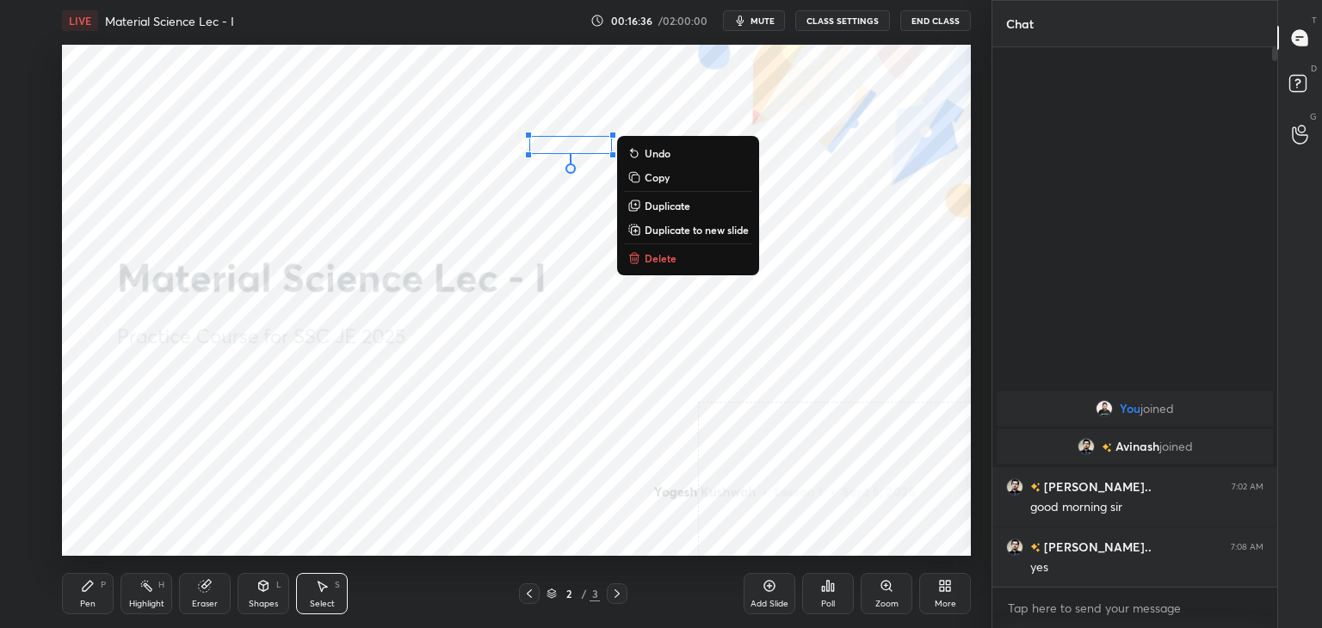
click at [147, 593] on div "Highlight H" at bounding box center [147, 593] width 52 height 41
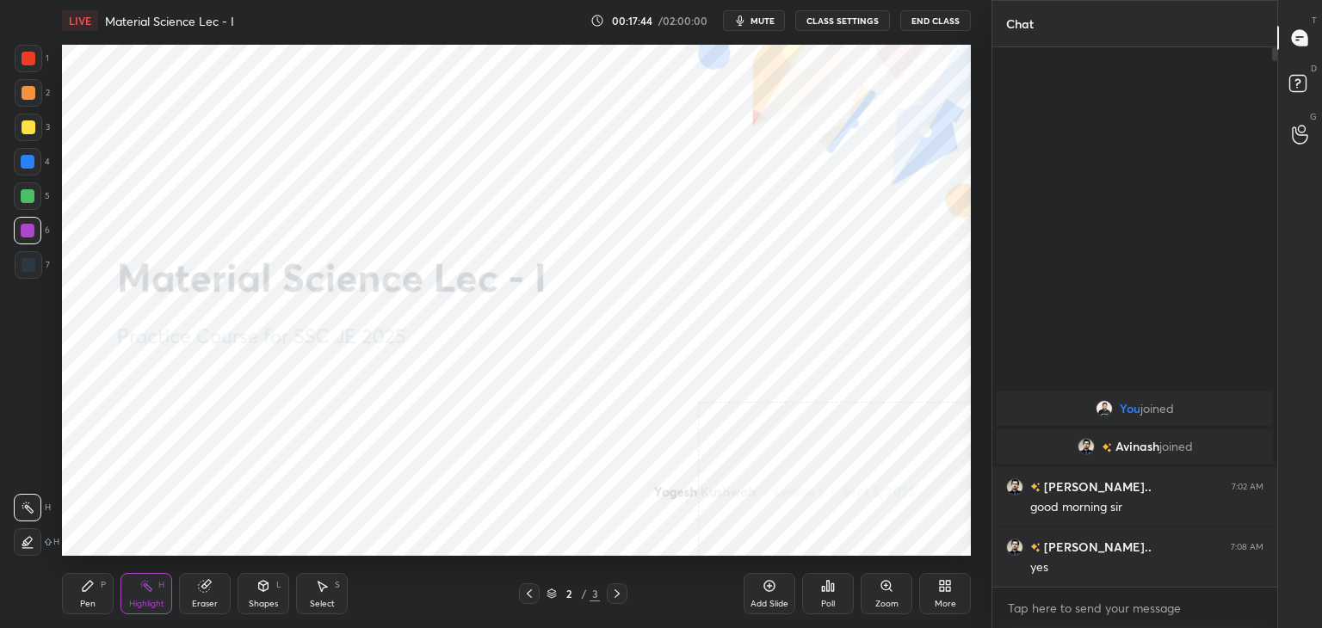
click at [269, 583] on icon at bounding box center [264, 586] width 14 height 14
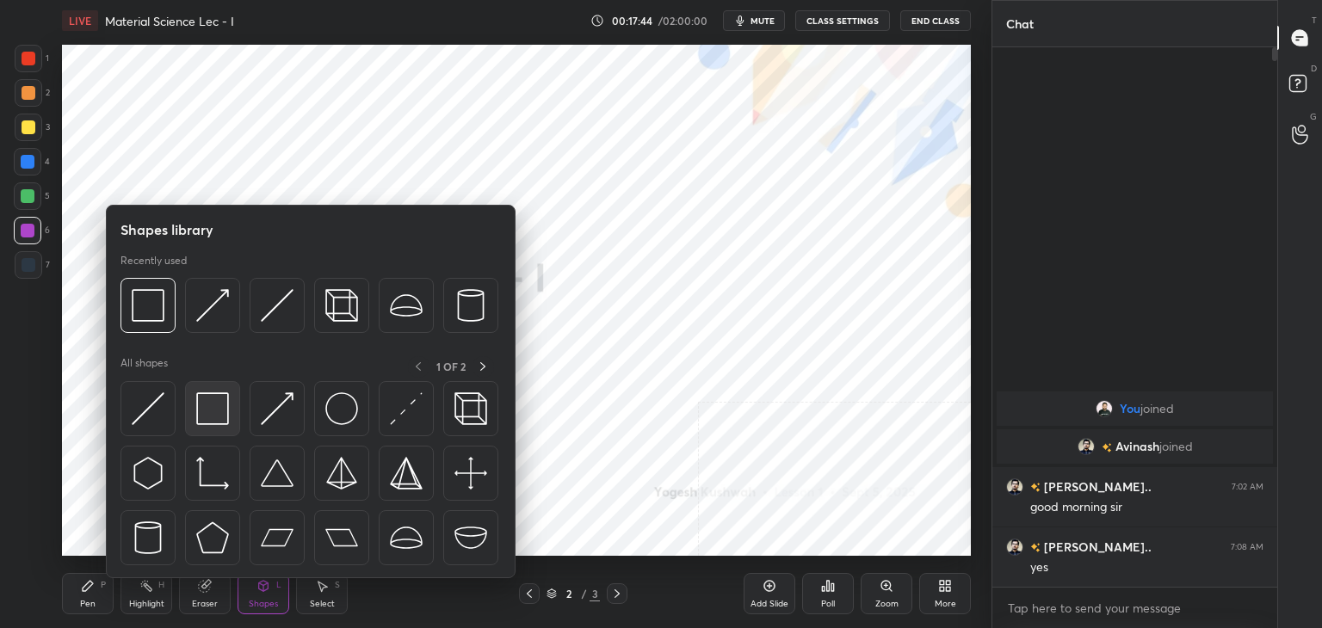
click at [238, 397] on div at bounding box center [212, 408] width 55 height 55
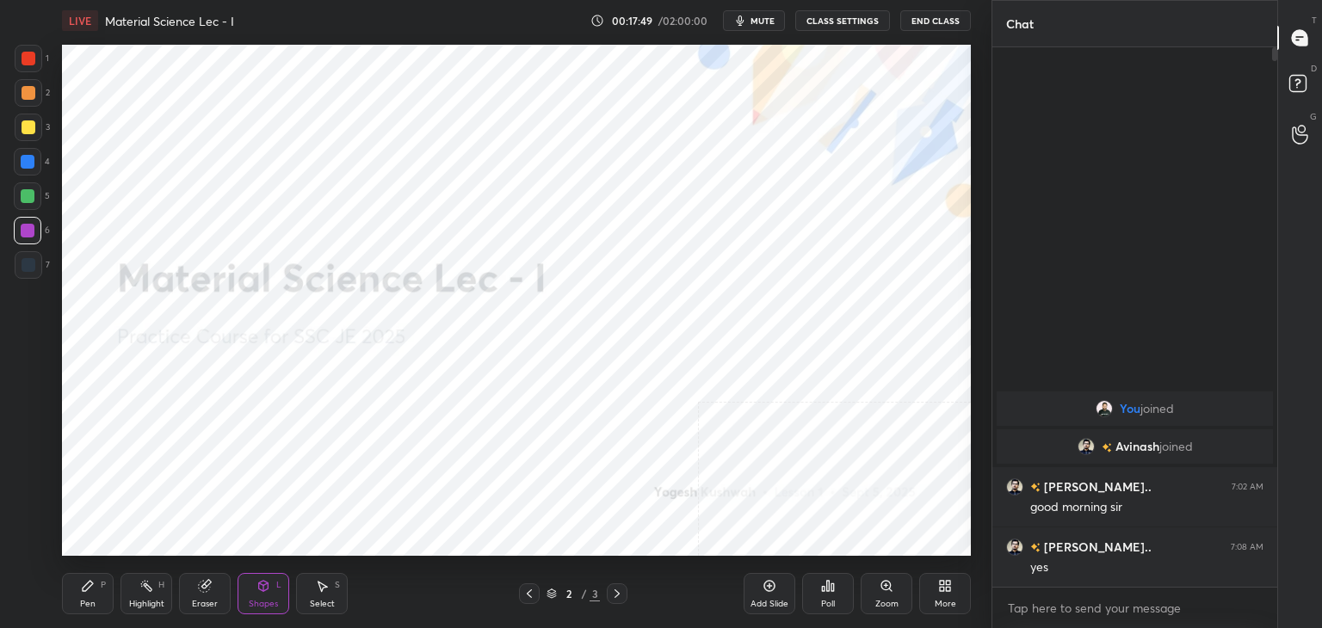
drag, startPoint x: 26, startPoint y: 191, endPoint x: 48, endPoint y: 188, distance: 22.6
click at [27, 191] on div at bounding box center [28, 196] width 14 height 14
drag, startPoint x: 79, startPoint y: 597, endPoint x: 96, endPoint y: 562, distance: 39.3
click at [78, 597] on div "Pen P" at bounding box center [88, 593] width 52 height 41
click at [28, 97] on div at bounding box center [29, 93] width 14 height 14
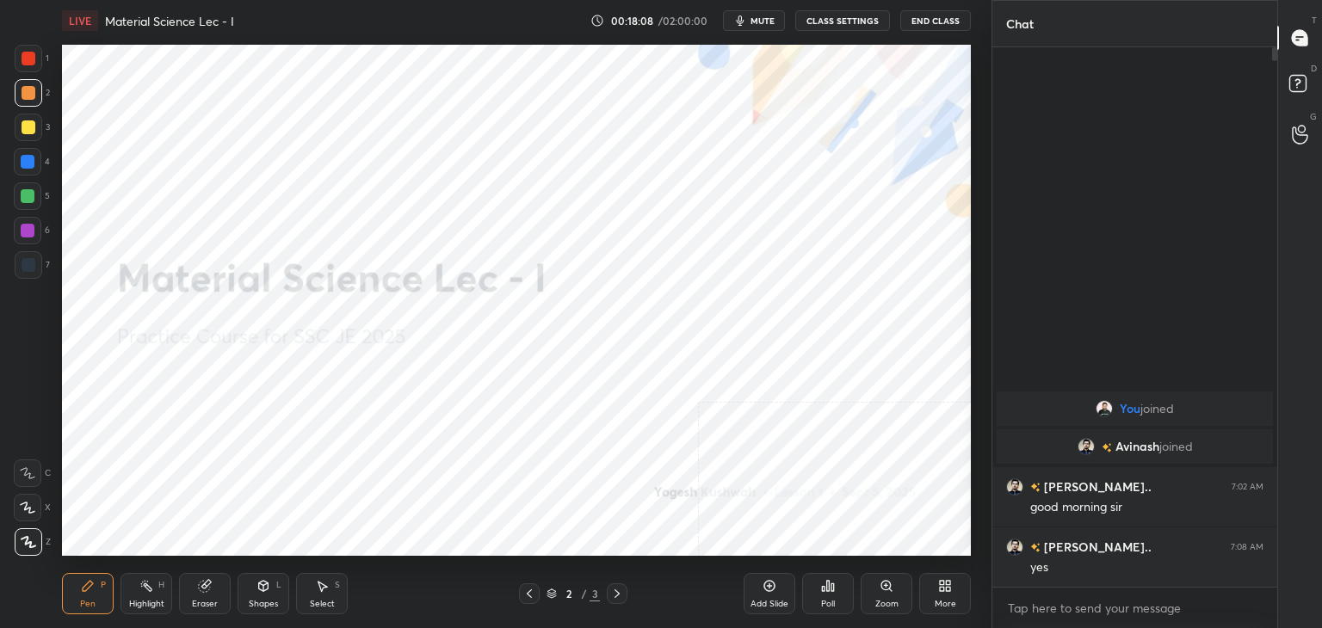
drag, startPoint x: 270, startPoint y: 593, endPoint x: 272, endPoint y: 582, distance: 11.3
click at [270, 594] on div "Shapes L" at bounding box center [264, 593] width 52 height 41
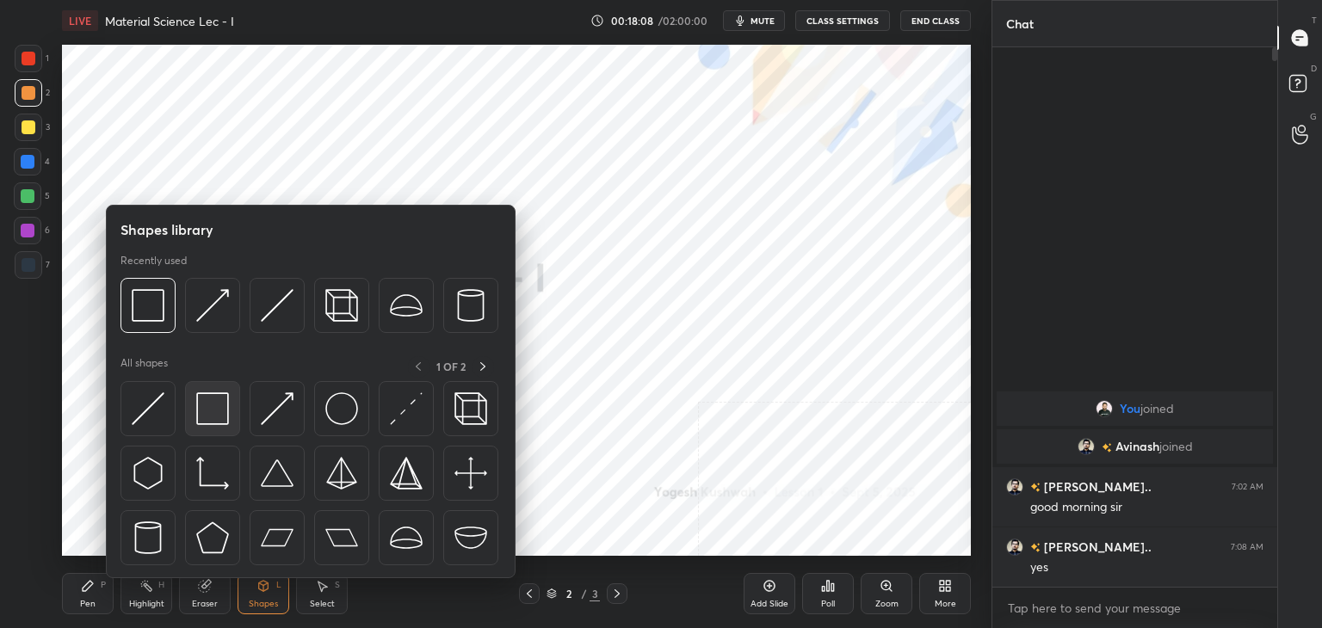
click at [218, 404] on img at bounding box center [212, 409] width 33 height 33
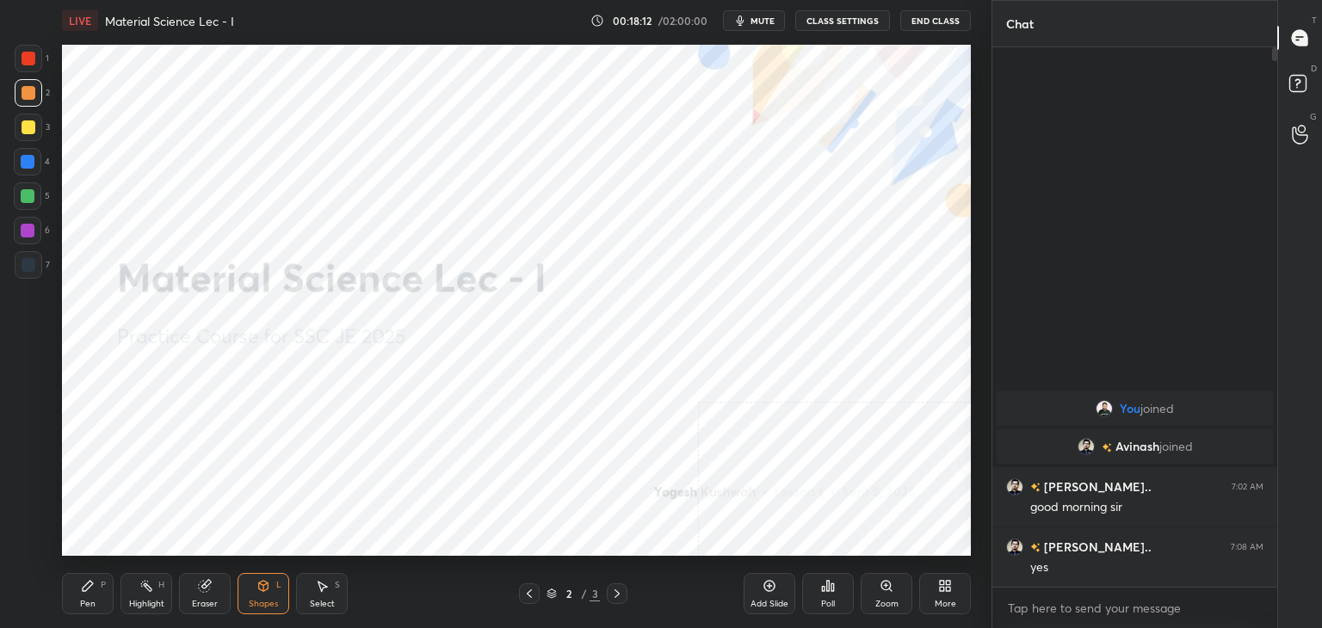
click at [101, 596] on div "Pen P" at bounding box center [88, 593] width 52 height 41
click at [35, 226] on div at bounding box center [28, 231] width 28 height 28
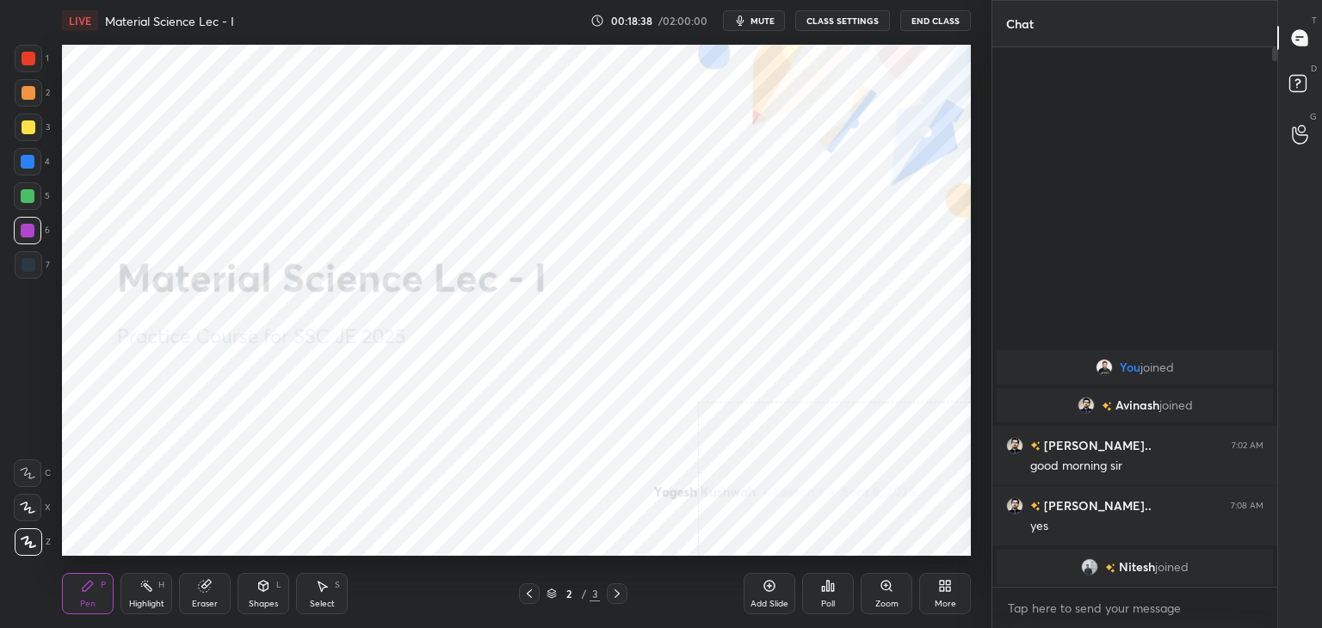
click at [264, 593] on div "Shapes L" at bounding box center [264, 593] width 52 height 41
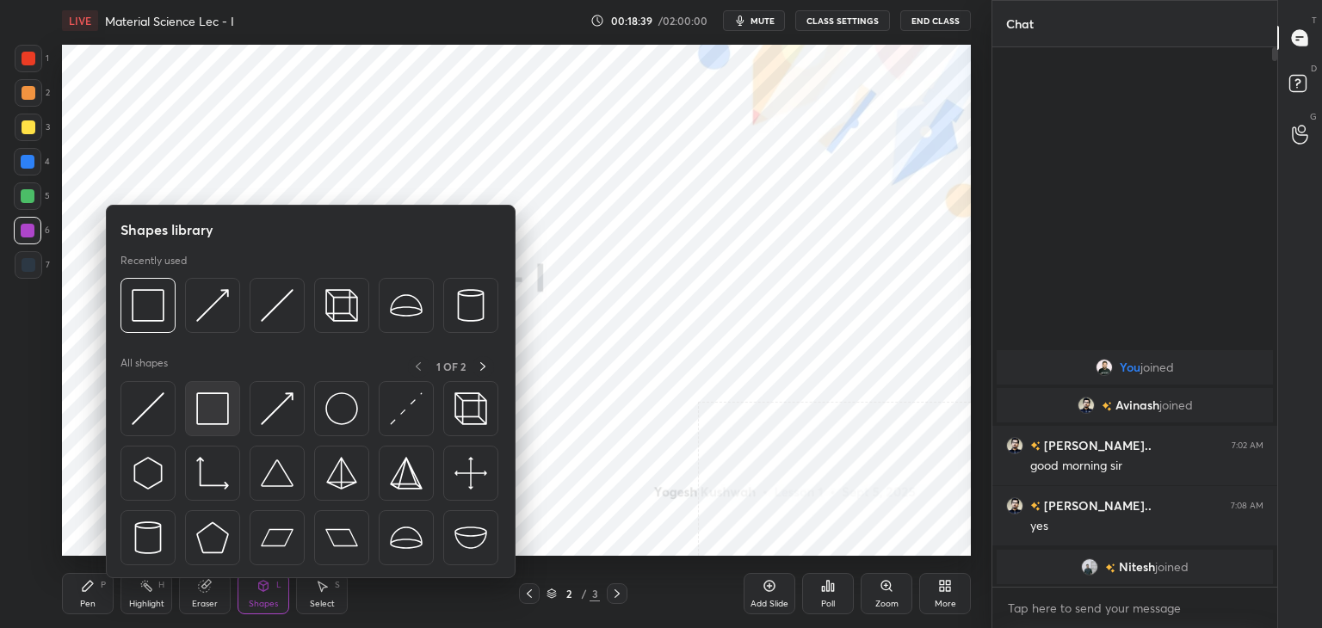
click at [238, 403] on div at bounding box center [311, 478] width 380 height 194
click at [197, 407] on img at bounding box center [212, 409] width 33 height 33
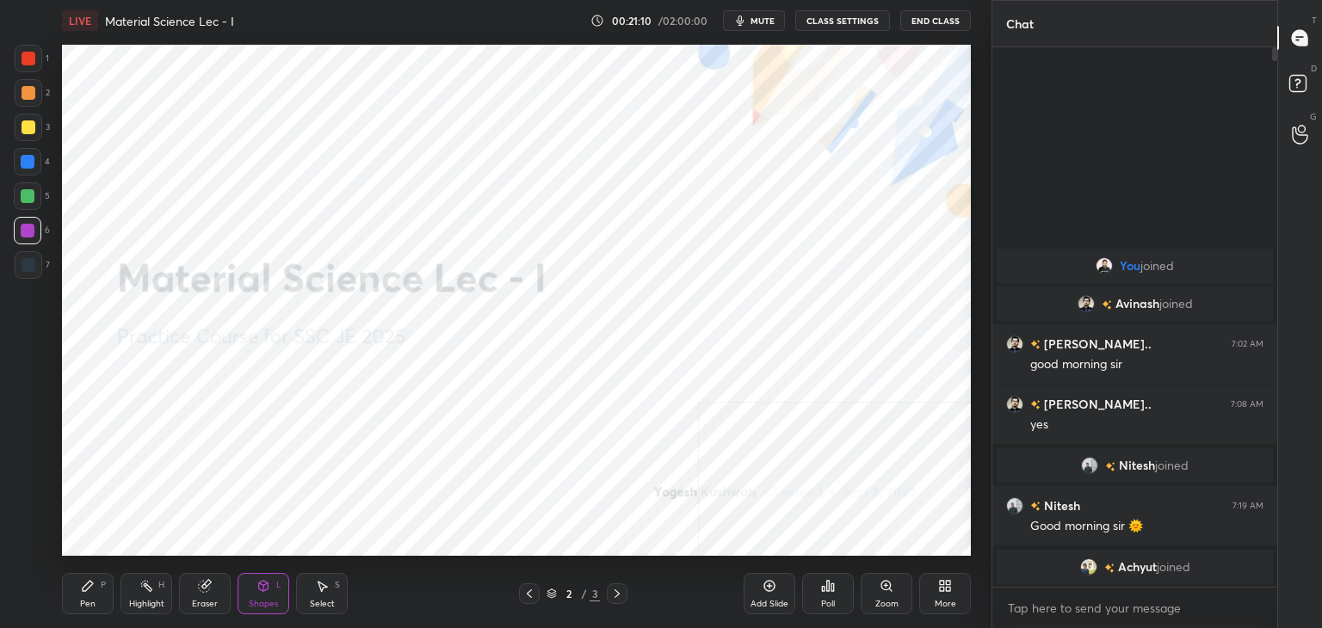
click at [614, 593] on icon at bounding box center [617, 594] width 14 height 14
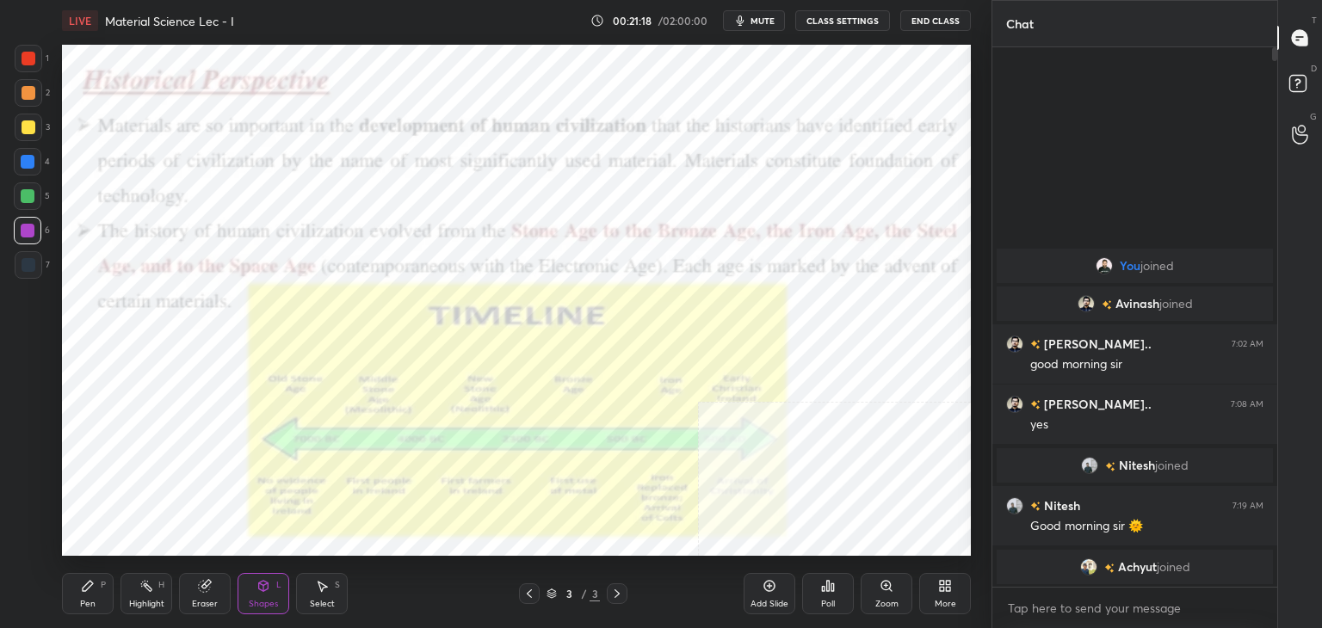
click at [132, 597] on div "Highlight H" at bounding box center [147, 593] width 52 height 41
click at [255, 594] on div "Shapes L" at bounding box center [264, 593] width 52 height 41
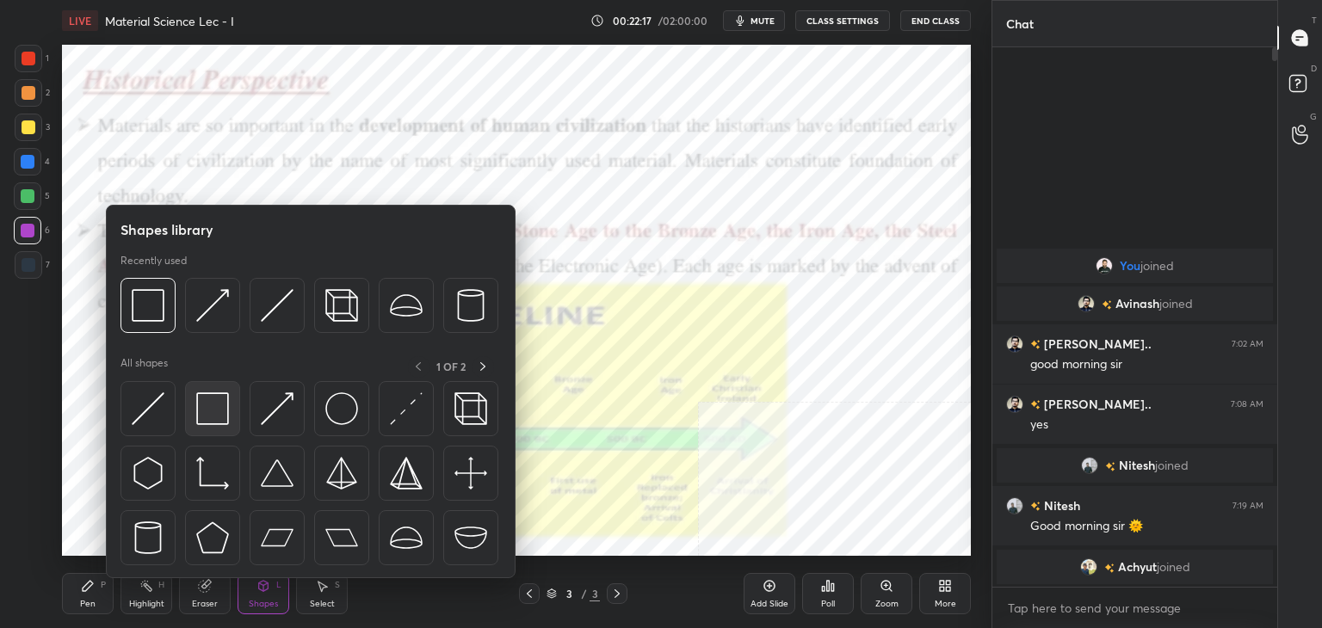
click at [207, 402] on img at bounding box center [212, 409] width 33 height 33
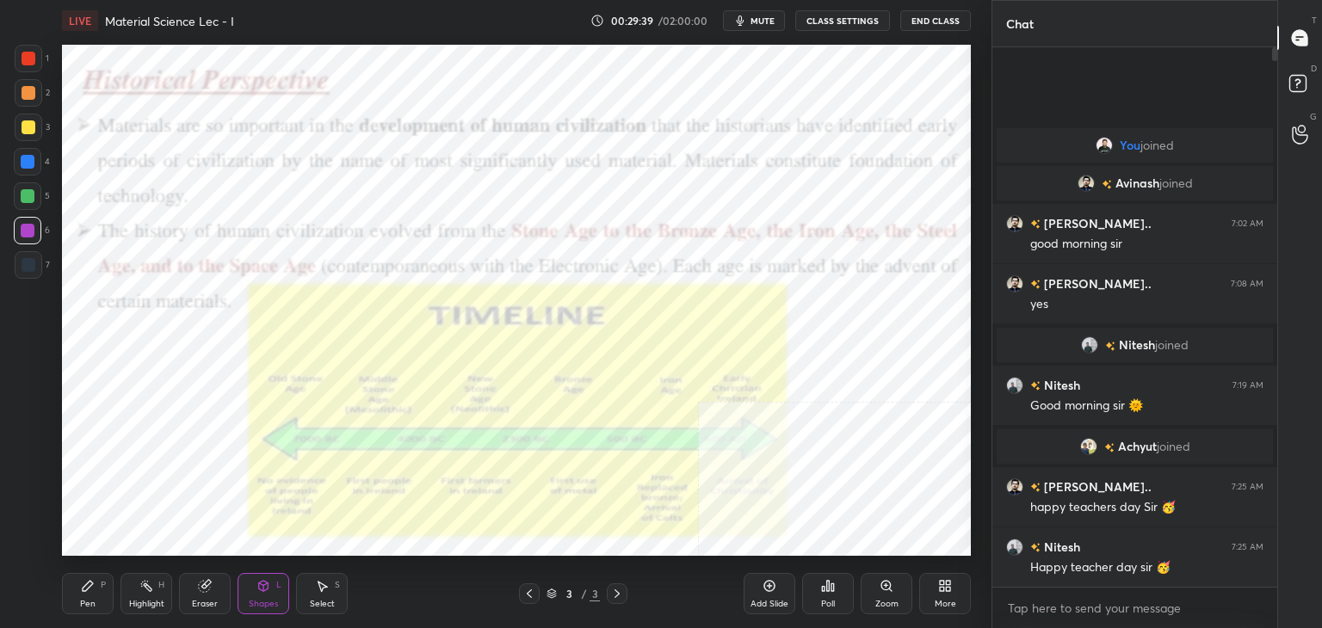
click at [153, 593] on div "Highlight H" at bounding box center [147, 593] width 52 height 41
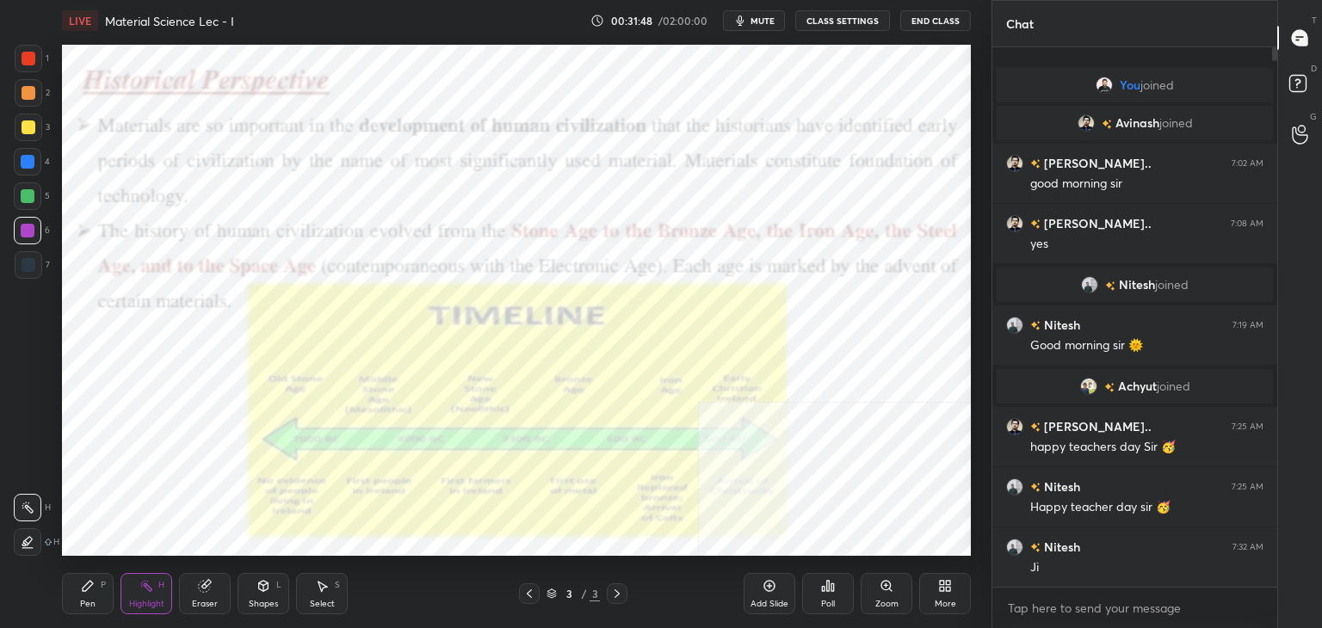
click at [533, 593] on icon at bounding box center [529, 594] width 14 height 14
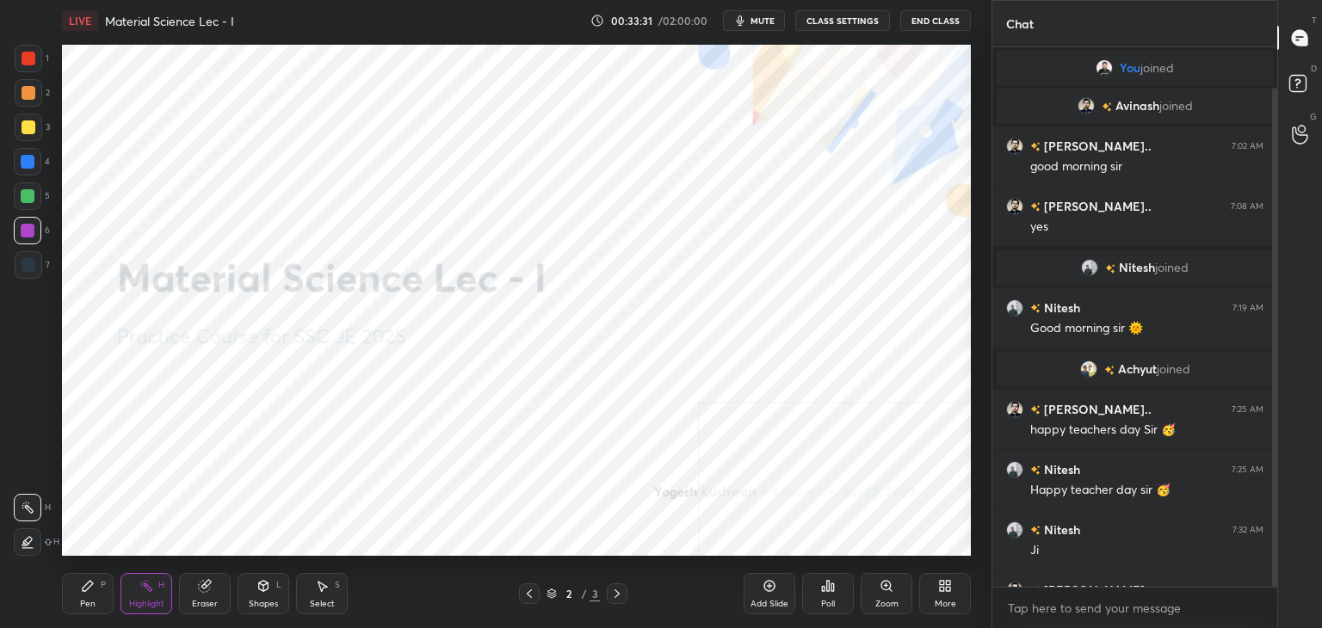
scroll to position [43, 0]
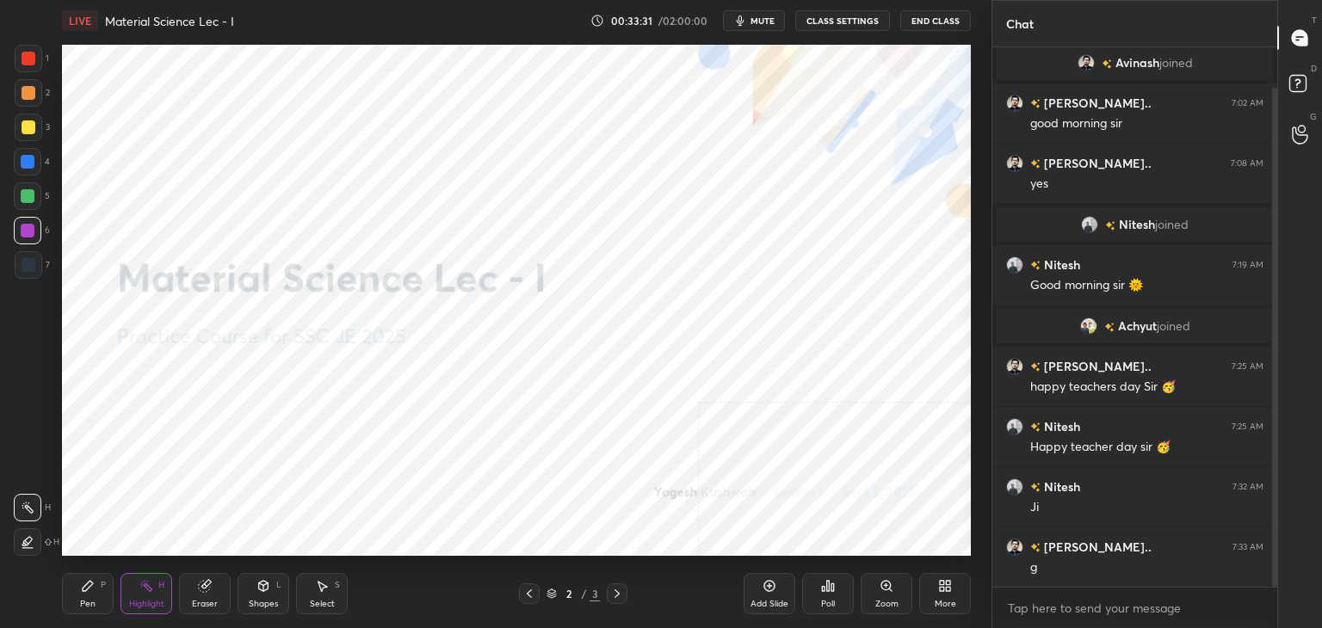
drag, startPoint x: 1272, startPoint y: 313, endPoint x: 1270, endPoint y: 340, distance: 26.8
click at [1270, 340] on div at bounding box center [1272, 317] width 10 height 540
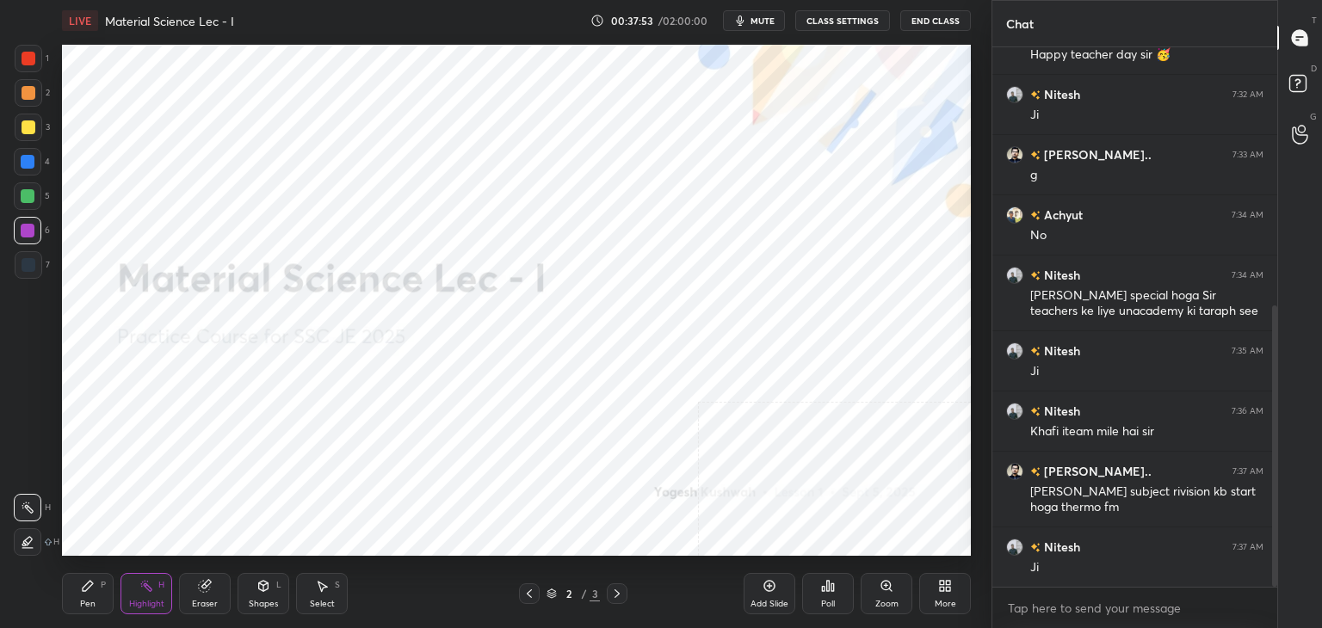
scroll to position [496, 0]
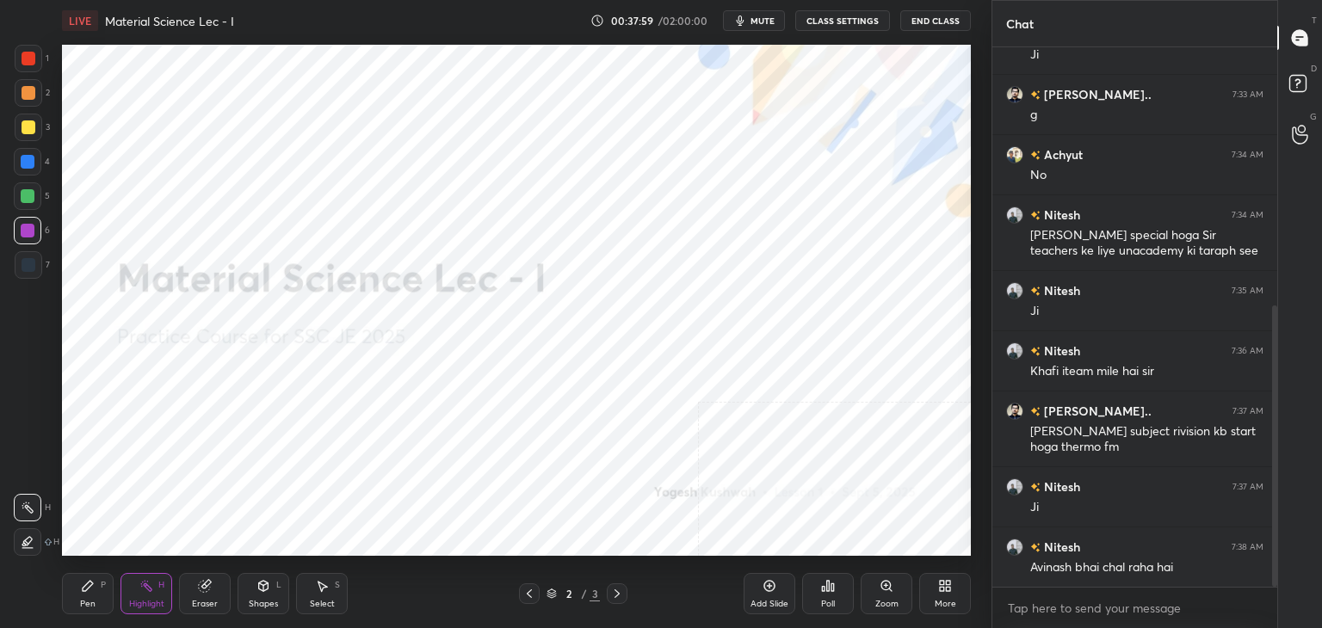
drag, startPoint x: 73, startPoint y: 593, endPoint x: 69, endPoint y: 557, distance: 36.4
click at [72, 594] on div "Pen P" at bounding box center [88, 593] width 52 height 41
click at [32, 97] on div at bounding box center [29, 93] width 14 height 14
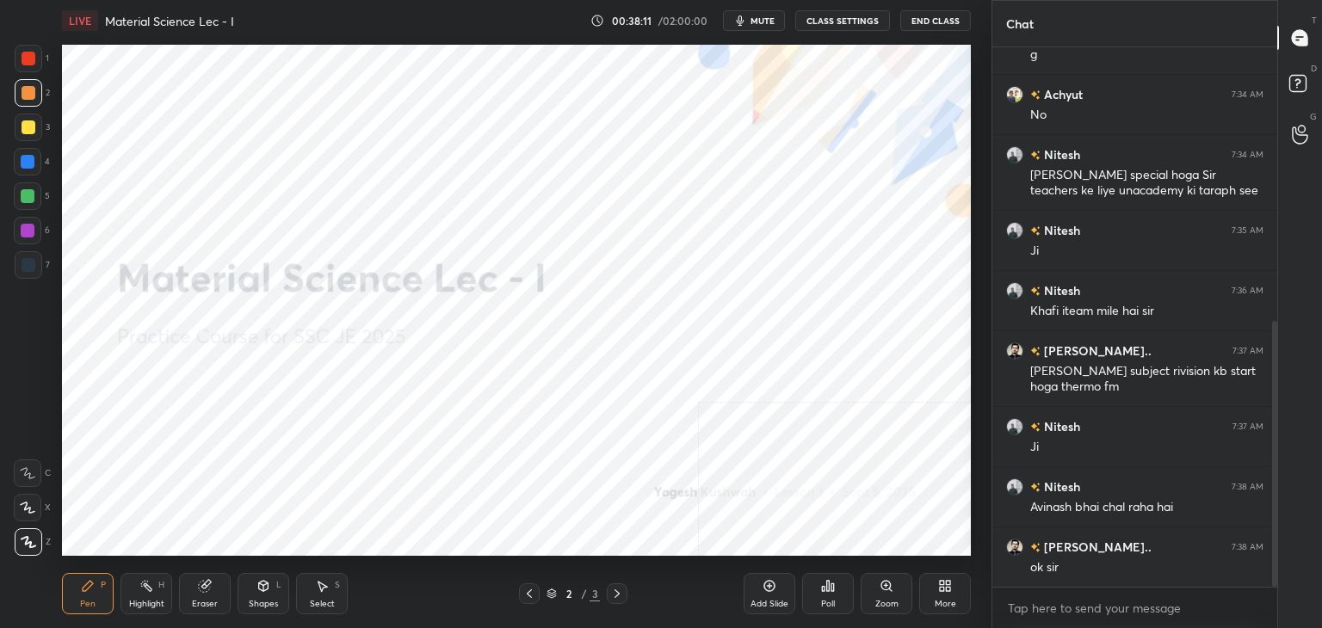
click at [257, 593] on div "Shapes L" at bounding box center [264, 593] width 52 height 41
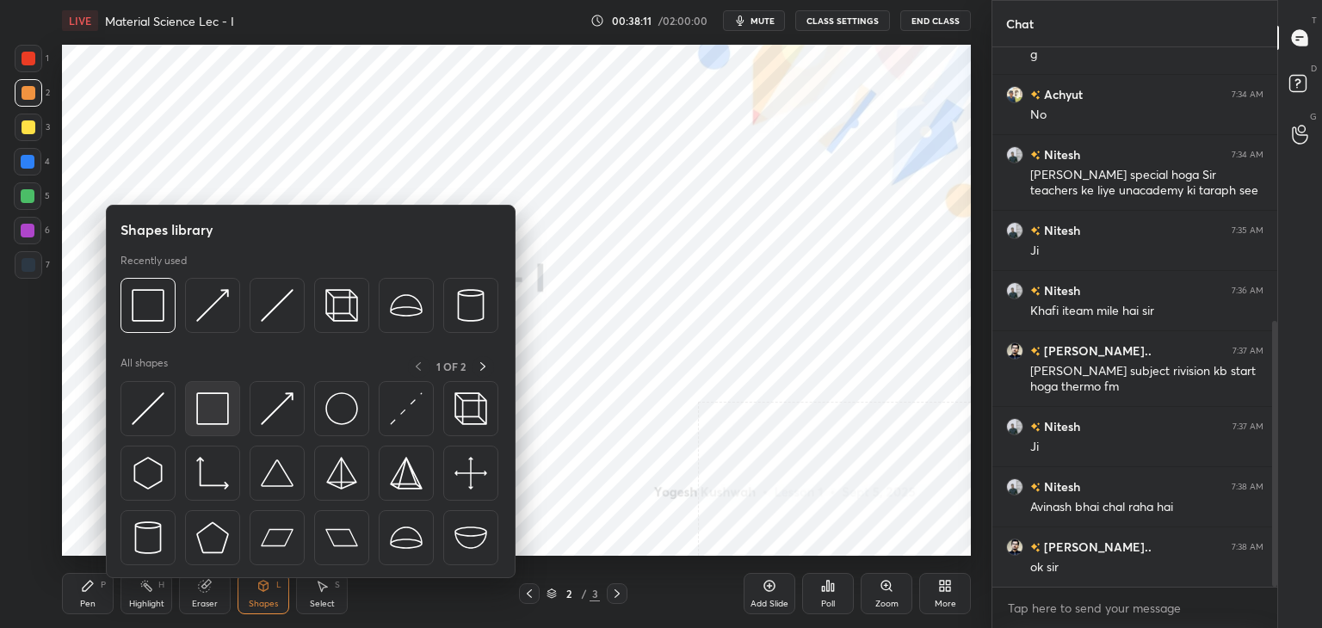
click at [214, 411] on img at bounding box center [212, 409] width 33 height 33
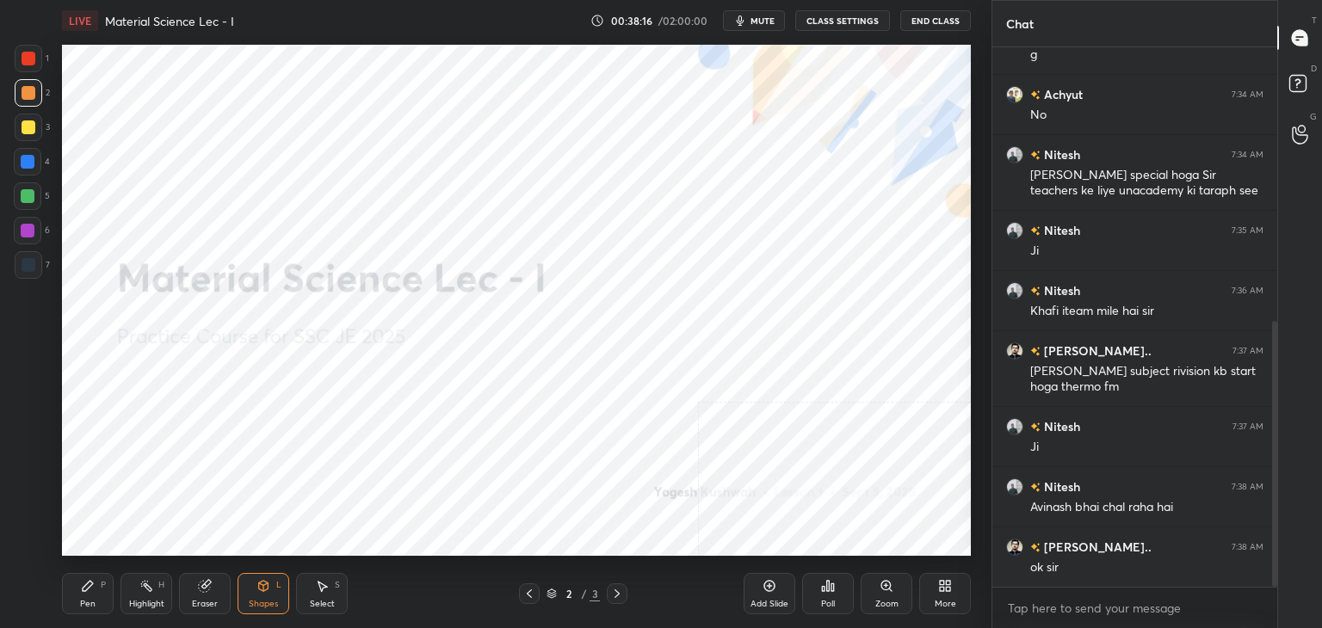
drag, startPoint x: 108, startPoint y: 595, endPoint x: 125, endPoint y: 579, distance: 22.5
click at [108, 594] on div "Pen P" at bounding box center [88, 593] width 52 height 41
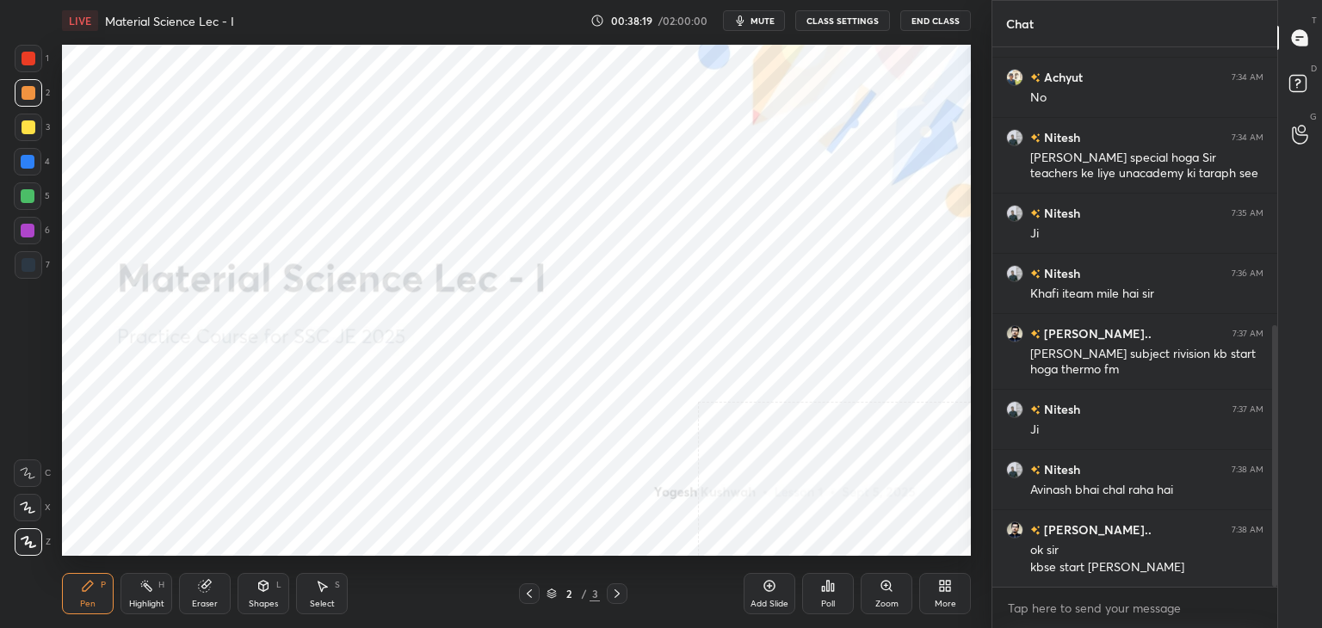
click at [20, 224] on div at bounding box center [28, 231] width 28 height 28
drag, startPoint x: 317, startPoint y: 598, endPoint x: 331, endPoint y: 569, distance: 32.3
click at [316, 597] on div "Select S" at bounding box center [322, 593] width 52 height 41
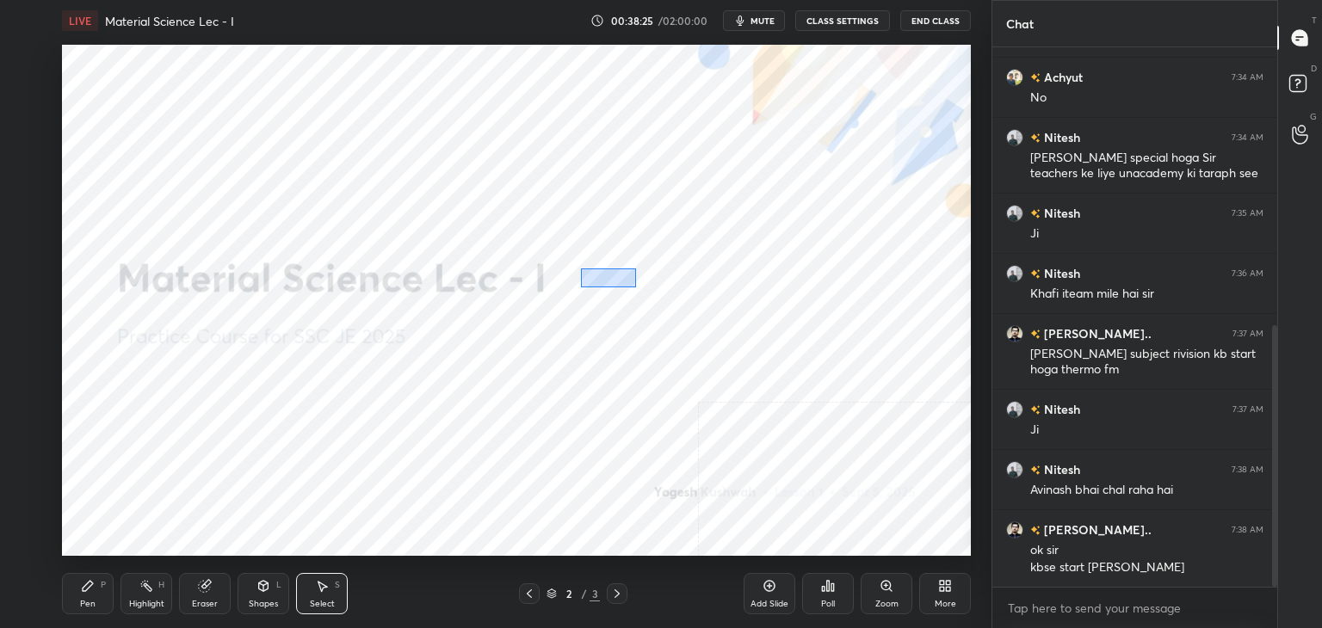
drag, startPoint x: 581, startPoint y: 269, endPoint x: 637, endPoint y: 286, distance: 58.5
click at [637, 287] on div "0 ° Undo Copy Duplicate Duplicate to new slide Delete" at bounding box center [516, 300] width 909 height 511
click at [616, 283] on div "0 ° Undo Copy Duplicate Duplicate to new slide Delete" at bounding box center [516, 300] width 909 height 511
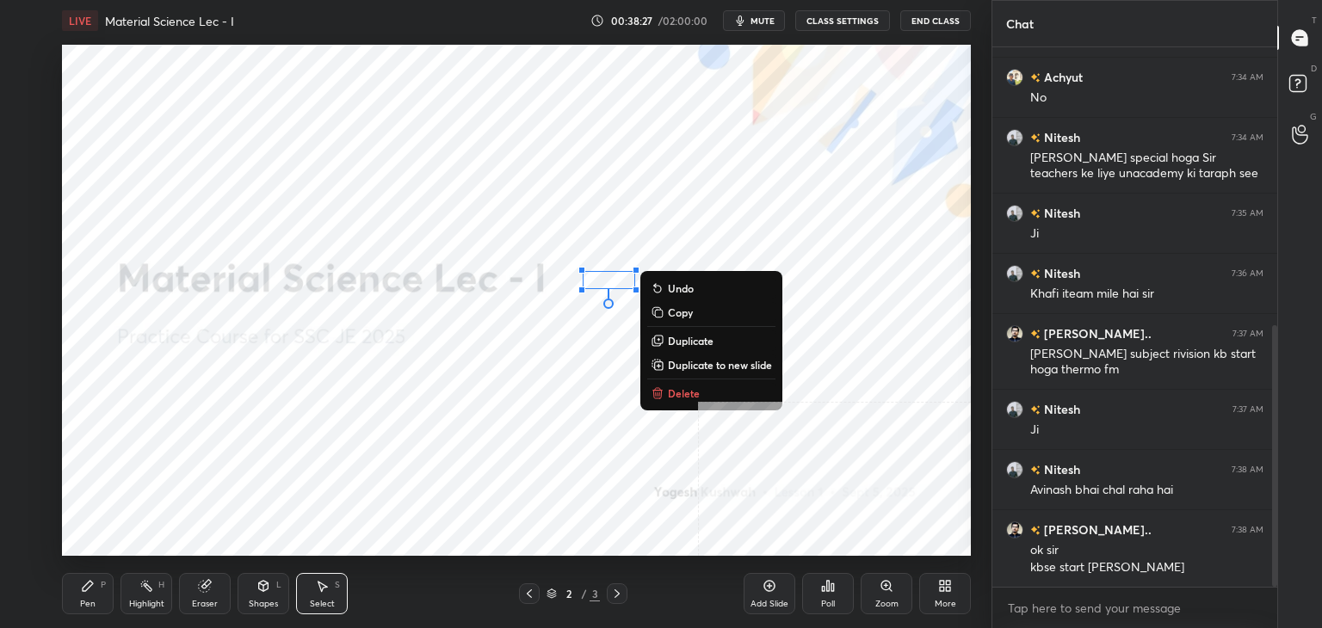
click at [646, 249] on div "0 ° Undo Copy Duplicate Duplicate to new slide Delete" at bounding box center [516, 300] width 909 height 511
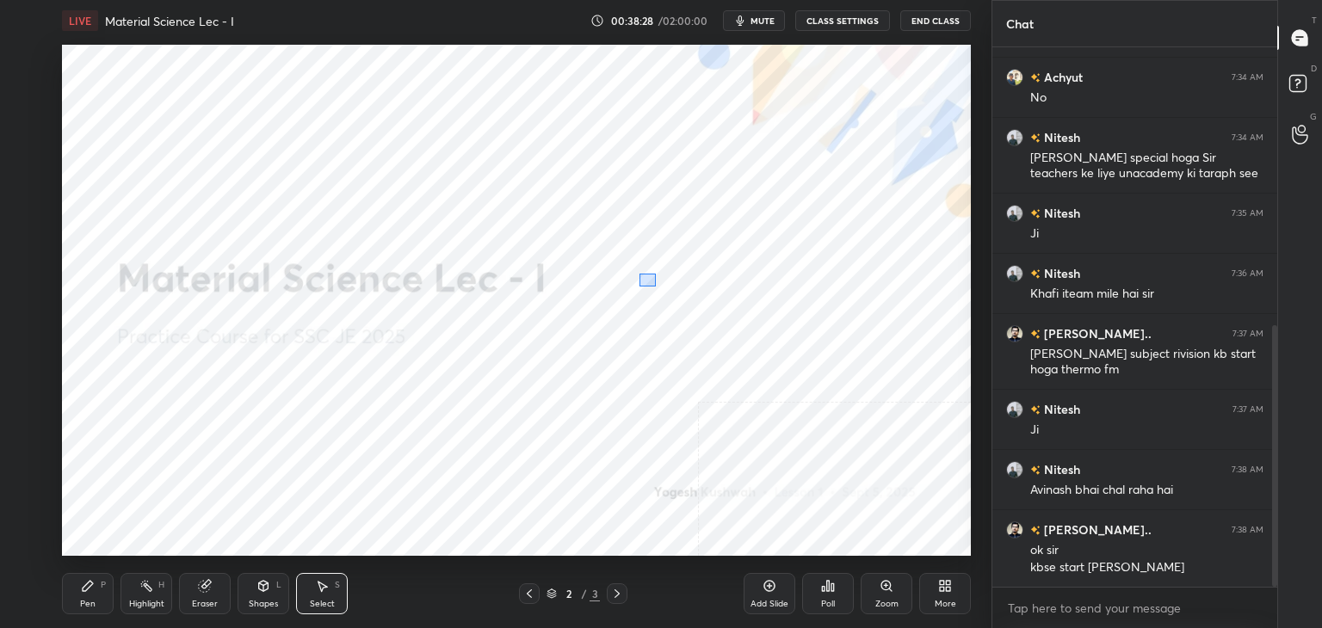
drag, startPoint x: 640, startPoint y: 274, endPoint x: 656, endPoint y: 287, distance: 20.8
click at [656, 287] on div "0 ° Undo Copy Duplicate Duplicate to new slide Delete" at bounding box center [516, 300] width 909 height 511
click at [647, 283] on div "0 ° Undo Copy Duplicate Duplicate to new slide Delete" at bounding box center [516, 300] width 909 height 511
click at [657, 263] on div "0 ° Undo Copy Duplicate Duplicate to new slide Delete" at bounding box center [516, 300] width 909 height 511
click at [153, 594] on div "Highlight H" at bounding box center [147, 593] width 52 height 41
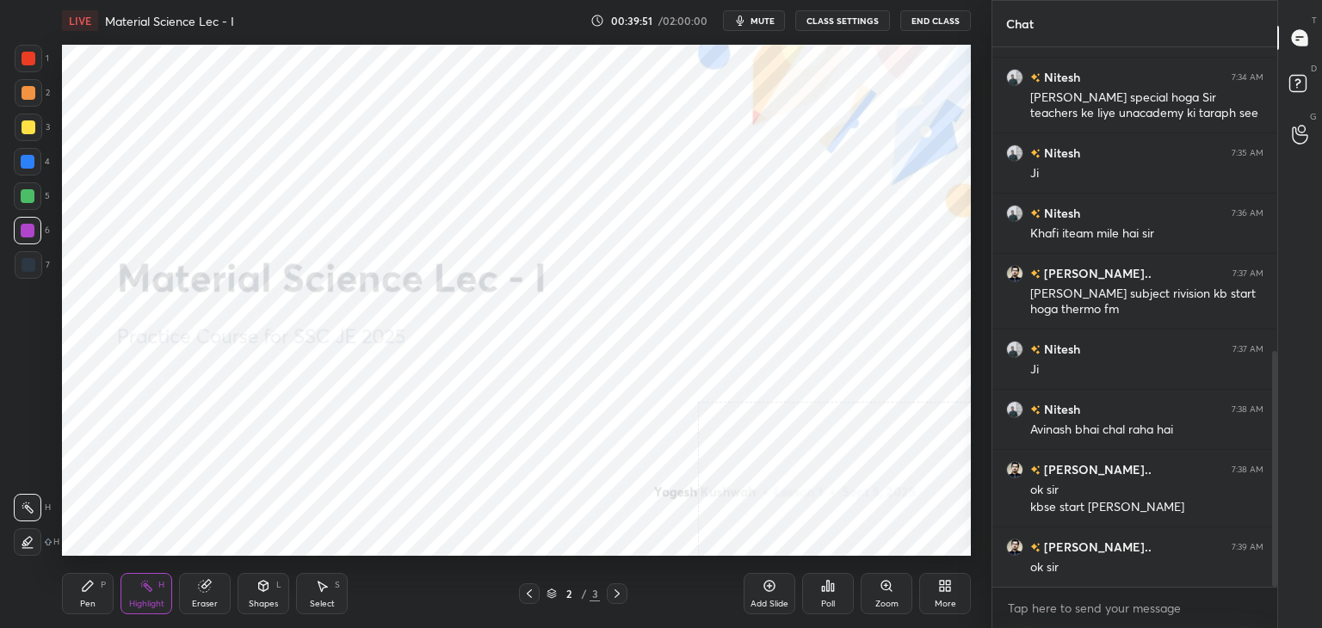
scroll to position [694, 0]
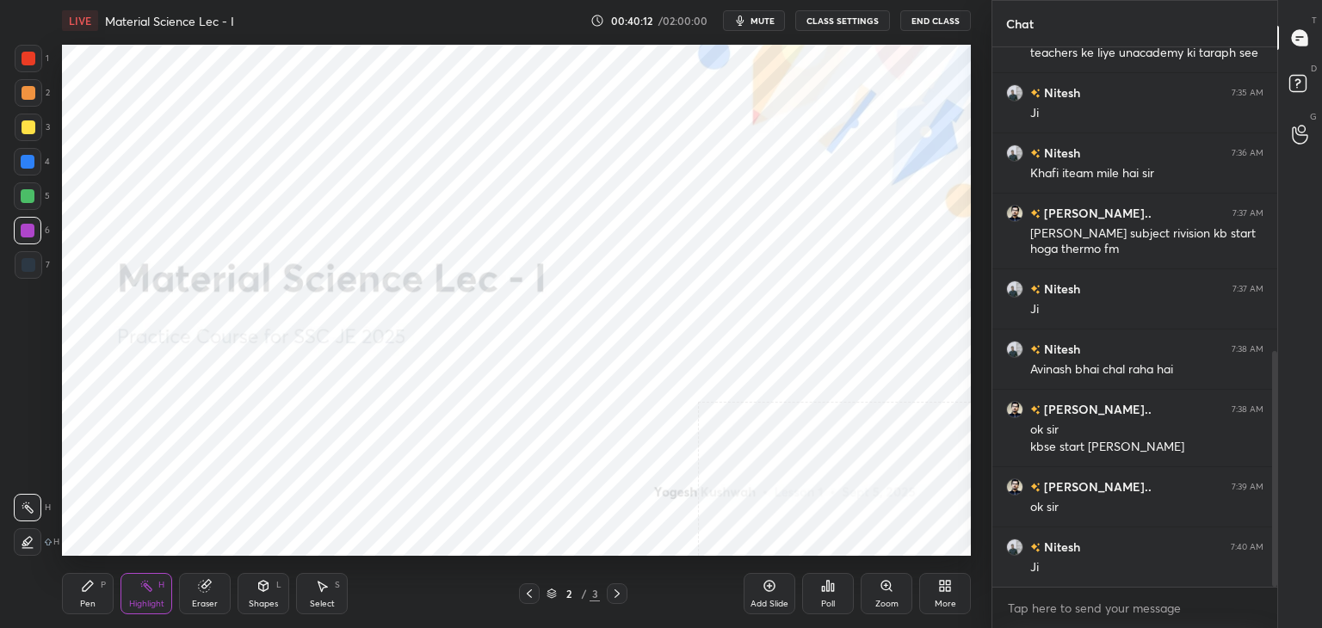
click at [620, 591] on icon at bounding box center [617, 594] width 14 height 14
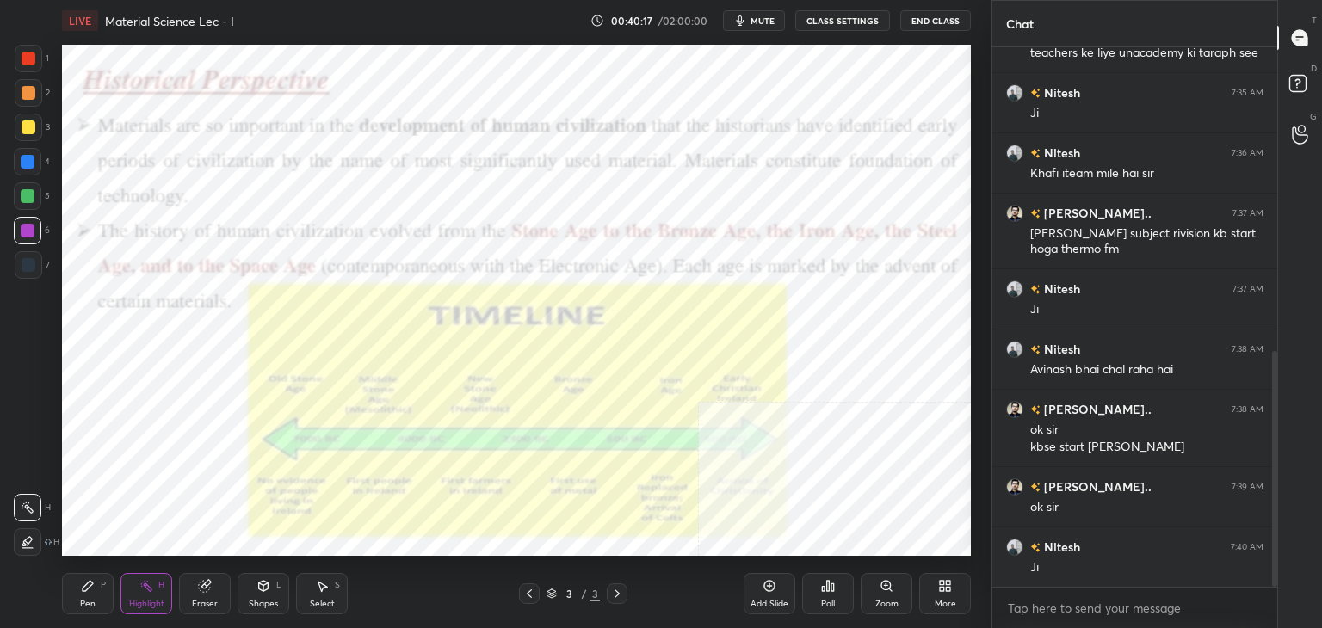
click at [248, 598] on div "Shapes L" at bounding box center [264, 593] width 52 height 41
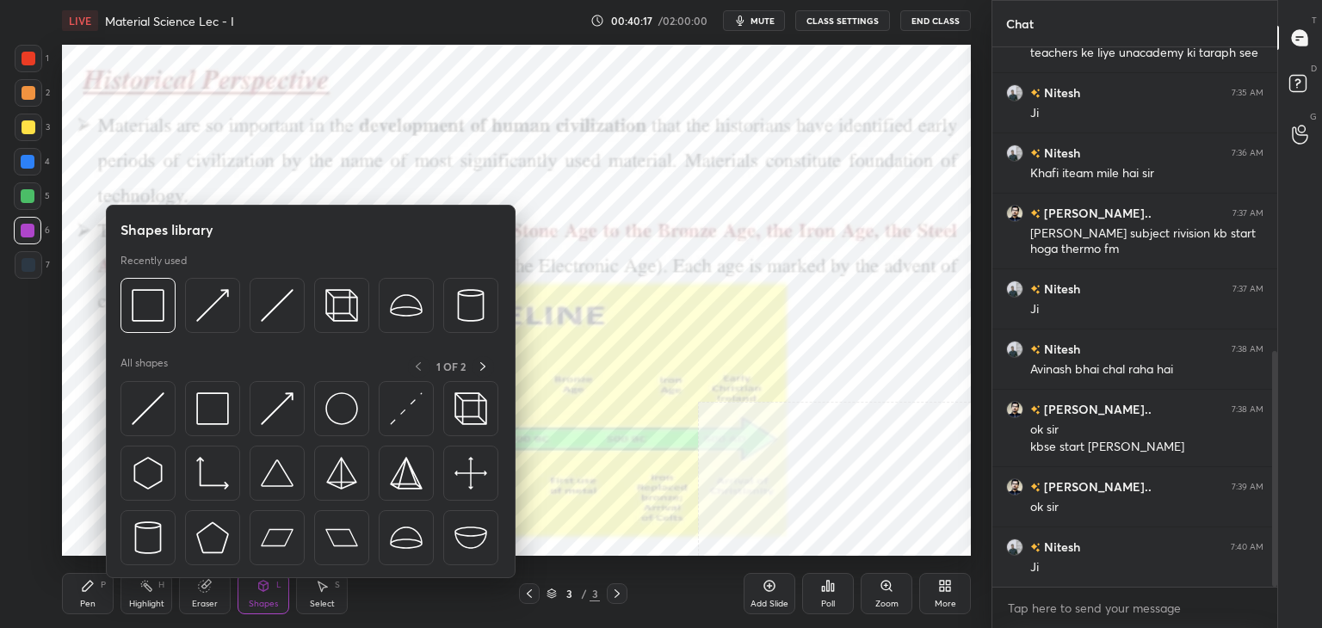
drag, startPoint x: 142, startPoint y: 599, endPoint x: 138, endPoint y: 565, distance: 34.7
click at [140, 600] on div "Highlight" at bounding box center [146, 604] width 35 height 9
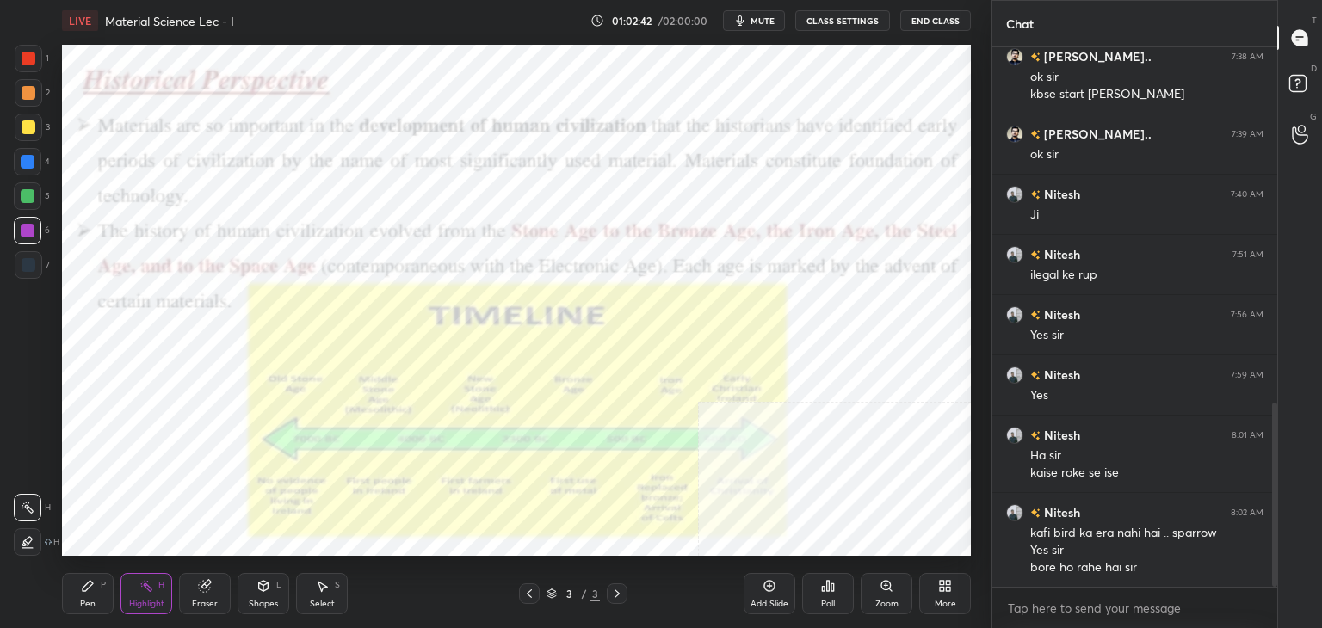
scroll to position [1107, 0]
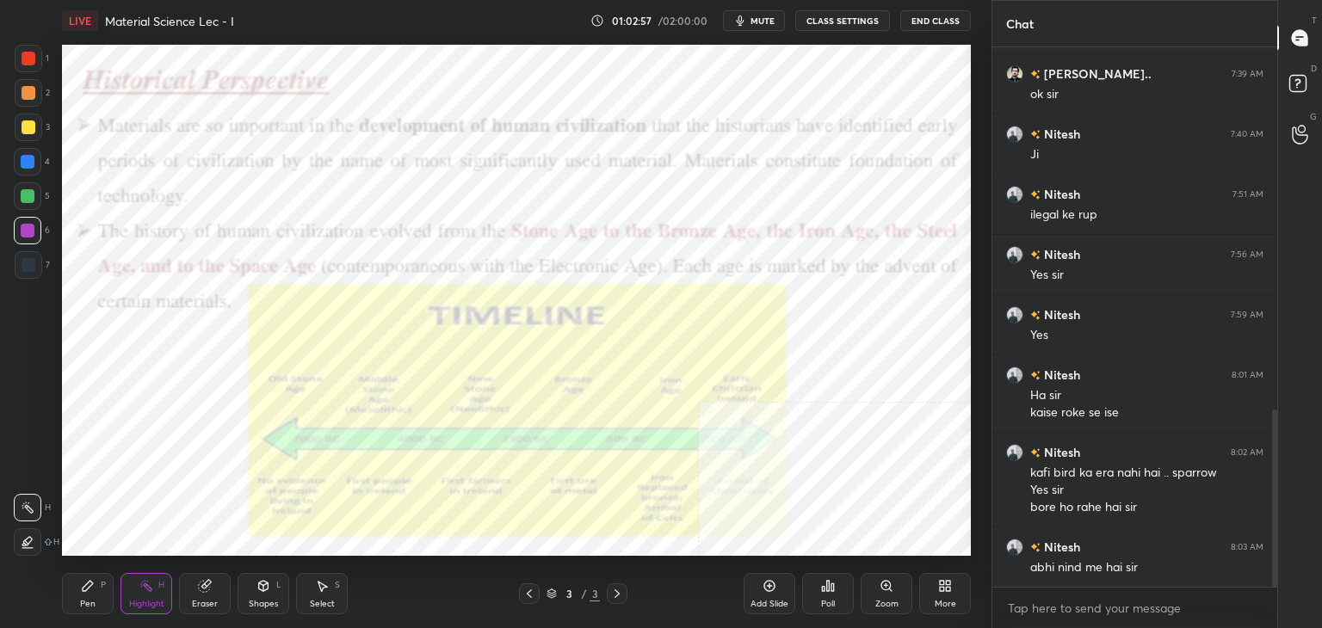
click at [944, 591] on icon at bounding box center [945, 586] width 14 height 14
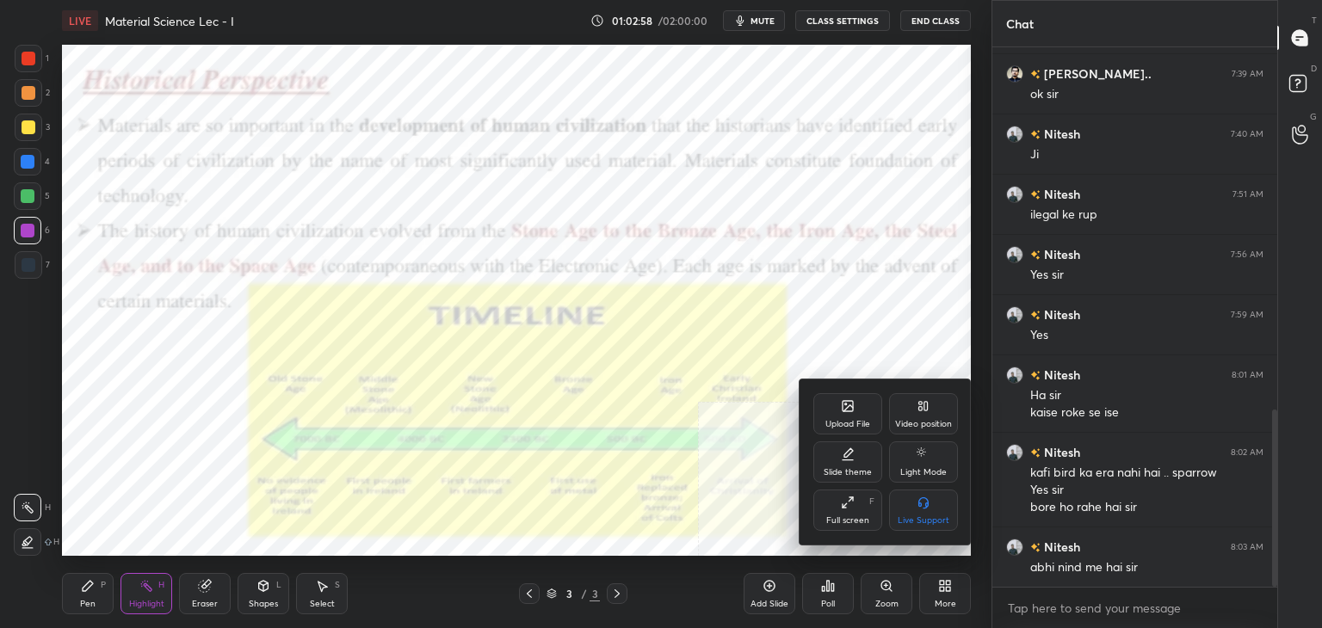
click at [844, 417] on div "Upload File" at bounding box center [847, 413] width 69 height 41
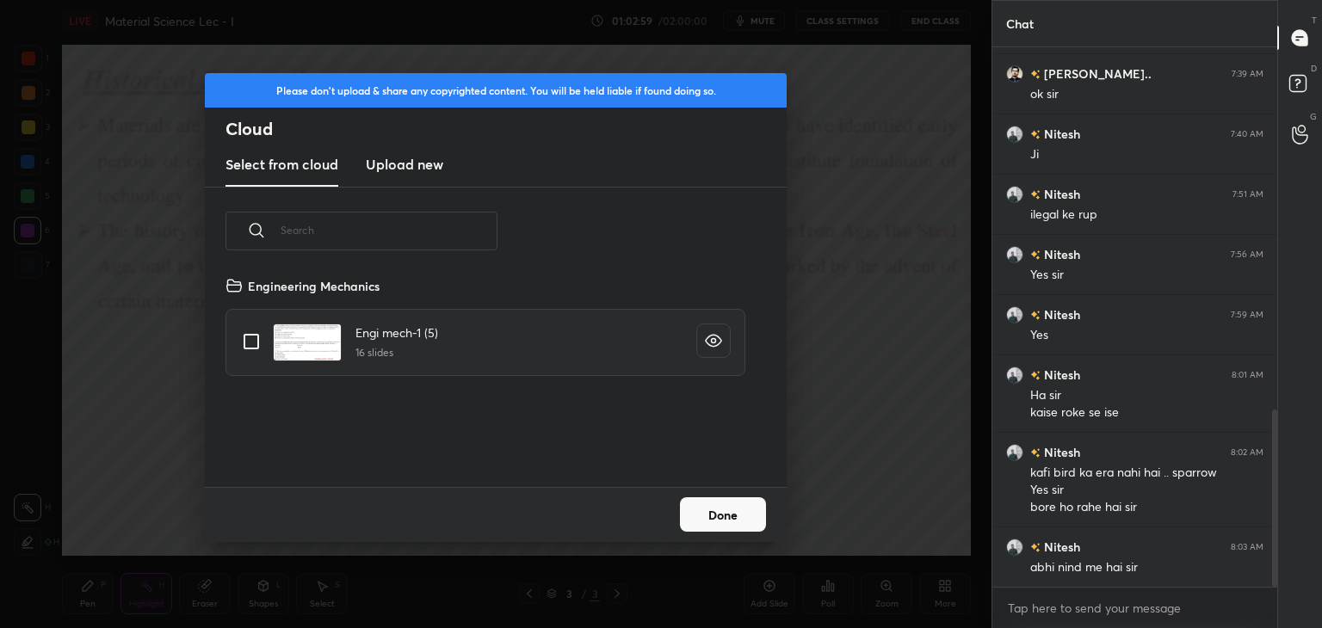
scroll to position [212, 553]
click at [399, 161] on h3 "Upload new" at bounding box center [404, 164] width 77 height 21
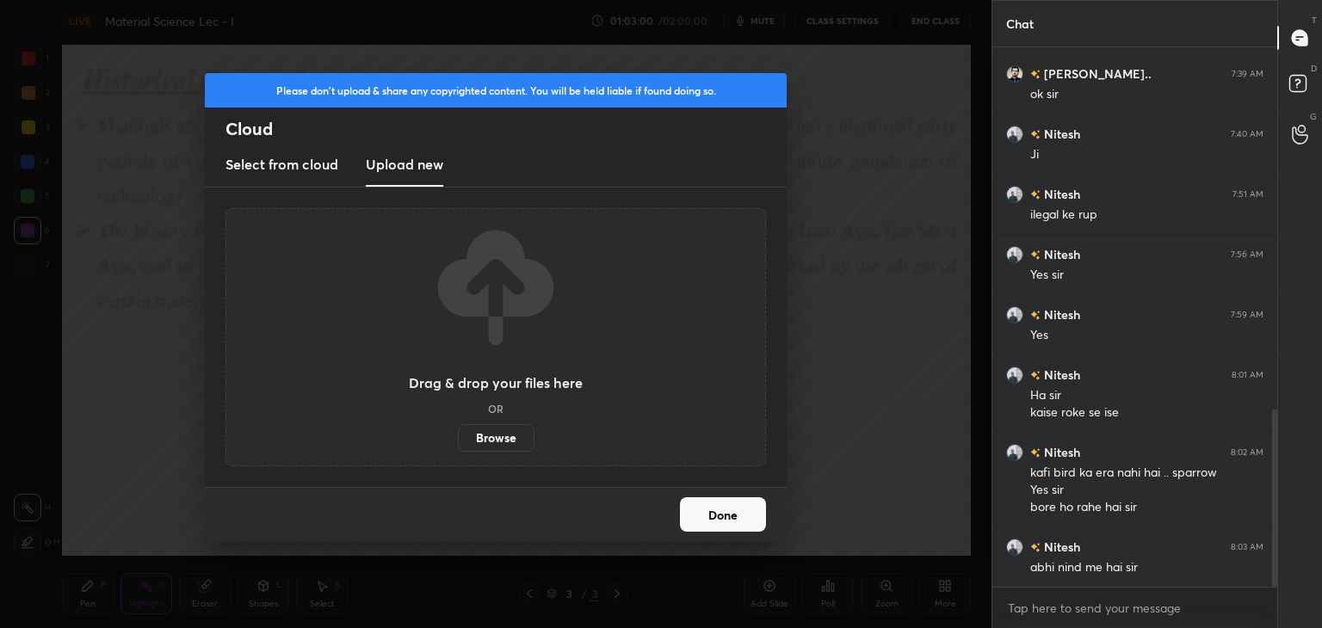
click at [496, 438] on label "Browse" at bounding box center [496, 438] width 77 height 28
click at [458, 438] on input "Browse" at bounding box center [458, 438] width 0 height 28
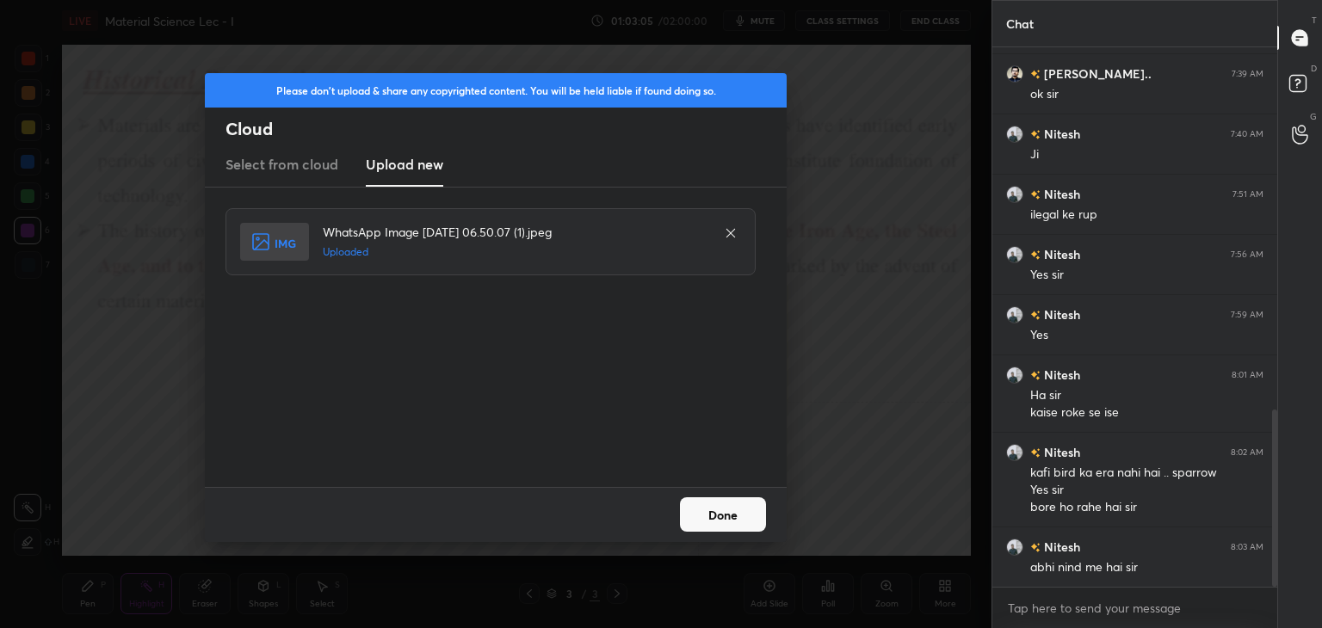
click at [707, 516] on button "Done" at bounding box center [723, 515] width 86 height 34
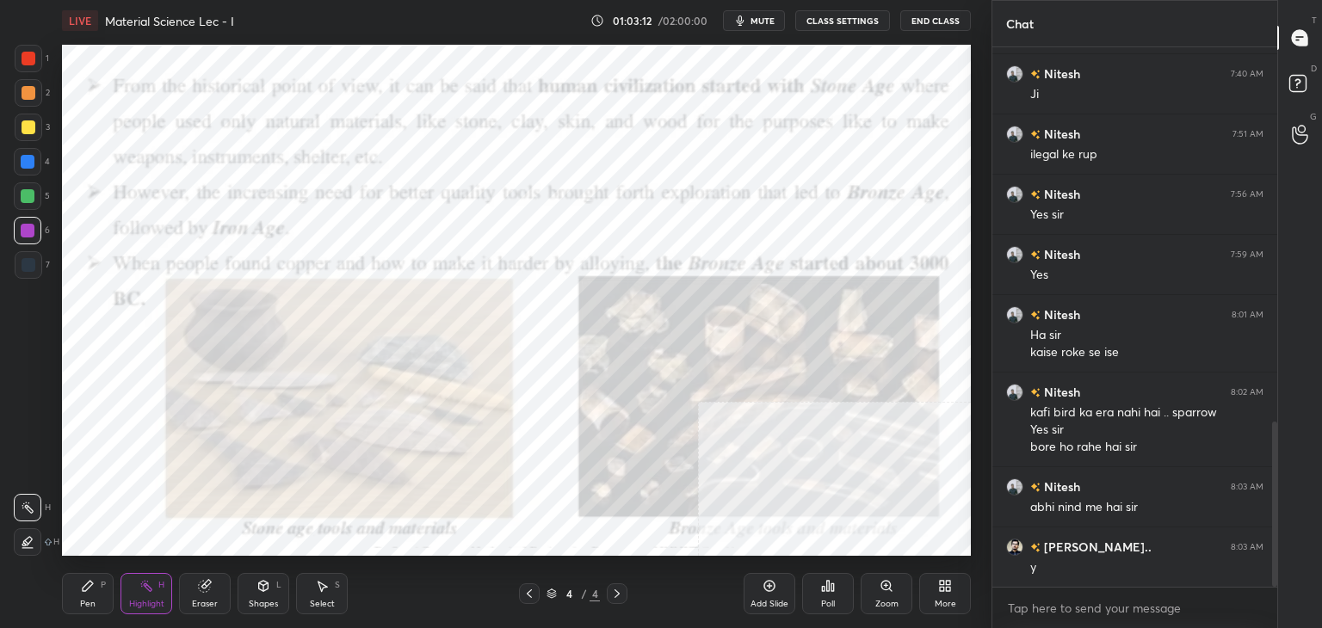
scroll to position [1227, 0]
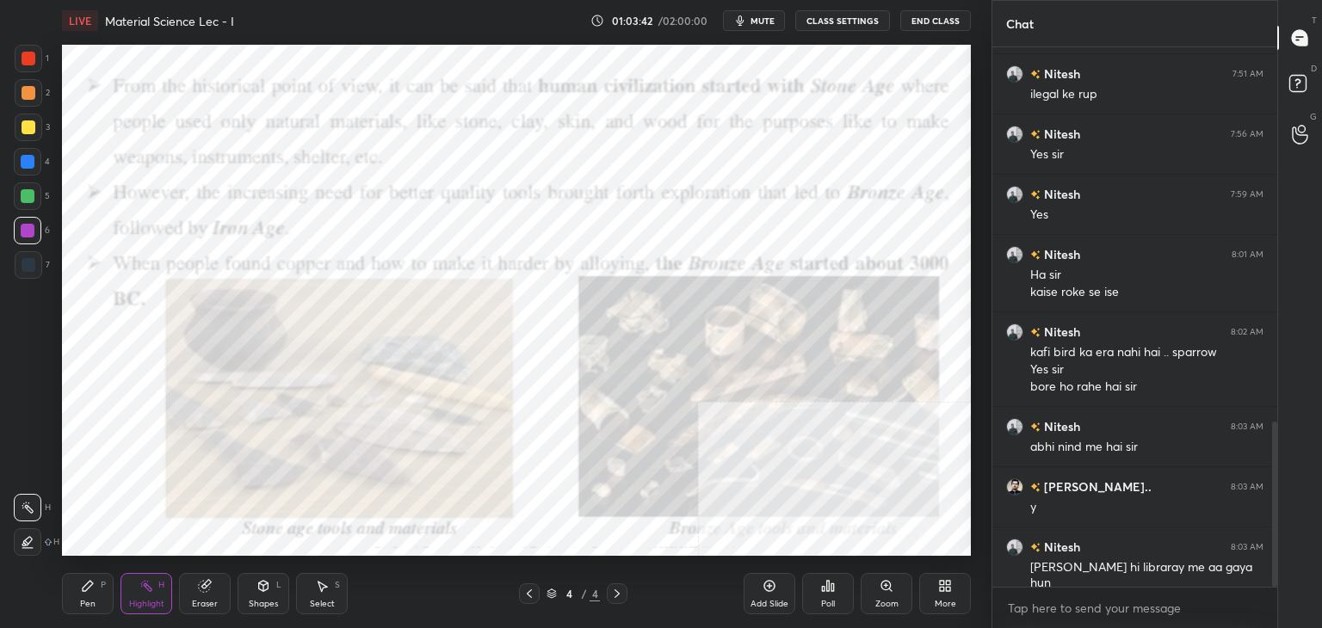
click at [822, 594] on div "Poll" at bounding box center [828, 593] width 52 height 41
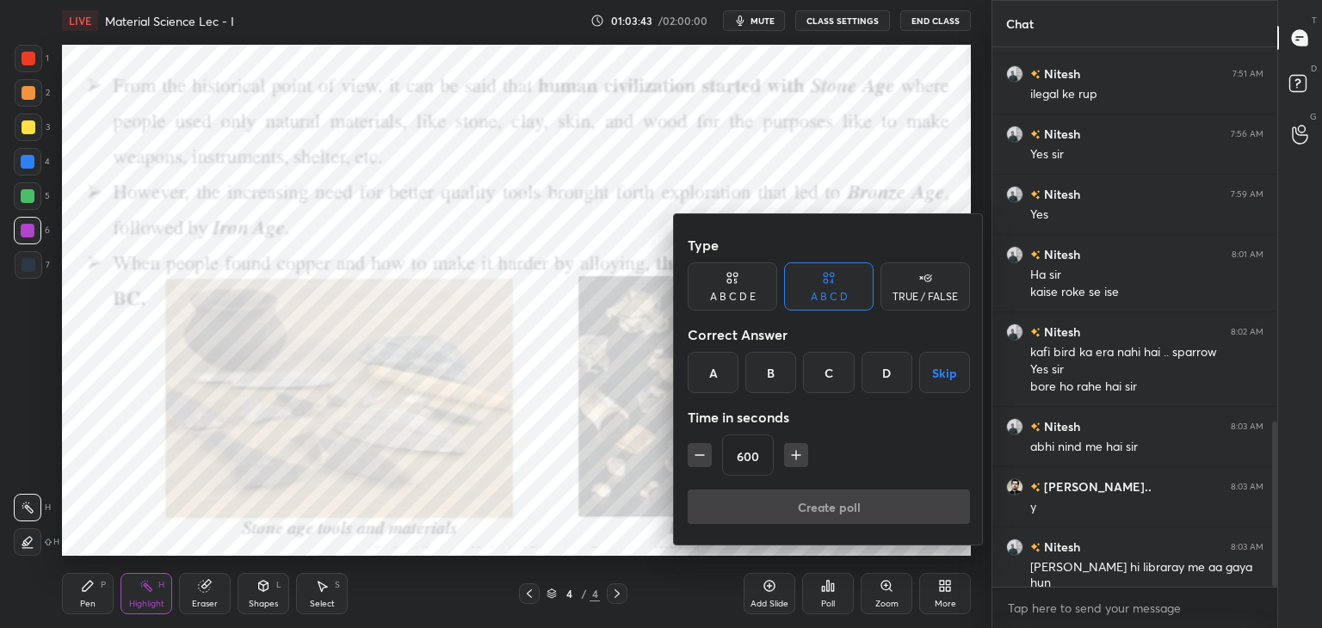
click at [930, 375] on button "Skip" at bounding box center [944, 372] width 51 height 41
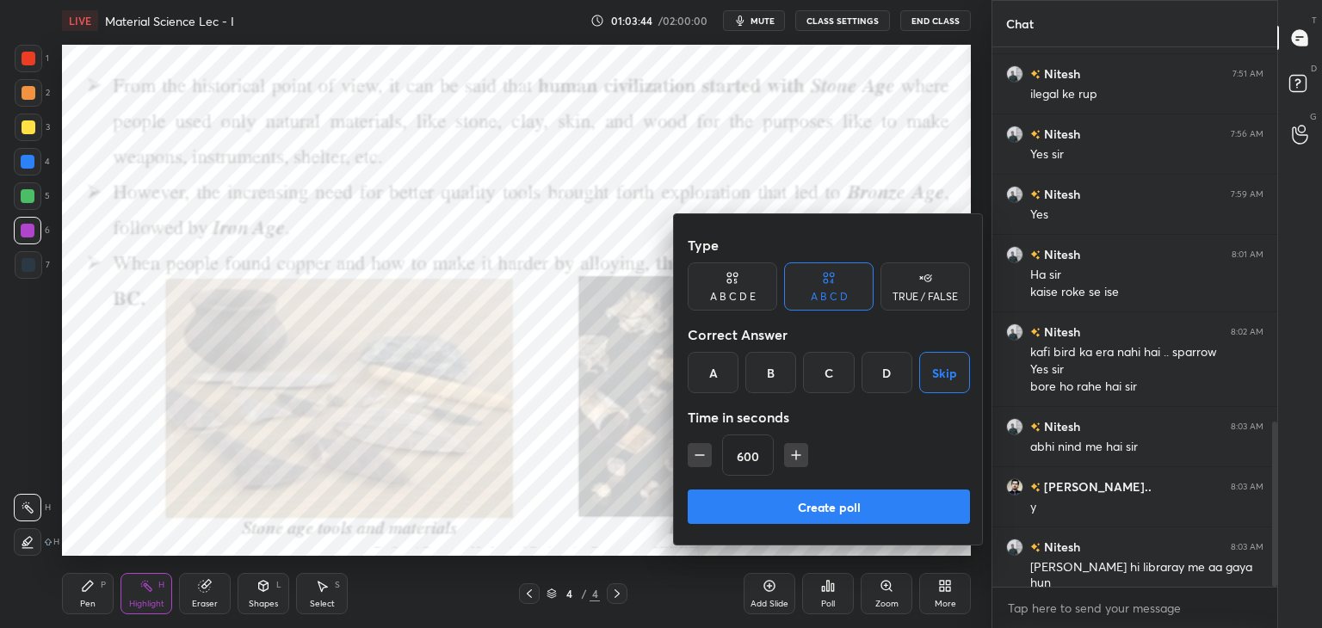
drag, startPoint x: 878, startPoint y: 516, endPoint x: 861, endPoint y: 519, distance: 17.6
click at [876, 516] on button "Create poll" at bounding box center [829, 507] width 282 height 34
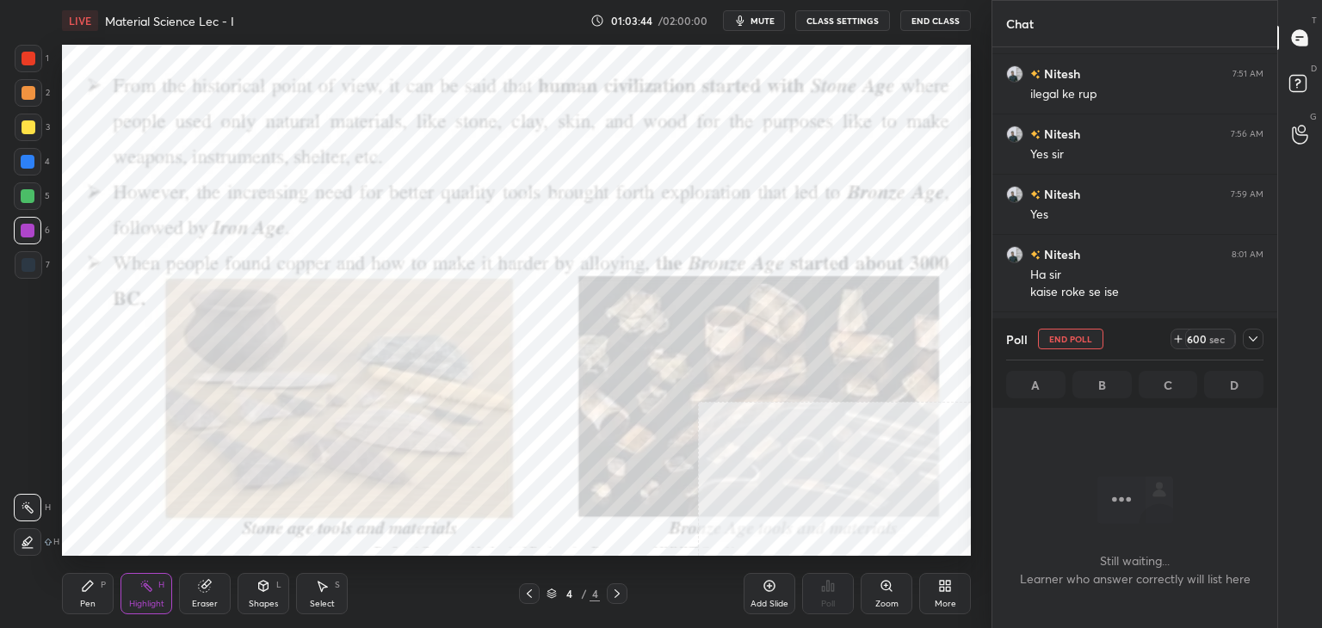
scroll to position [6, 5]
click at [1264, 337] on div "Poll End Poll 599 sec A B C D" at bounding box center [1134, 363] width 285 height 90
click at [1252, 342] on icon at bounding box center [1253, 339] width 14 height 14
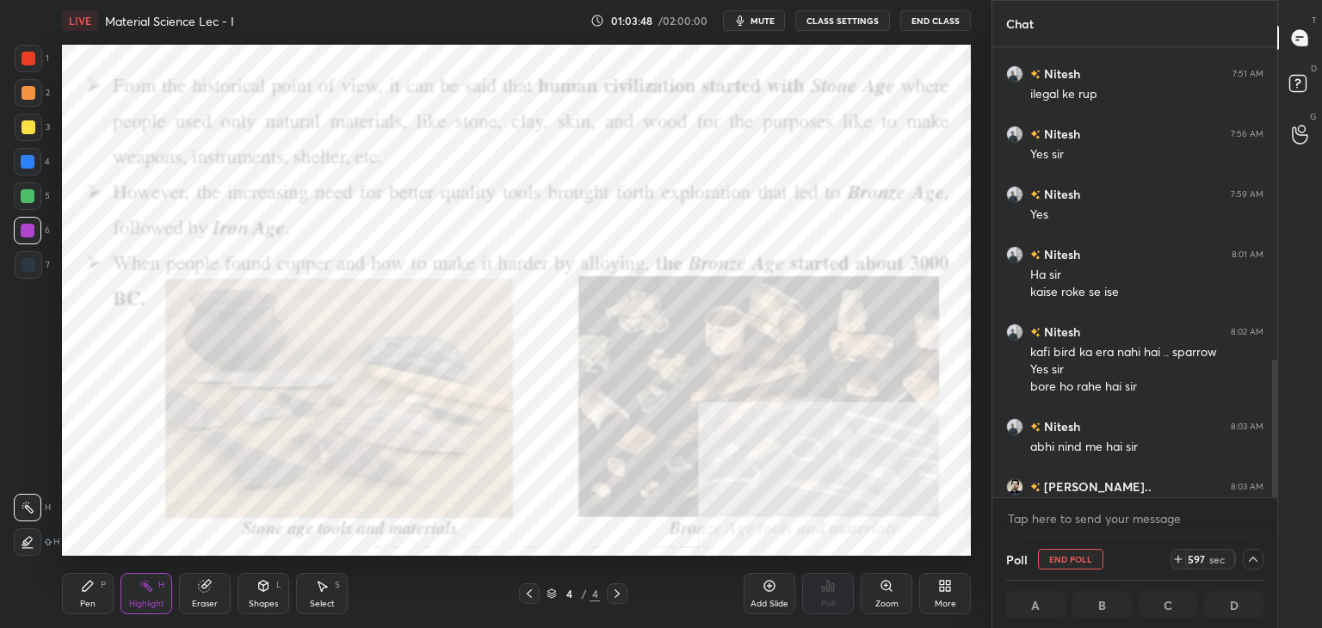
drag, startPoint x: 149, startPoint y: 588, endPoint x: 176, endPoint y: 566, distance: 34.8
click at [149, 589] on rect at bounding box center [148, 588] width 9 height 9
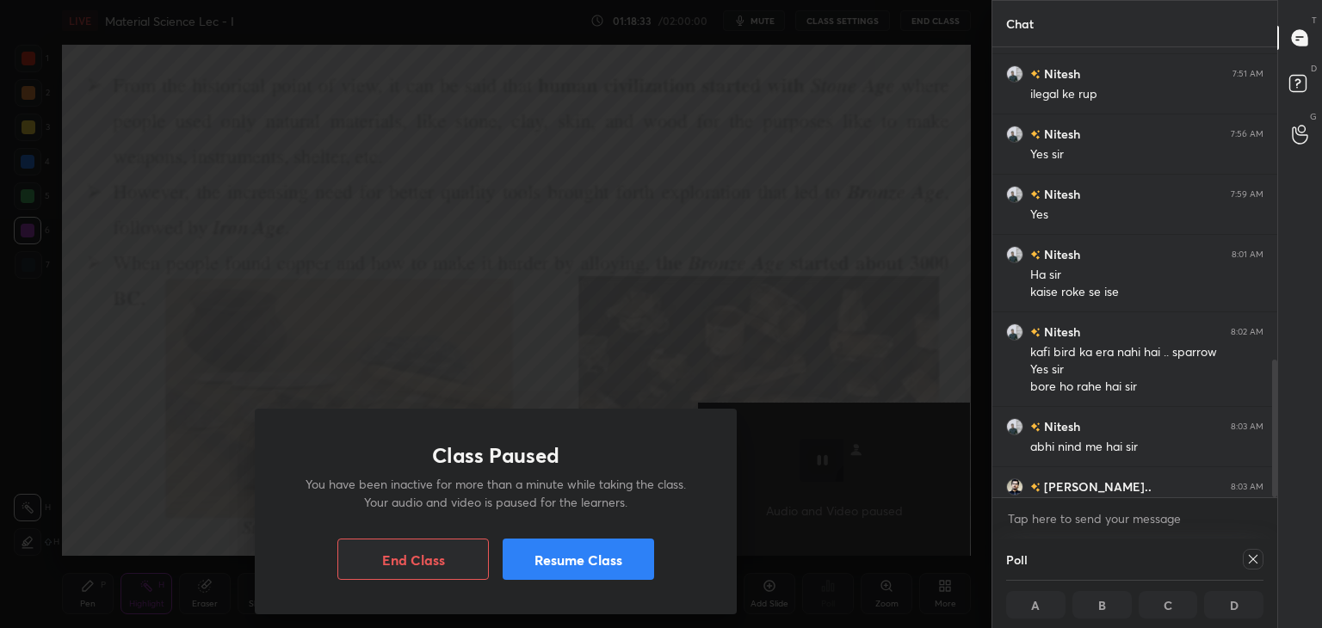
click at [444, 562] on button "End Class" at bounding box center [412, 559] width 151 height 41
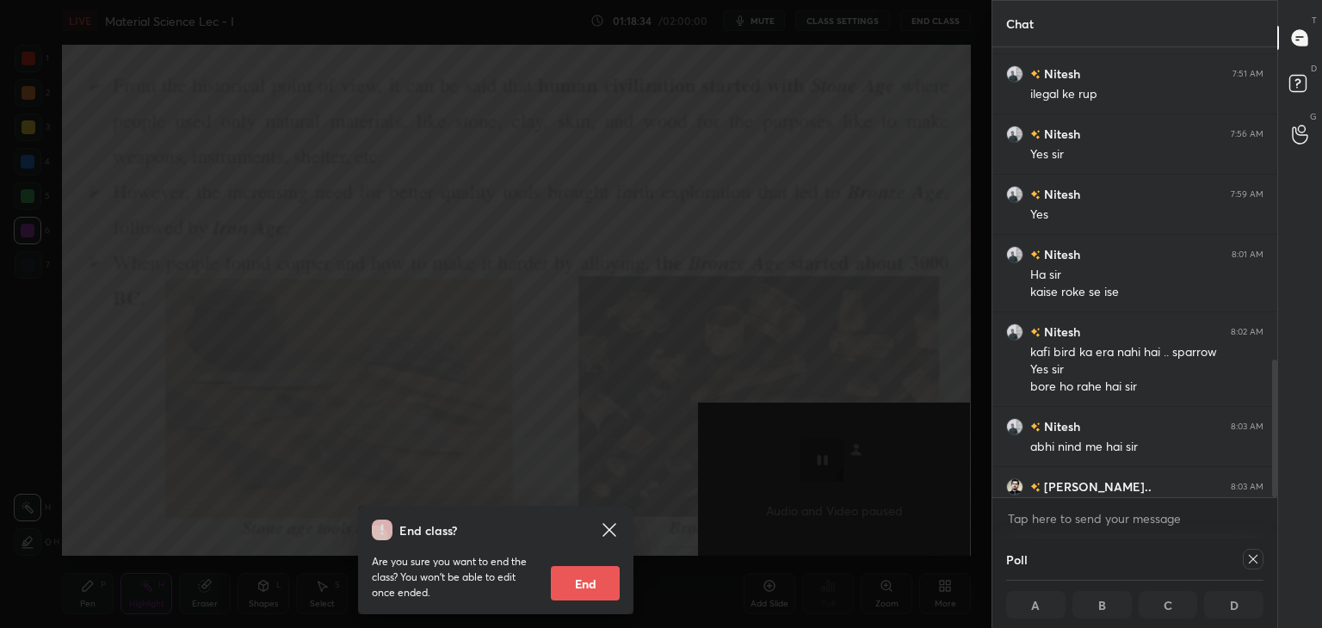
click at [596, 573] on button "End" at bounding box center [585, 583] width 69 height 34
type textarea "x"
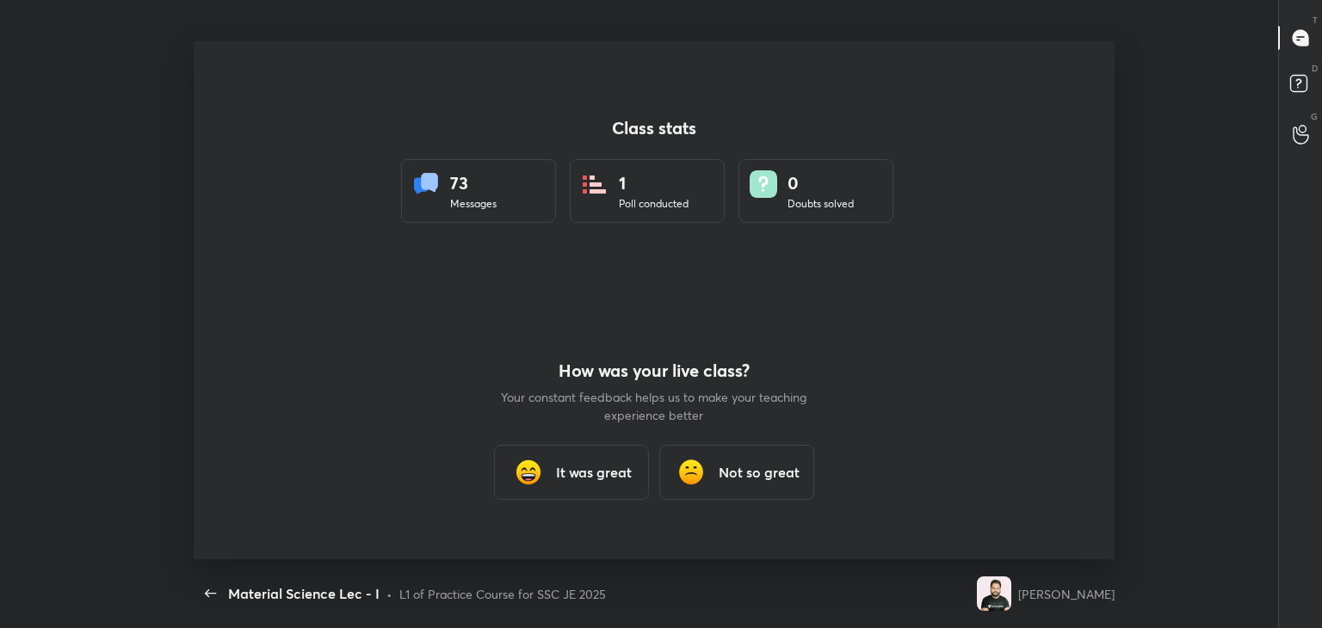
scroll to position [518, 1161]
click at [572, 473] on h3 "It was great" at bounding box center [594, 472] width 76 height 21
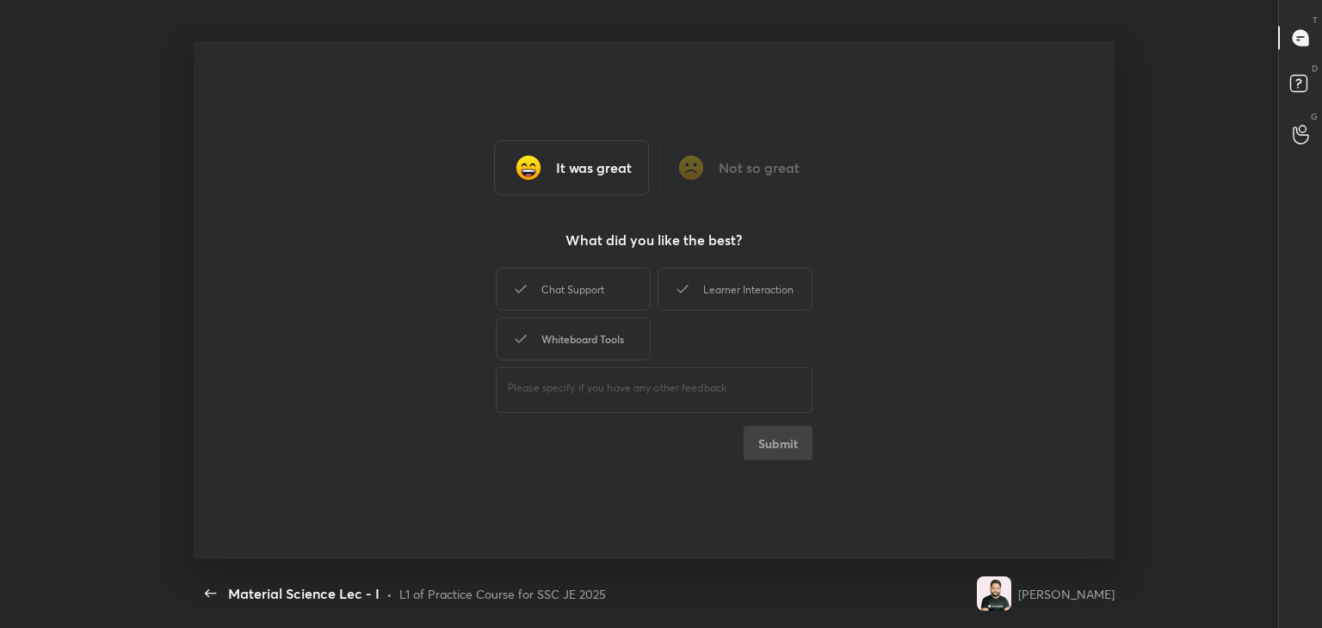
drag, startPoint x: 615, startPoint y: 335, endPoint x: 614, endPoint y: 325, distance: 10.4
click at [614, 330] on div "Whiteboard Tools" at bounding box center [573, 339] width 155 height 43
click at [618, 287] on div "Chat Support" at bounding box center [573, 289] width 155 height 43
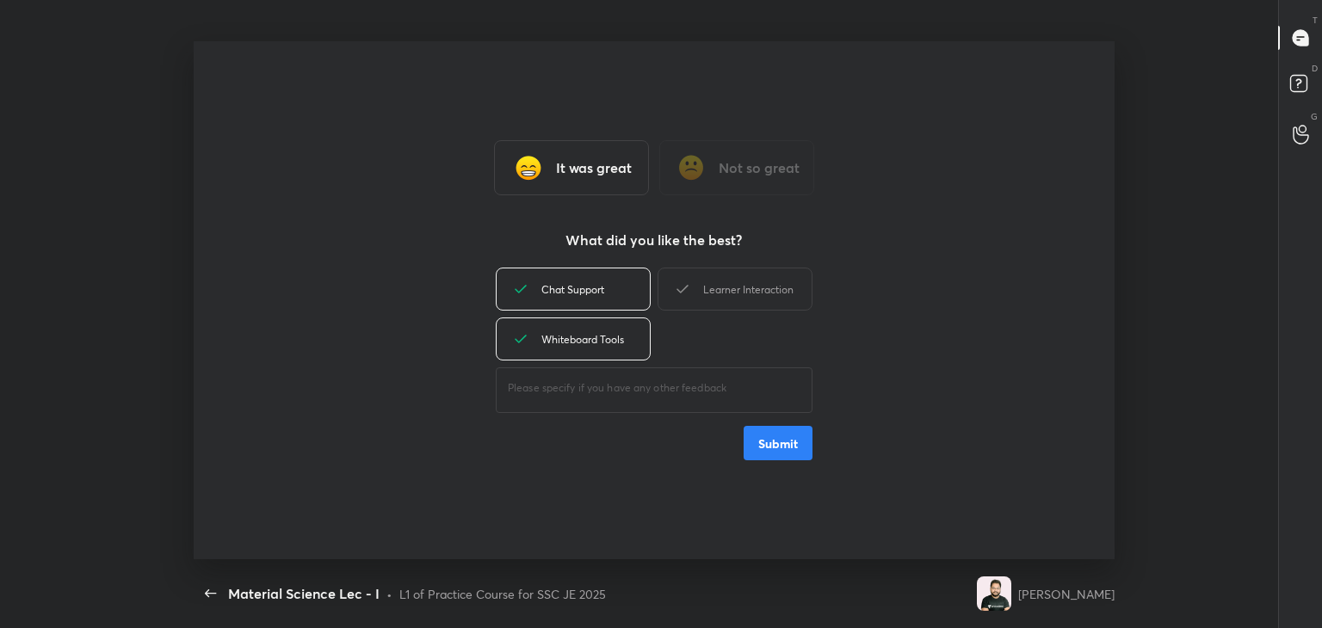
drag, startPoint x: 732, startPoint y: 288, endPoint x: 751, endPoint y: 338, distance: 54.5
click at [730, 288] on div "Learner Interaction" at bounding box center [735, 289] width 155 height 43
drag, startPoint x: 779, startPoint y: 442, endPoint x: 765, endPoint y: 427, distance: 20.7
click at [779, 445] on button "Submit" at bounding box center [778, 443] width 69 height 34
